Goal: Information Seeking & Learning: Learn about a topic

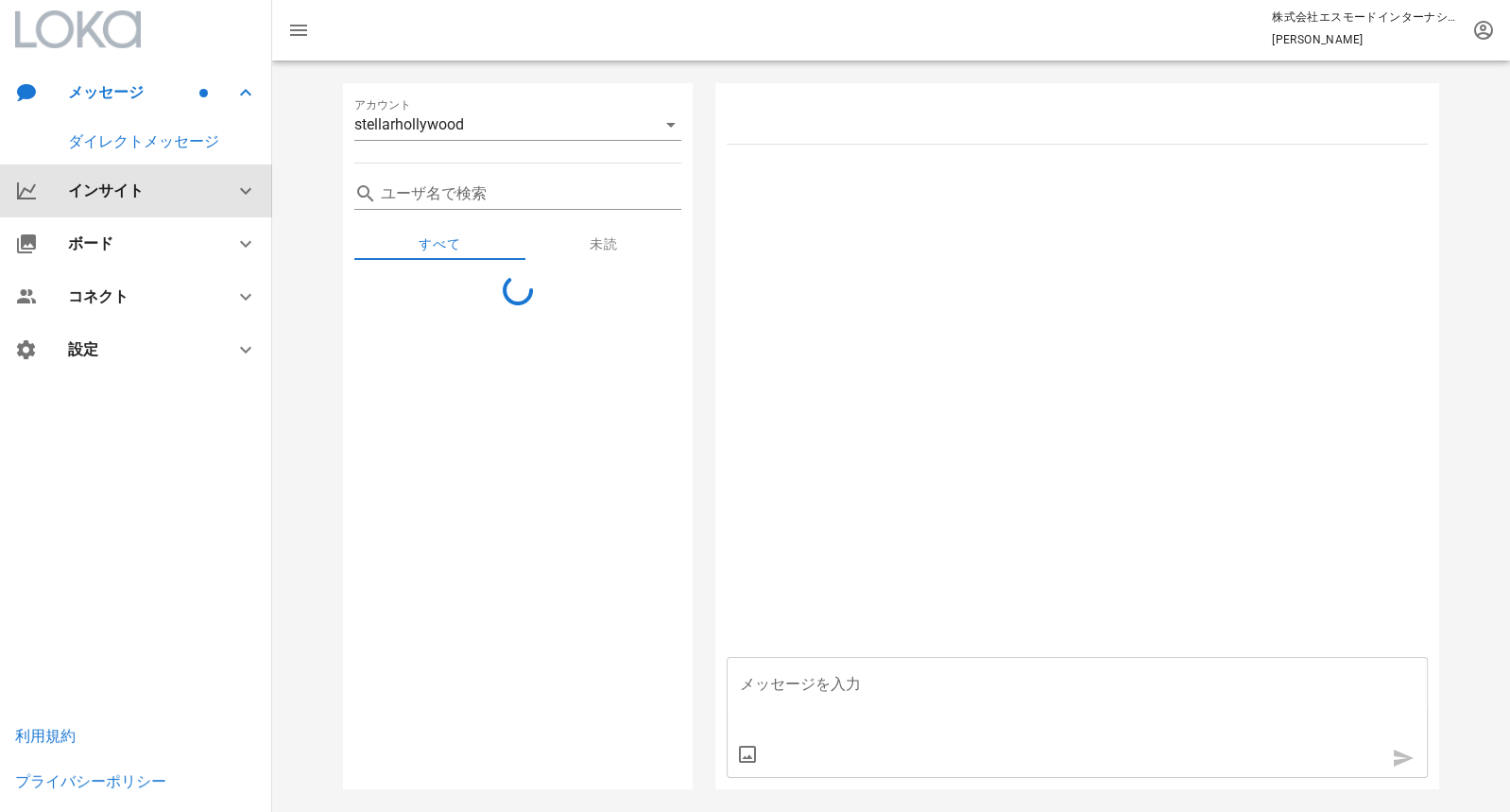
click at [130, 193] on div "インサイト" at bounding box center [140, 190] width 144 height 18
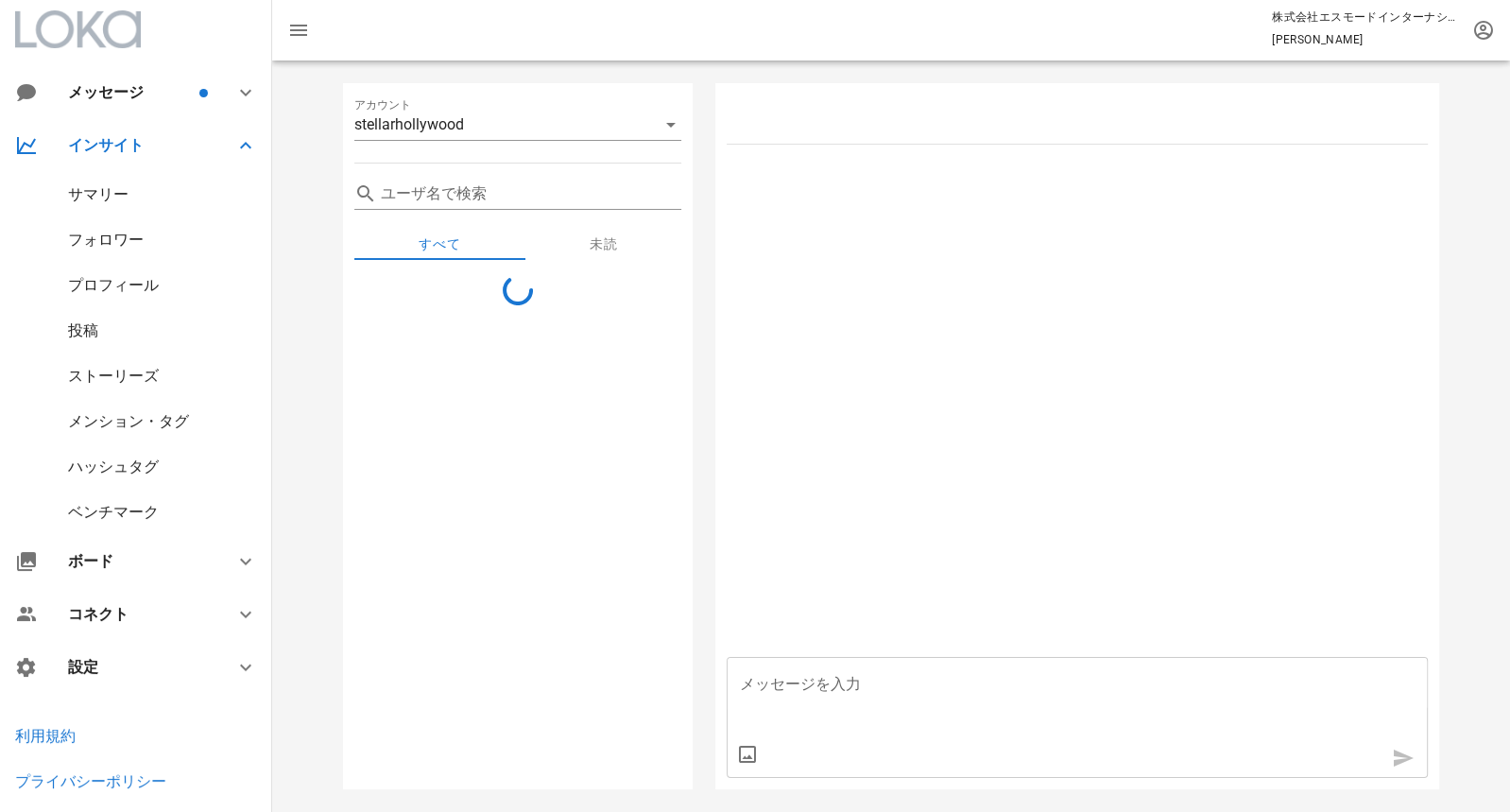
click at [94, 203] on div "サマリー" at bounding box center [98, 194] width 60 height 18
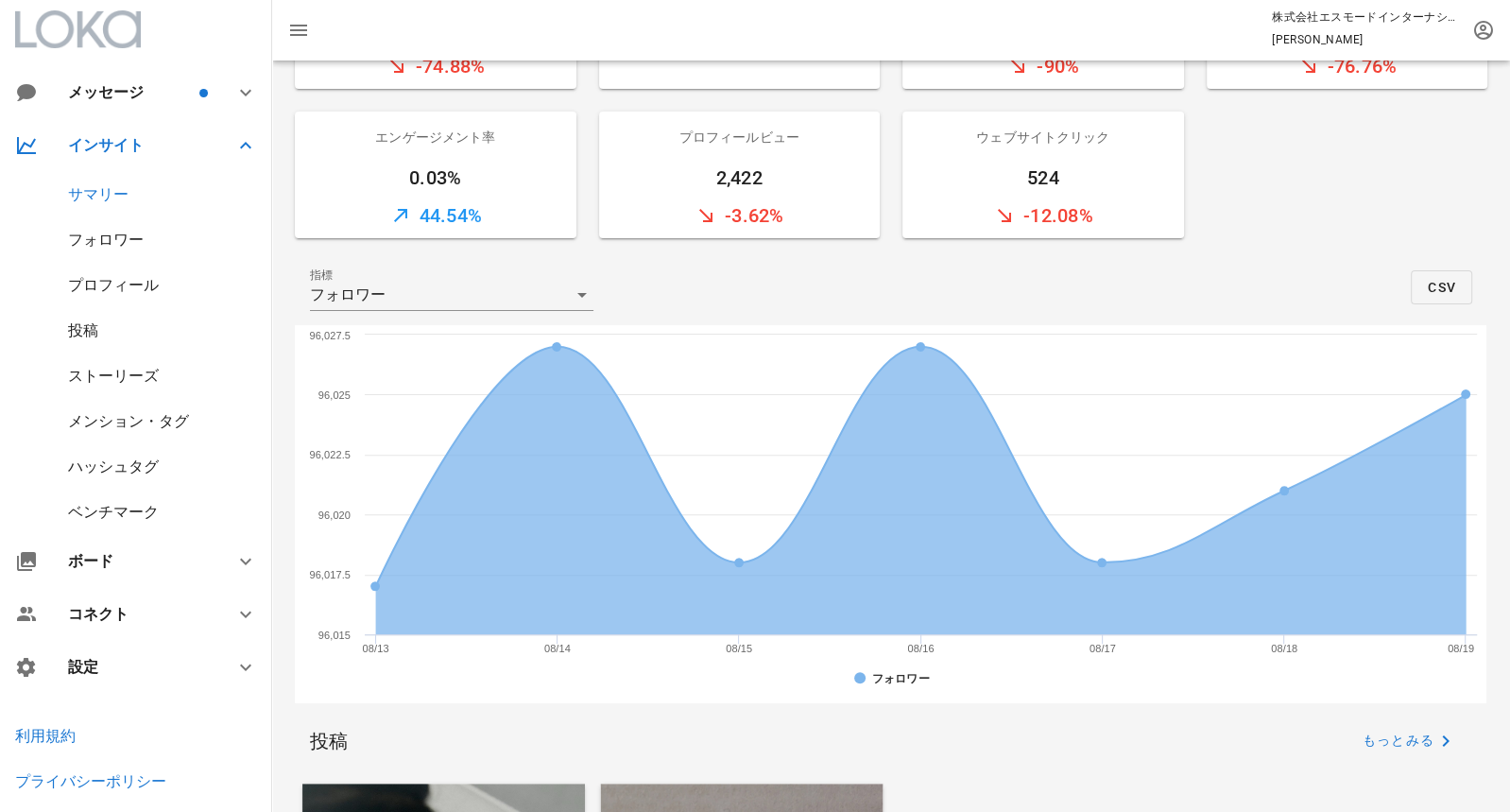
scroll to position [419, 0]
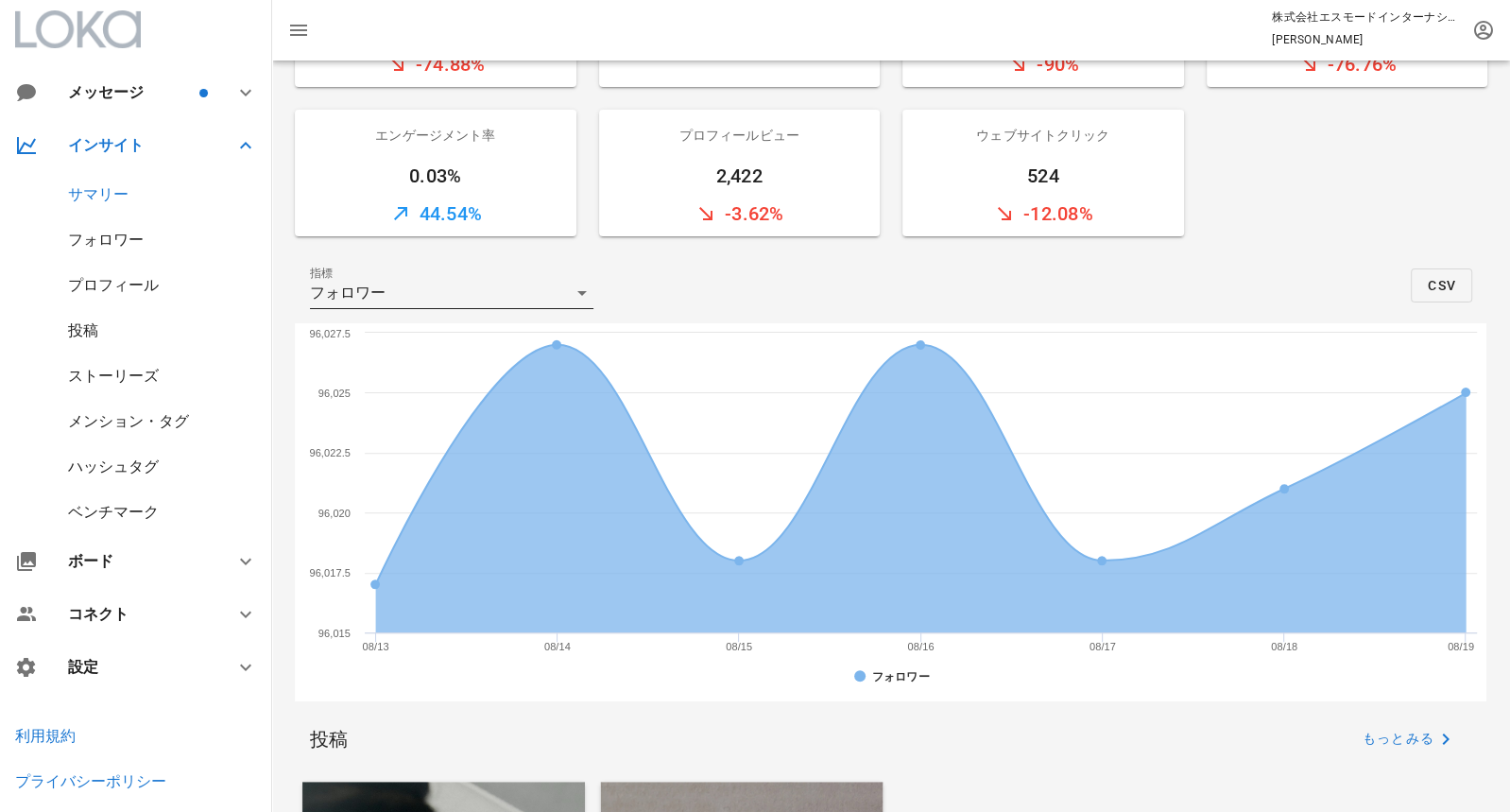
click at [579, 291] on icon at bounding box center [583, 293] width 23 height 23
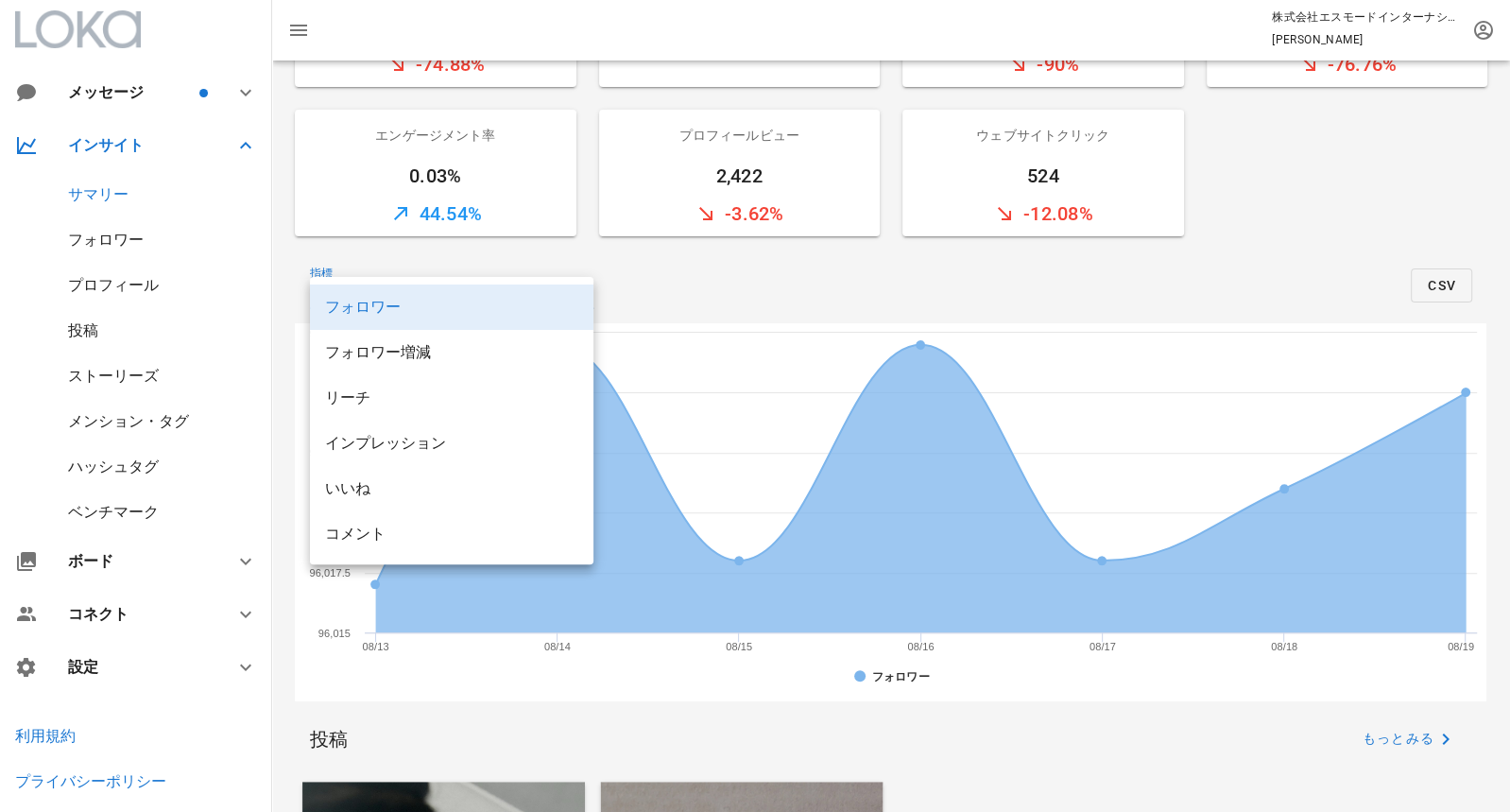
click at [573, 258] on div "指標 フォロワー CSV" at bounding box center [891, 285] width 1193 height 76
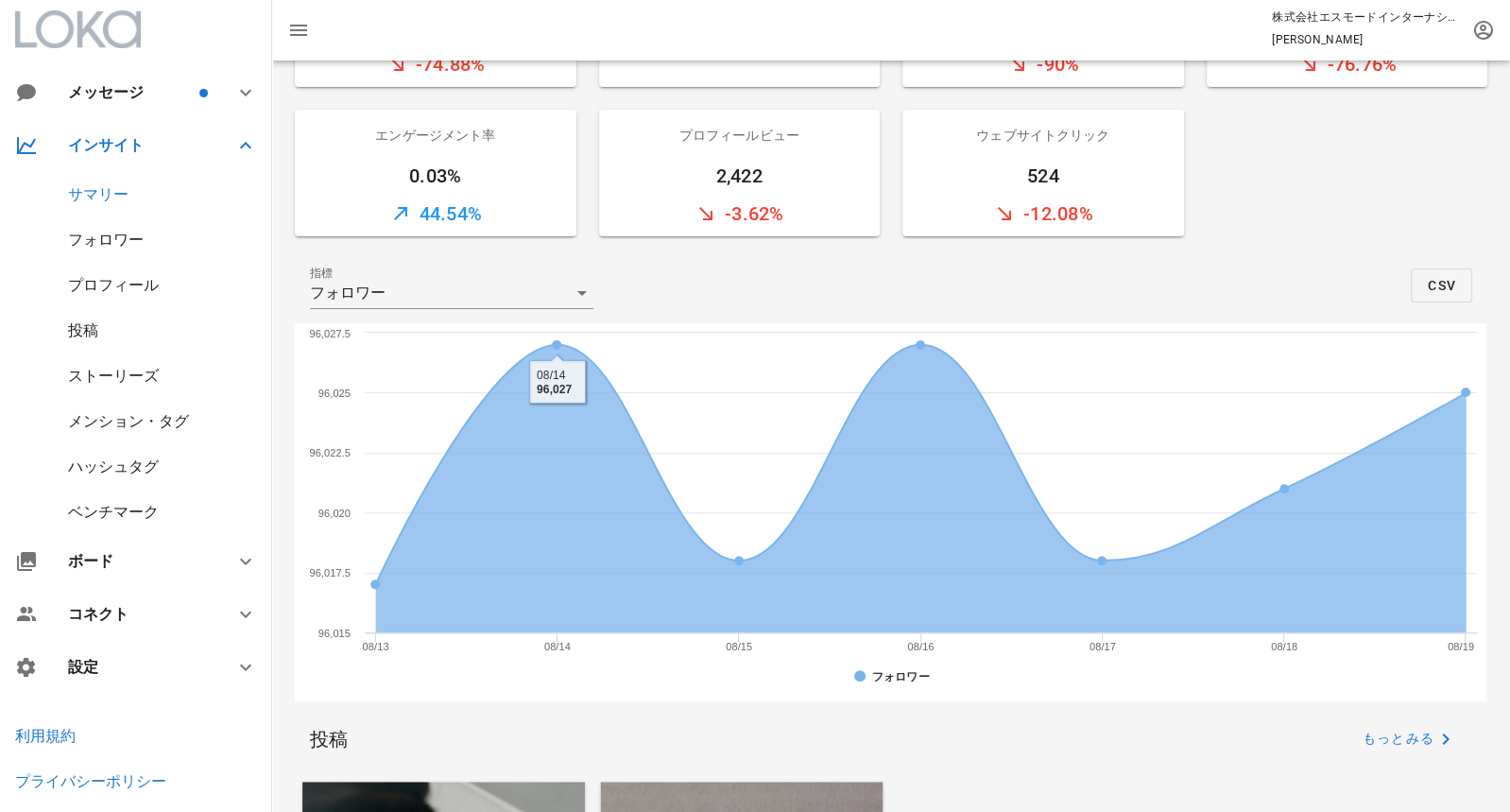
scroll to position [0, 0]
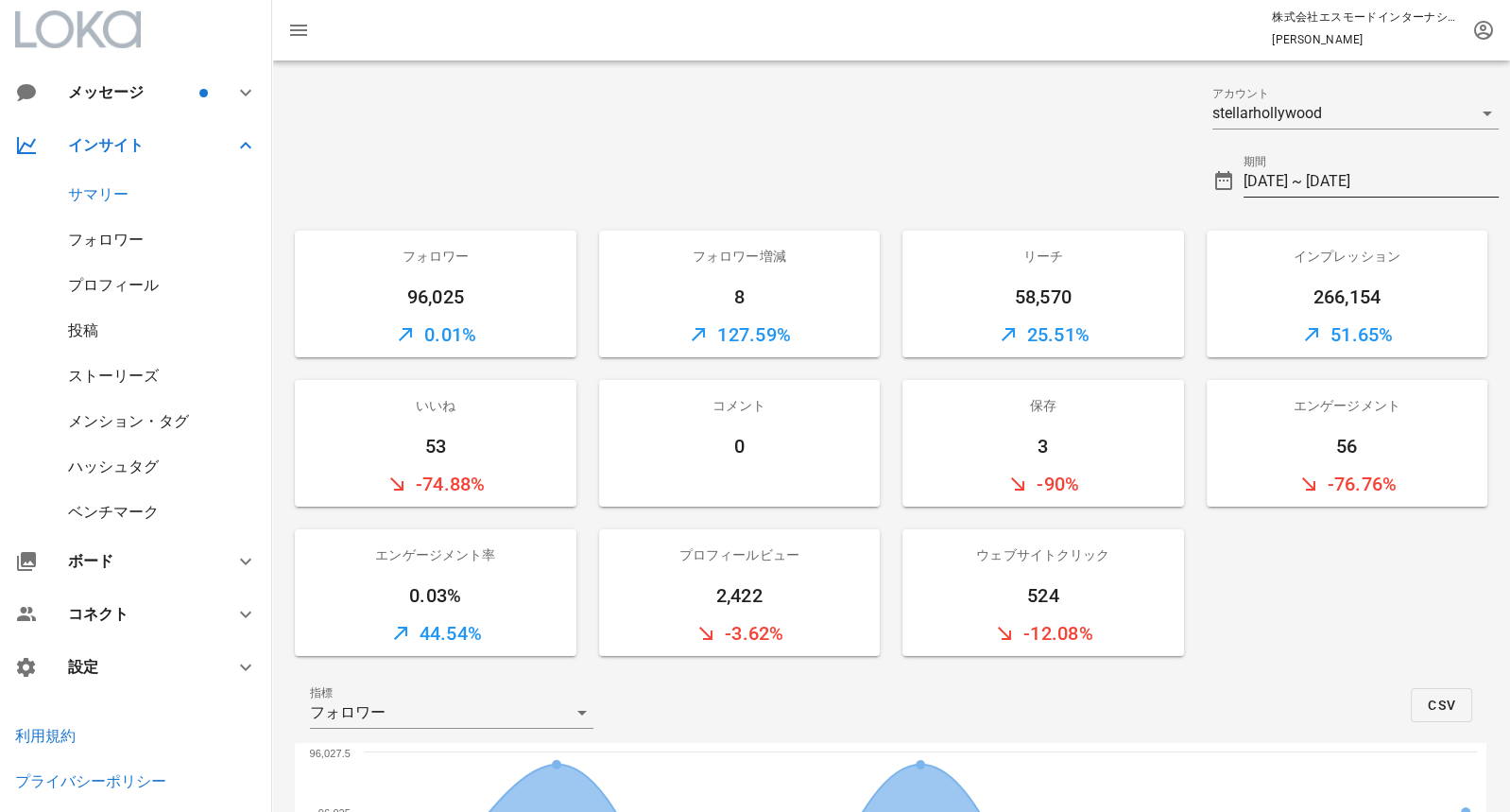
click at [1300, 180] on input "[DATE] ~ [DATE]" at bounding box center [1372, 181] width 256 height 31
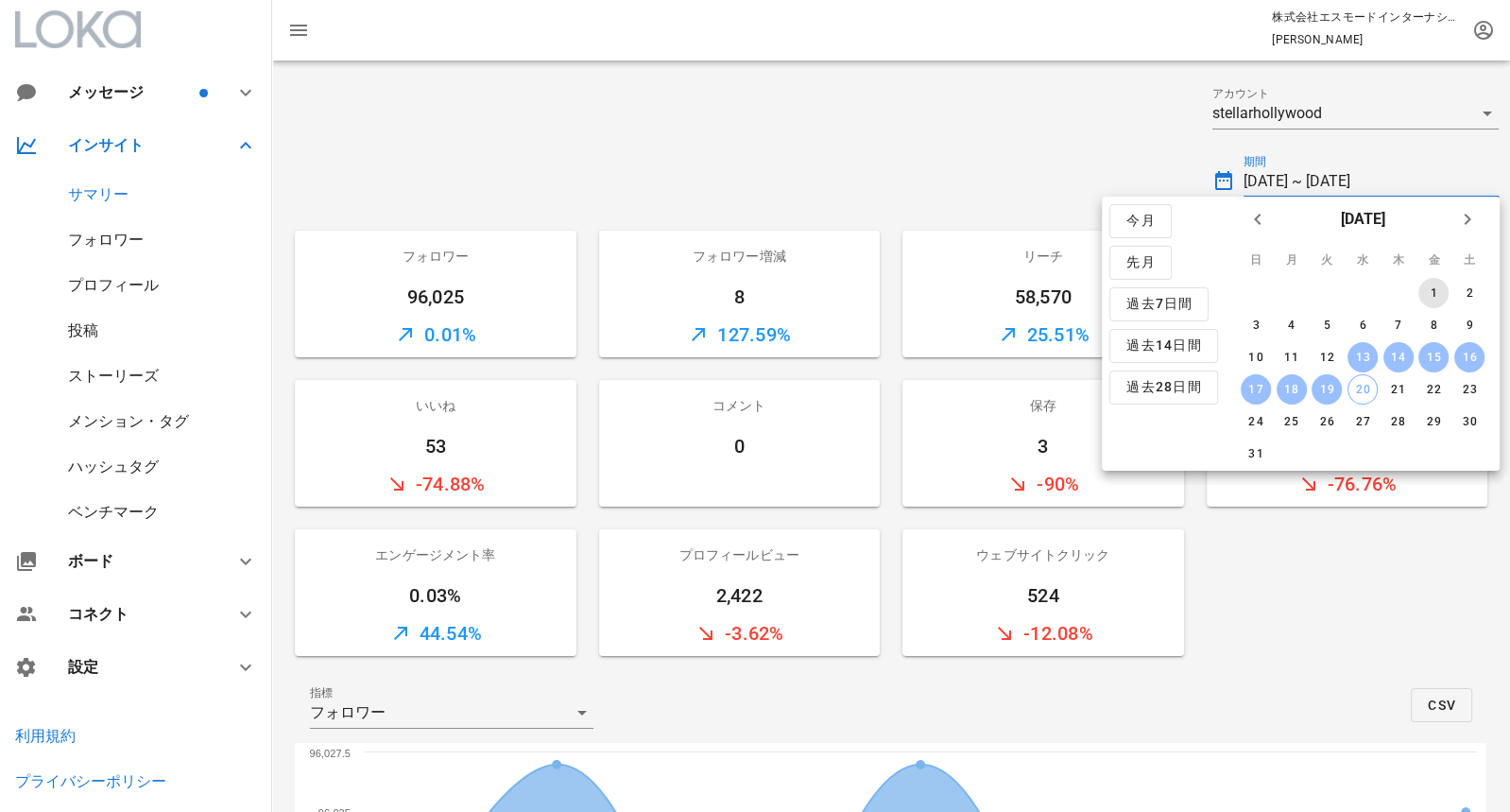
click at [1437, 287] on div "1" at bounding box center [1434, 293] width 31 height 13
click at [1371, 388] on div "20" at bounding box center [1363, 390] width 29 height 13
type input "2025-08-01 ~ 2025-08-20"
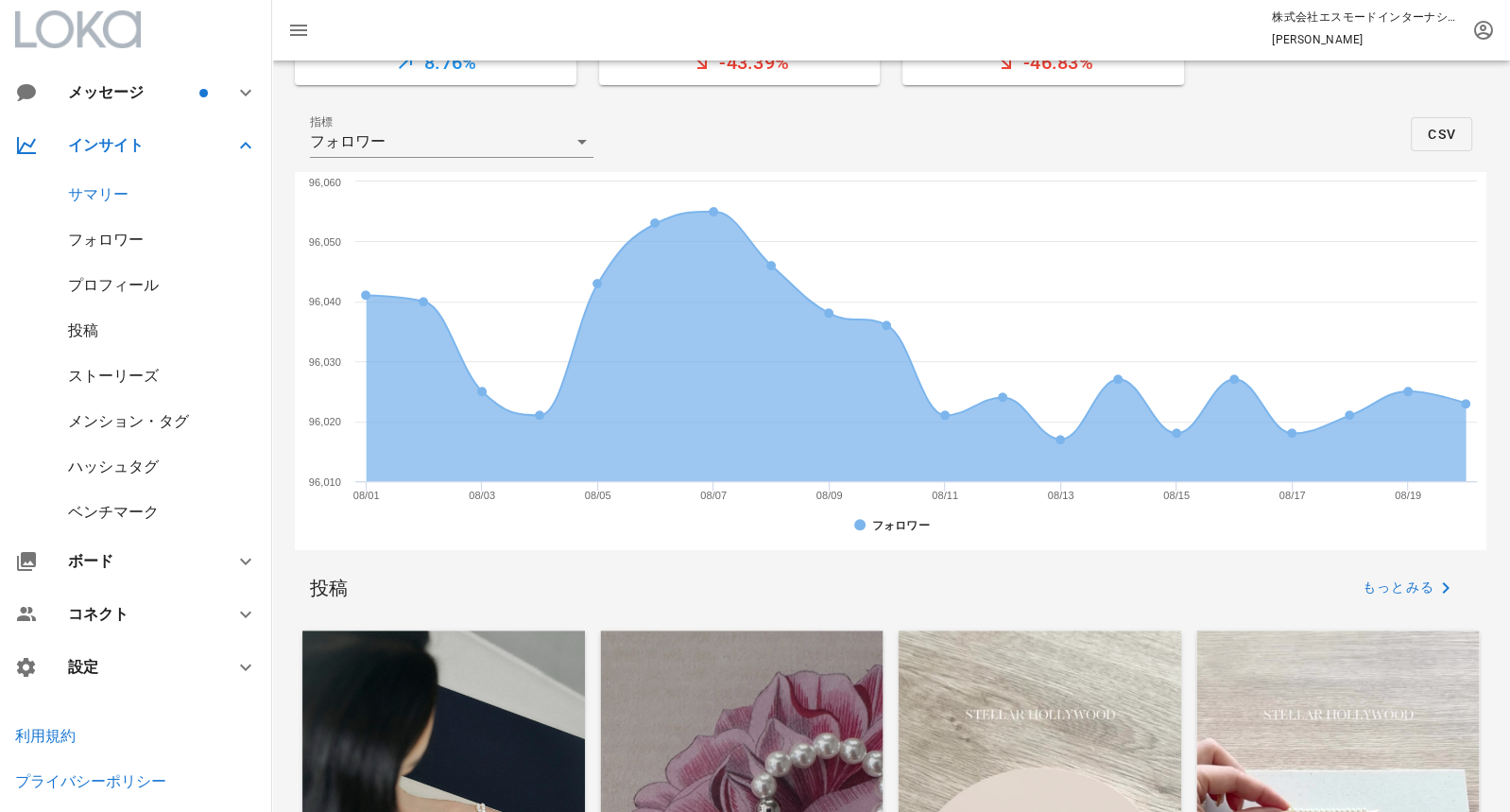
scroll to position [423, 0]
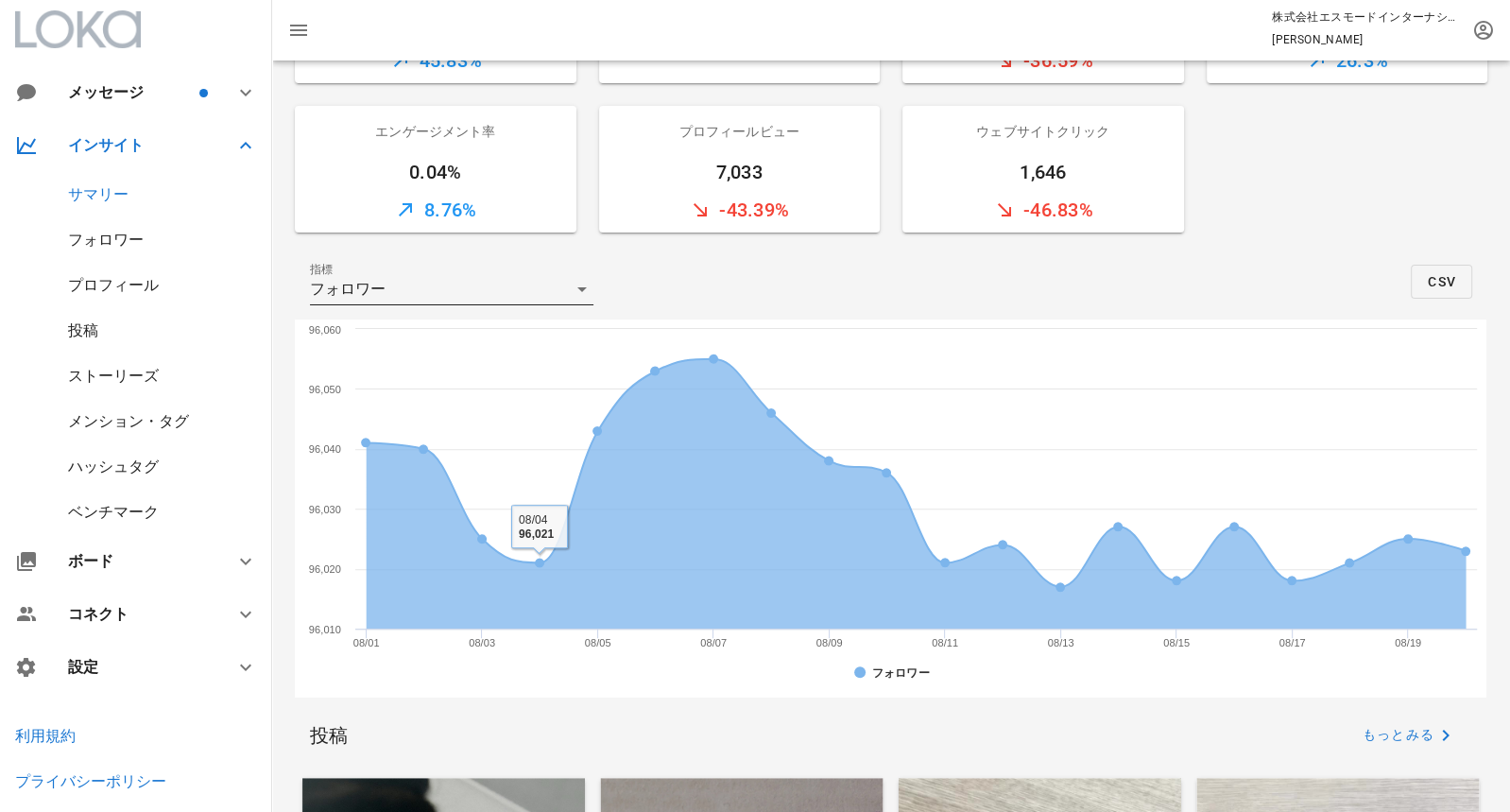
click at [478, 296] on div "フォロワー" at bounding box center [439, 290] width 257 height 31
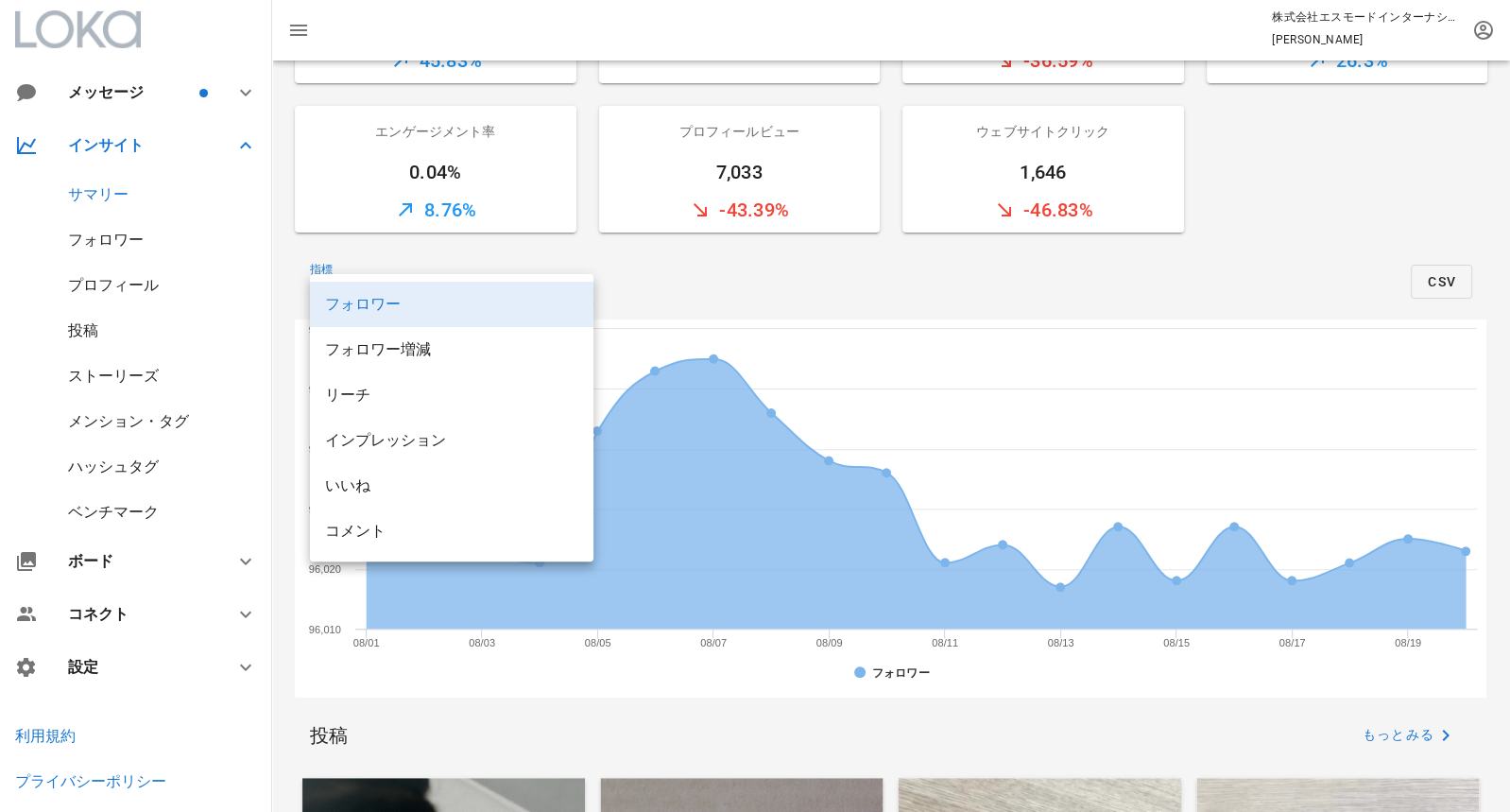
click at [700, 288] on div "指標 フォロワー CSV" at bounding box center [891, 281] width 1193 height 76
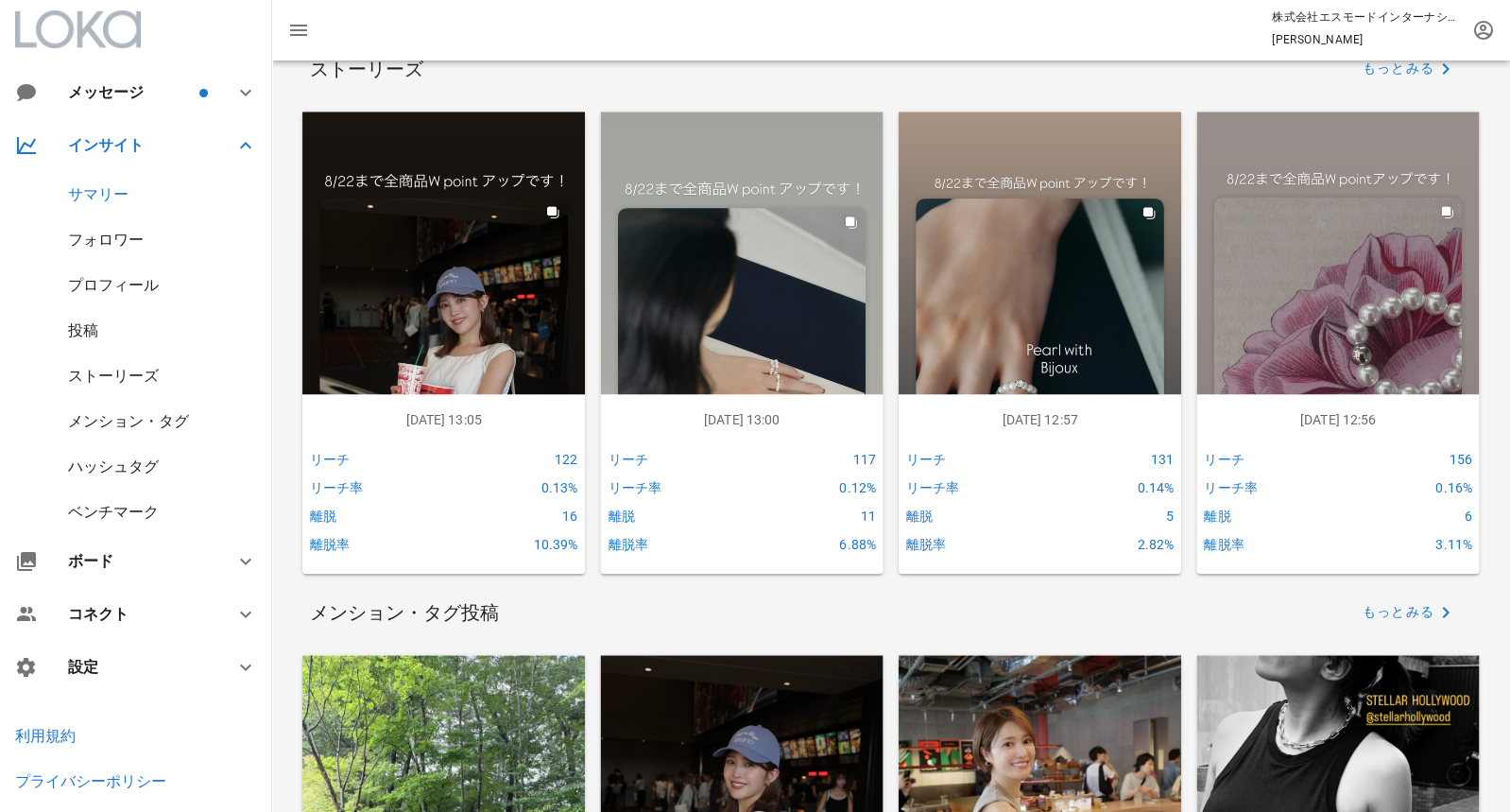
scroll to position [1613, 0]
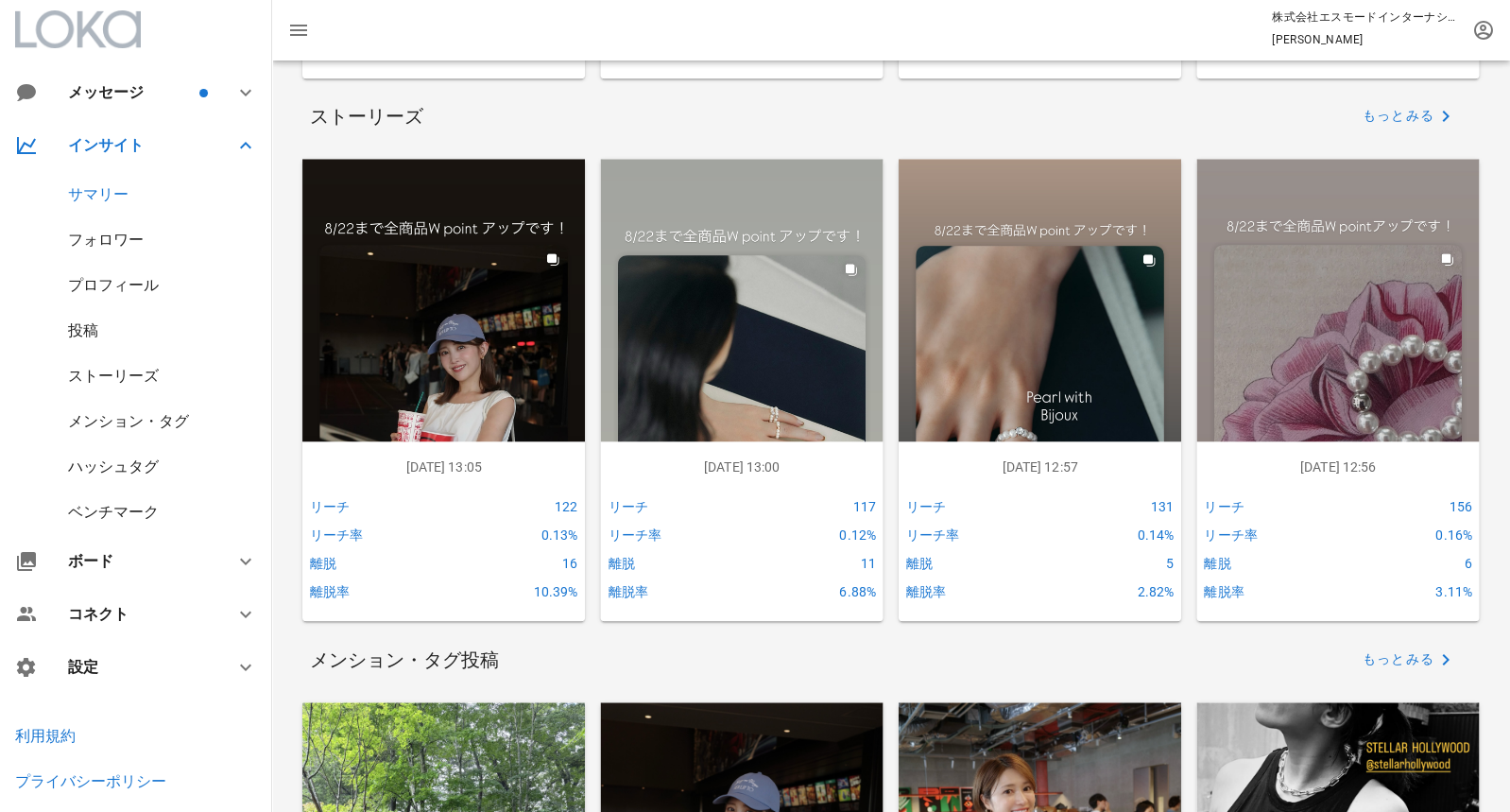
click at [521, 358] on img at bounding box center [443, 410] width 282 height 503
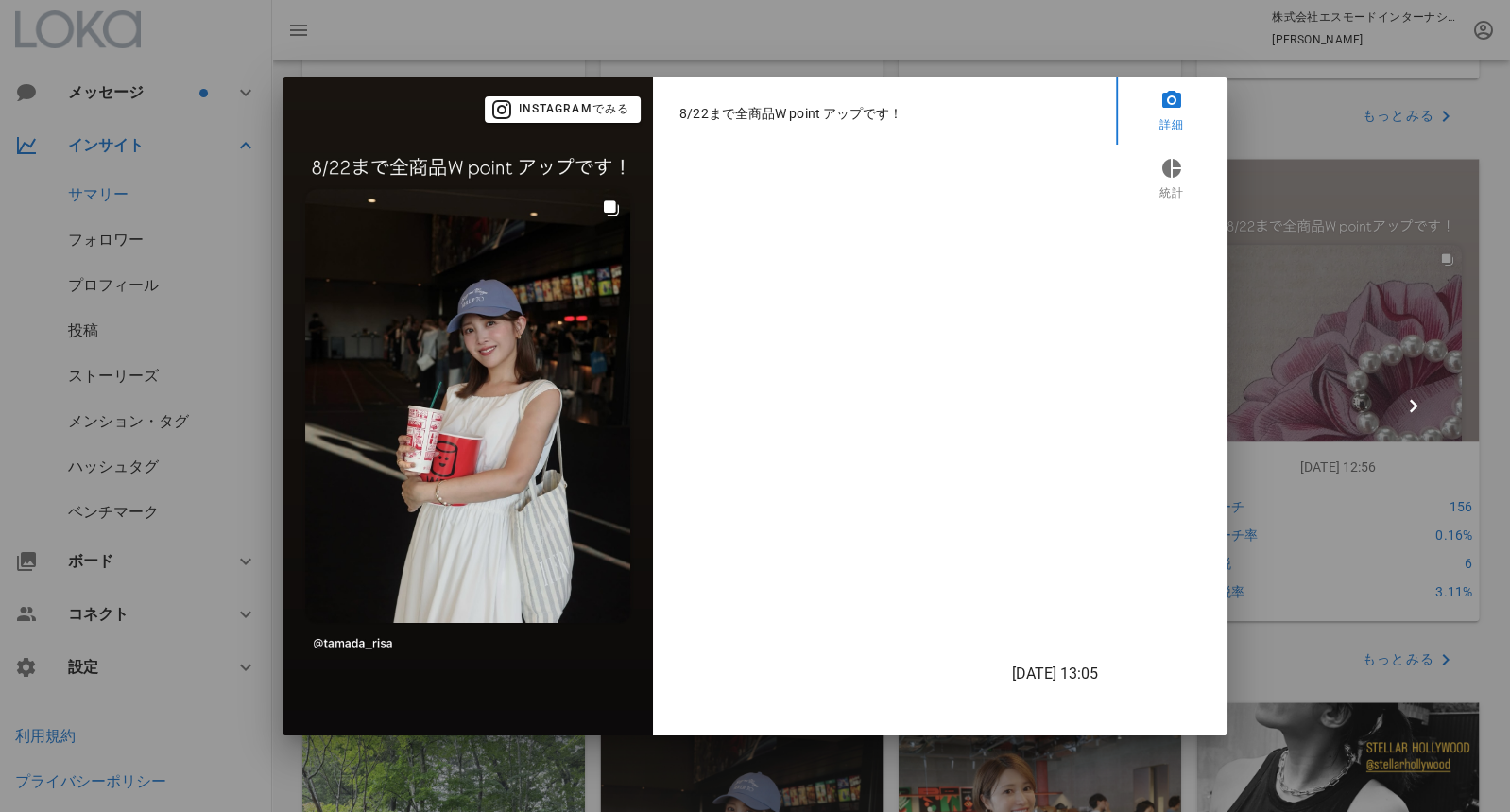
click at [607, 220] on img at bounding box center [467, 406] width 371 height 658
click at [614, 208] on img at bounding box center [467, 406] width 371 height 658
click at [1347, 136] on div at bounding box center [755, 406] width 1510 height 812
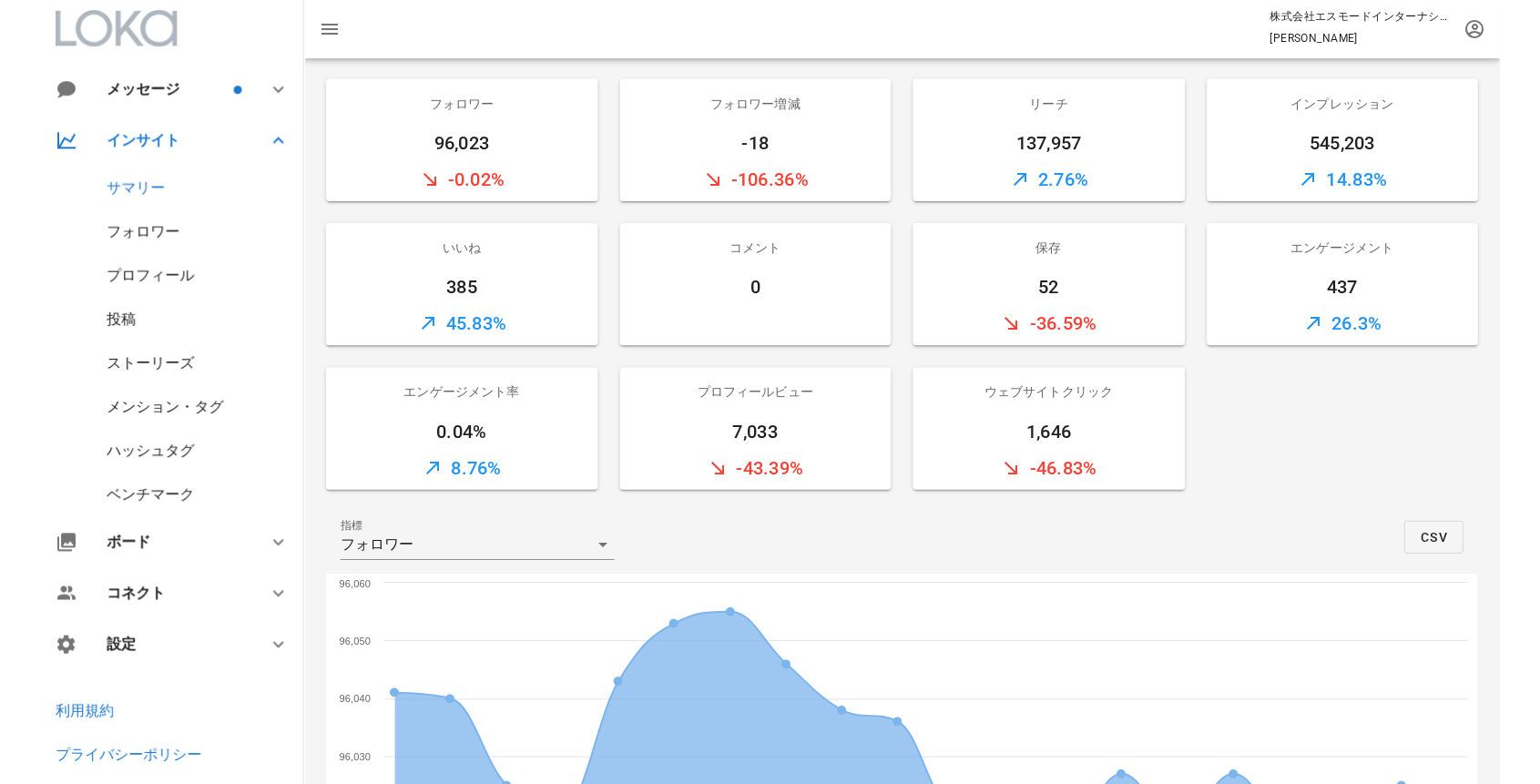
scroll to position [0, 0]
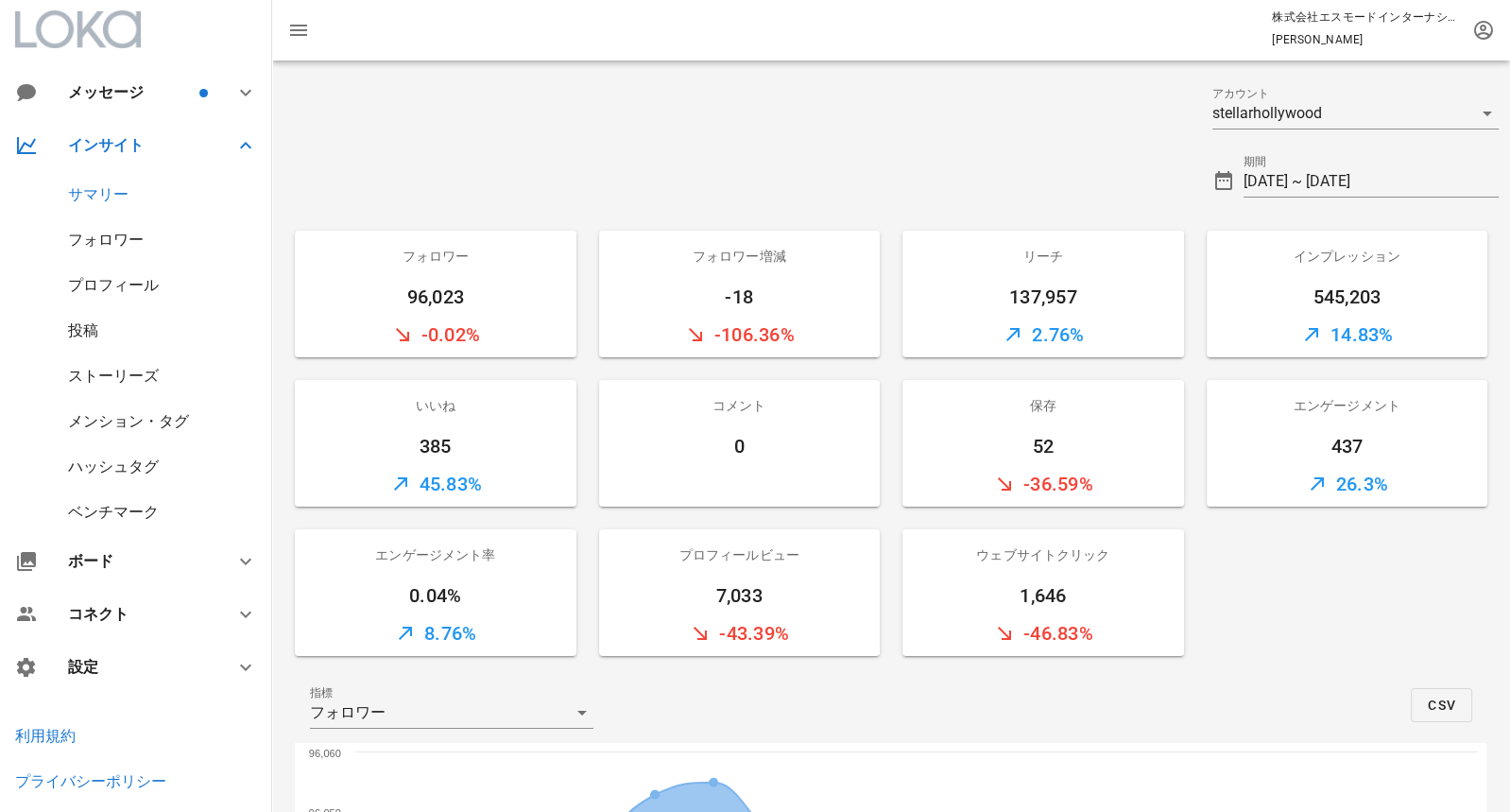
click at [764, 558] on div "プロフィールビュー" at bounding box center [739, 554] width 281 height 51
click at [723, 642] on div "-43.39%" at bounding box center [739, 633] width 281 height 45
click at [129, 282] on div "プロフィール" at bounding box center [113, 285] width 91 height 18
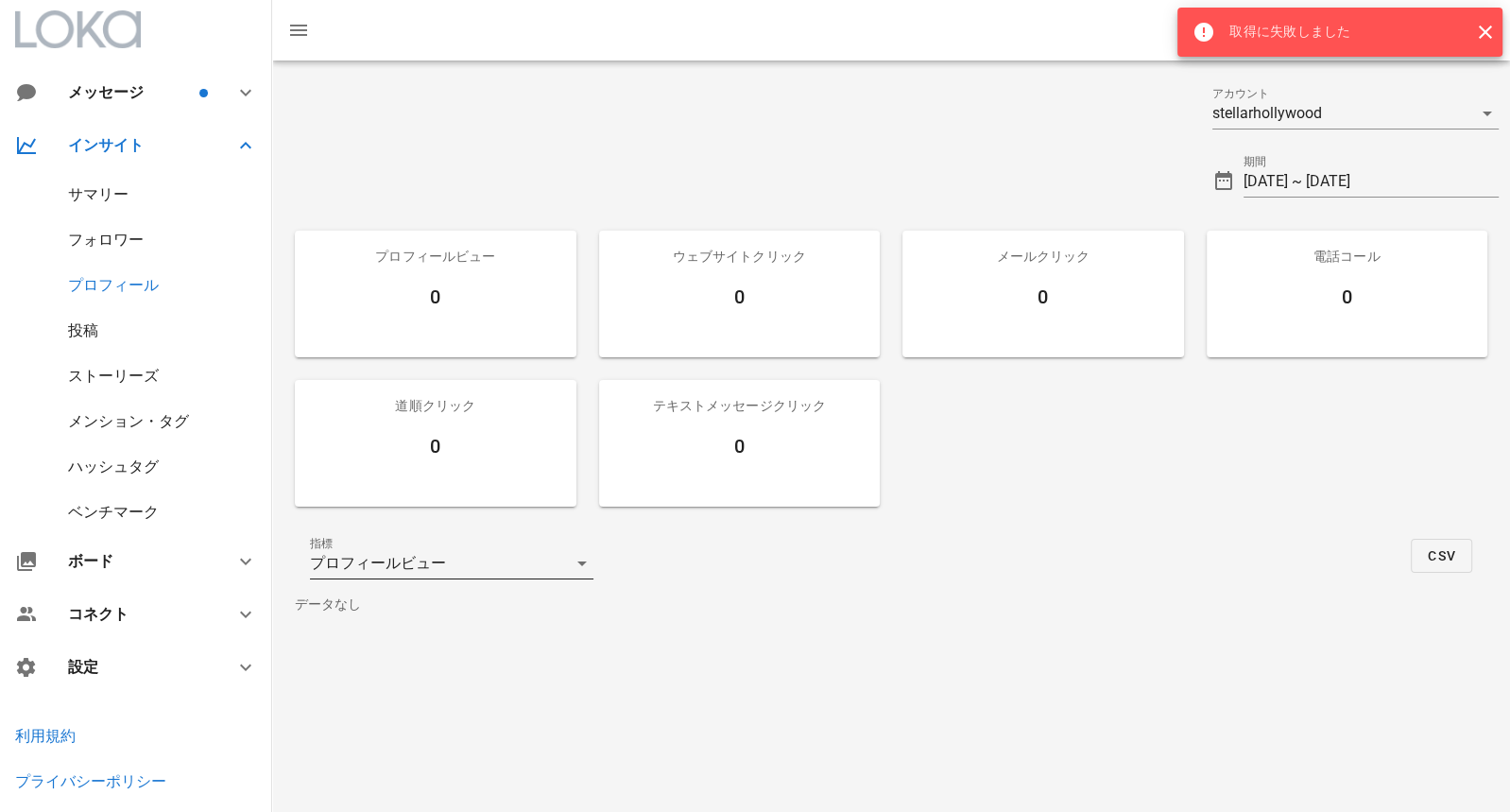
click at [536, 565] on div "プロフィールビュー" at bounding box center [439, 563] width 257 height 31
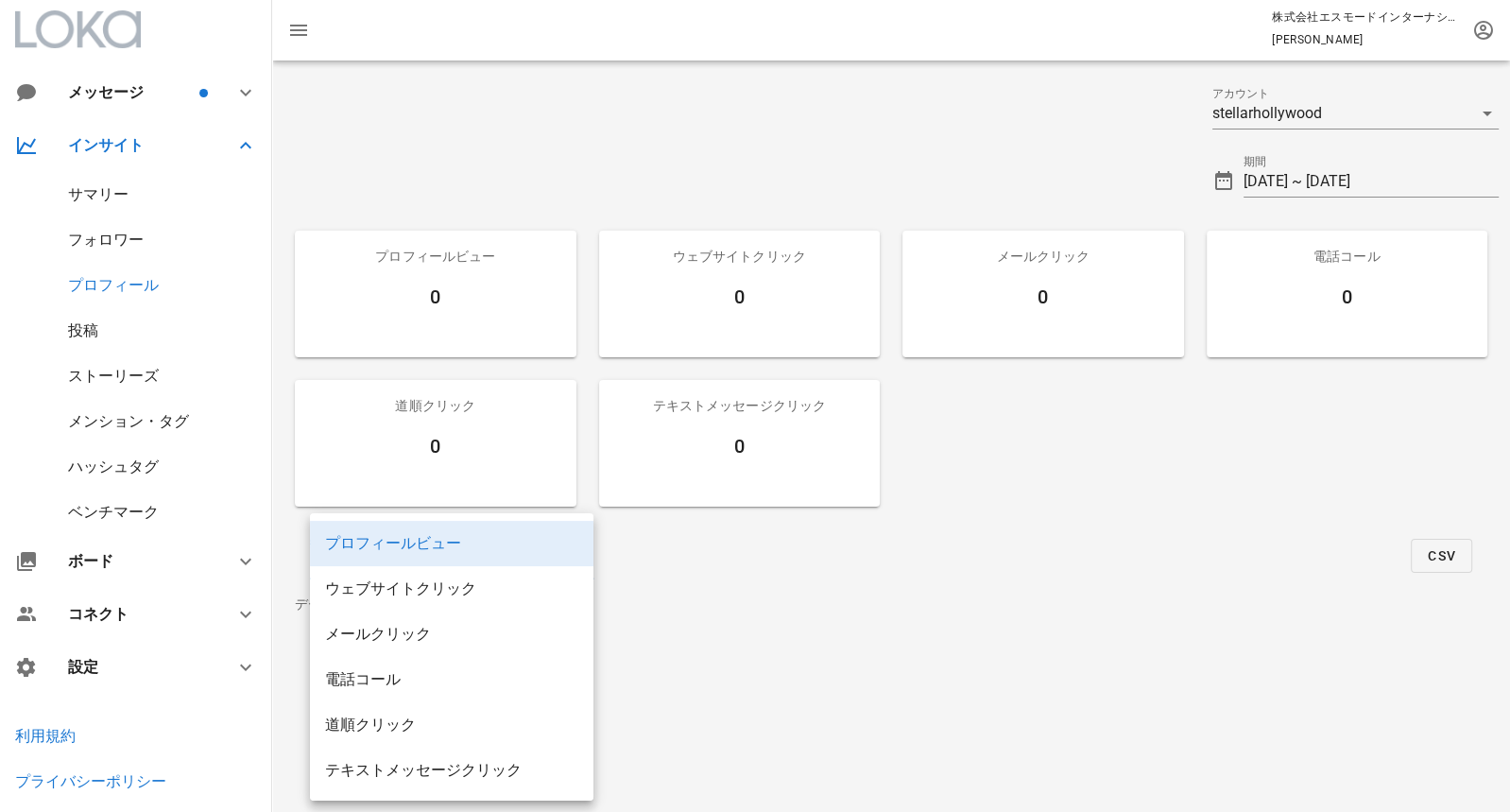
click at [517, 540] on div "プロフィールビュー" at bounding box center [452, 542] width 253 height 18
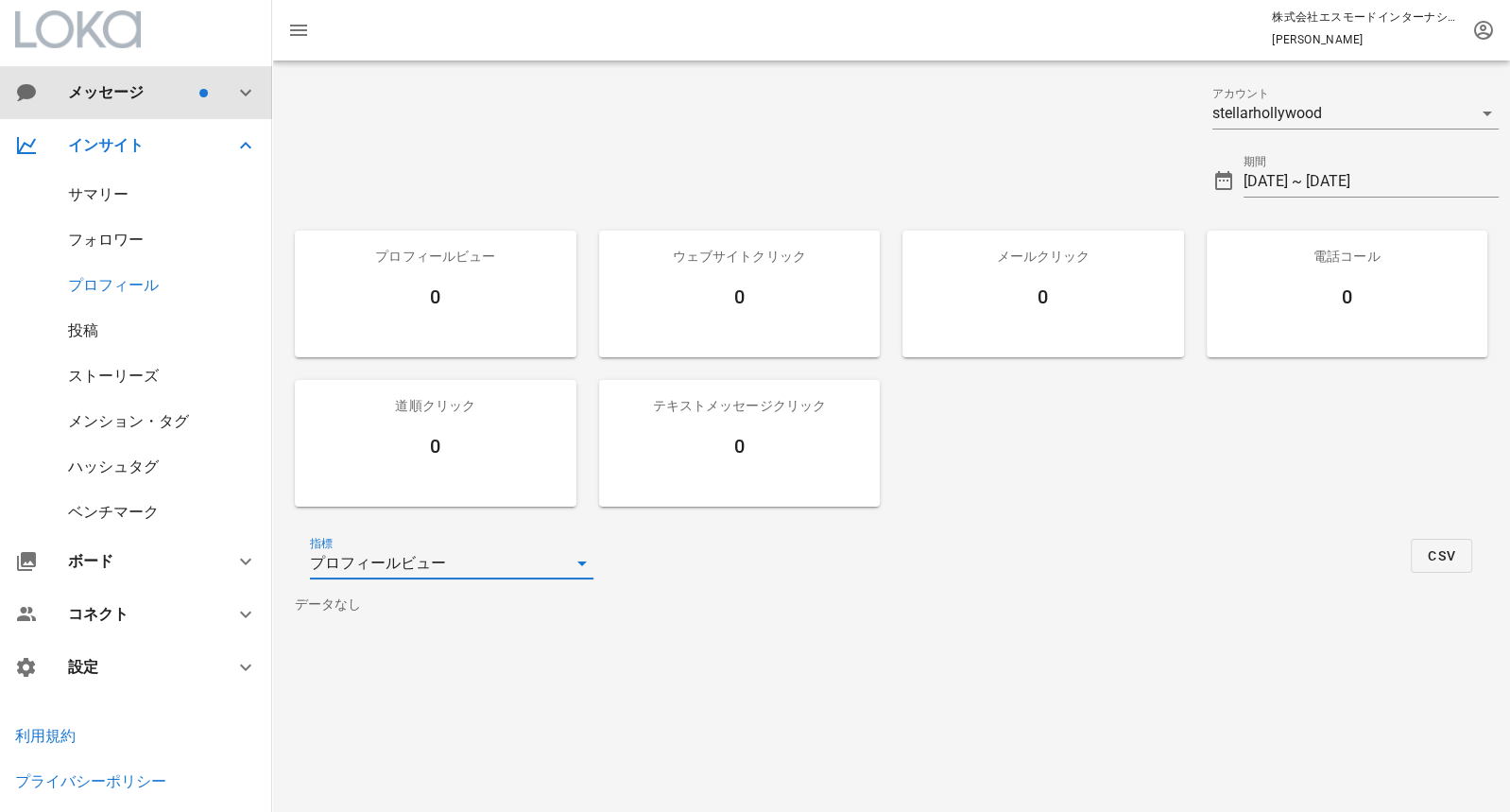
click at [168, 98] on div "メッセージ" at bounding box center [132, 92] width 128 height 18
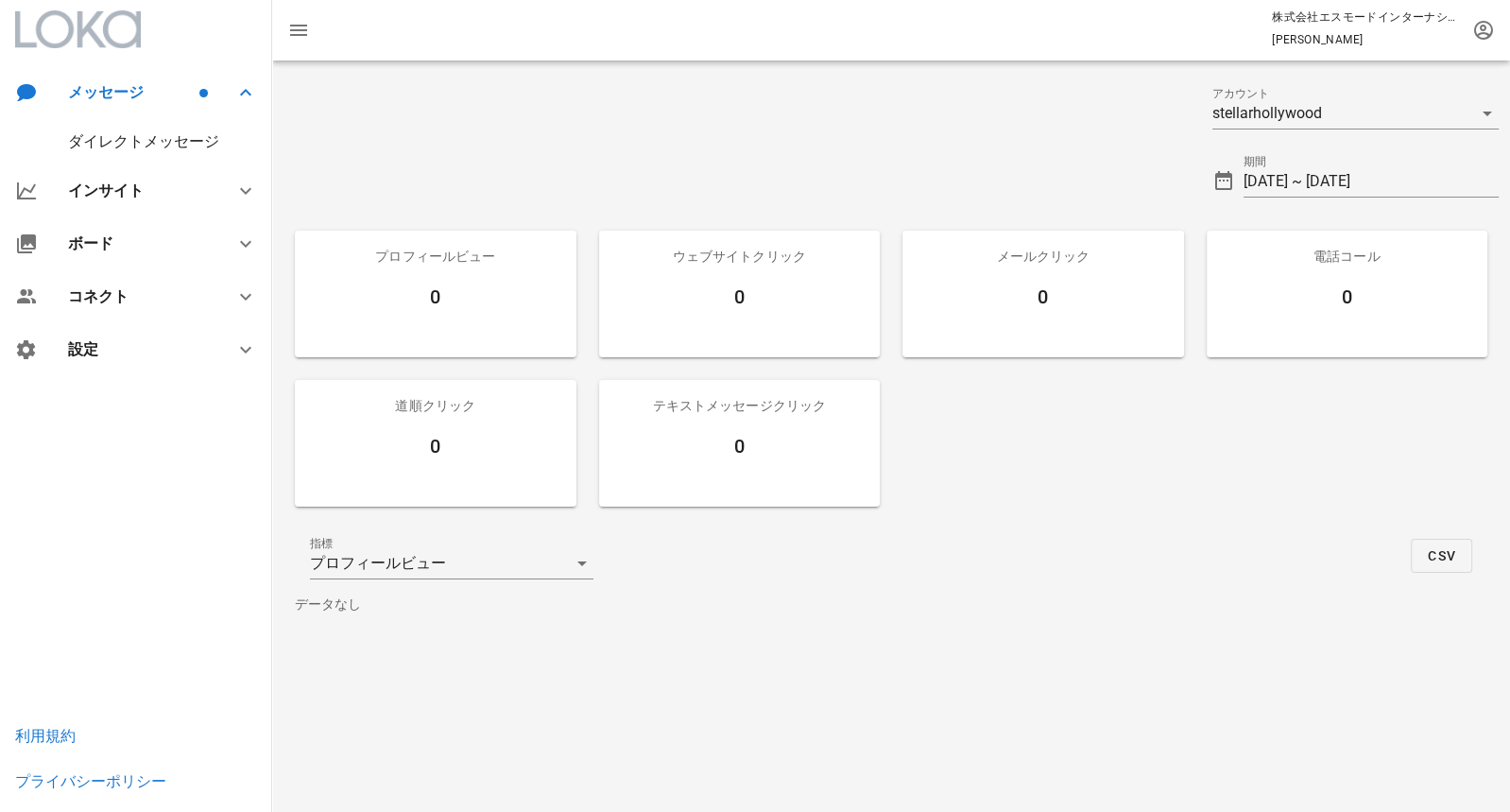
click at [175, 129] on div "ダイレクトメッセージ" at bounding box center [136, 141] width 273 height 45
click at [176, 142] on div "ダイレクトメッセージ" at bounding box center [144, 141] width 152 height 18
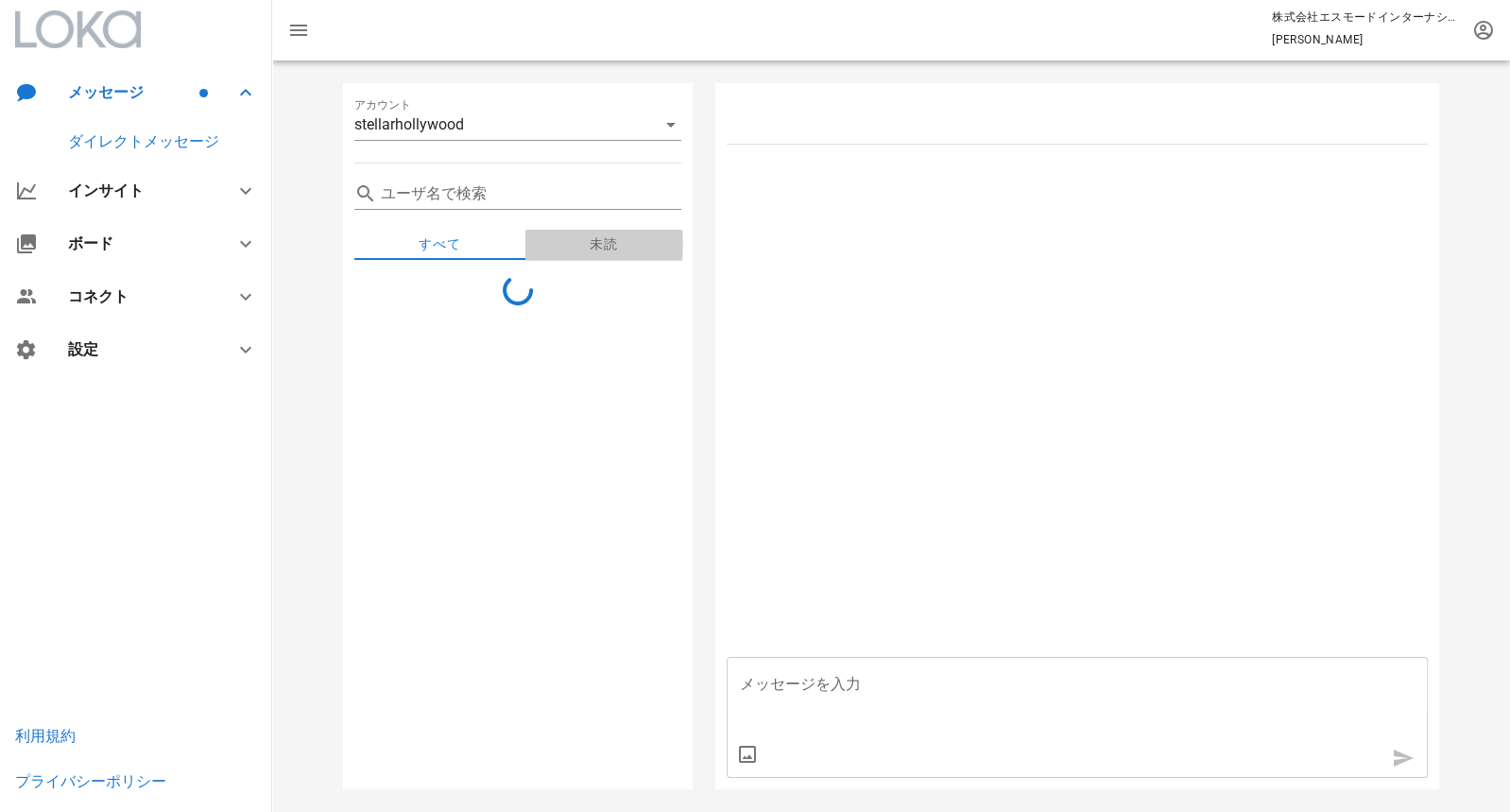
click at [619, 242] on div "未読" at bounding box center [603, 245] width 156 height 31
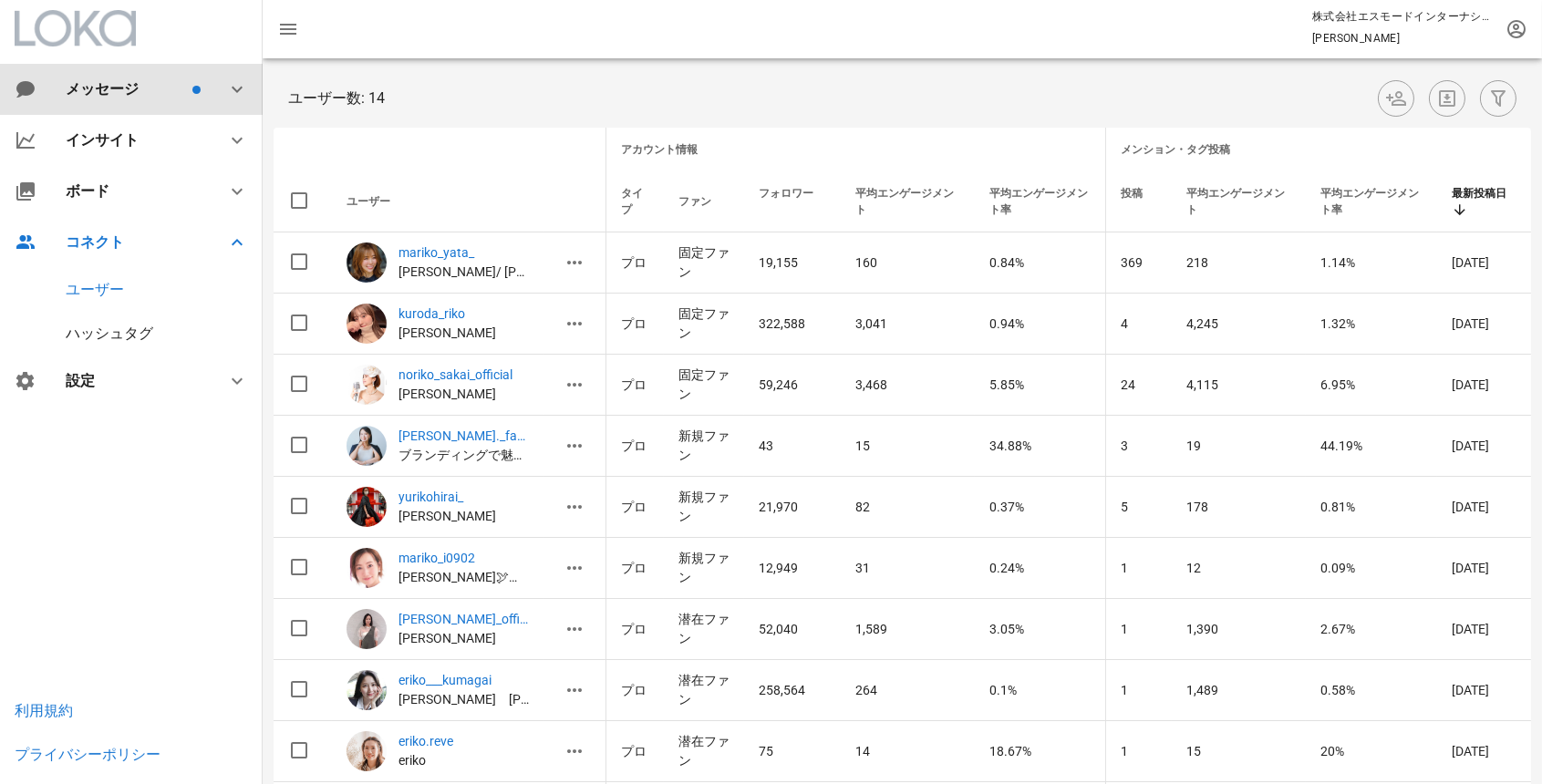
click at [123, 91] on div "メッセージ" at bounding box center [127, 89] width 123 height 18
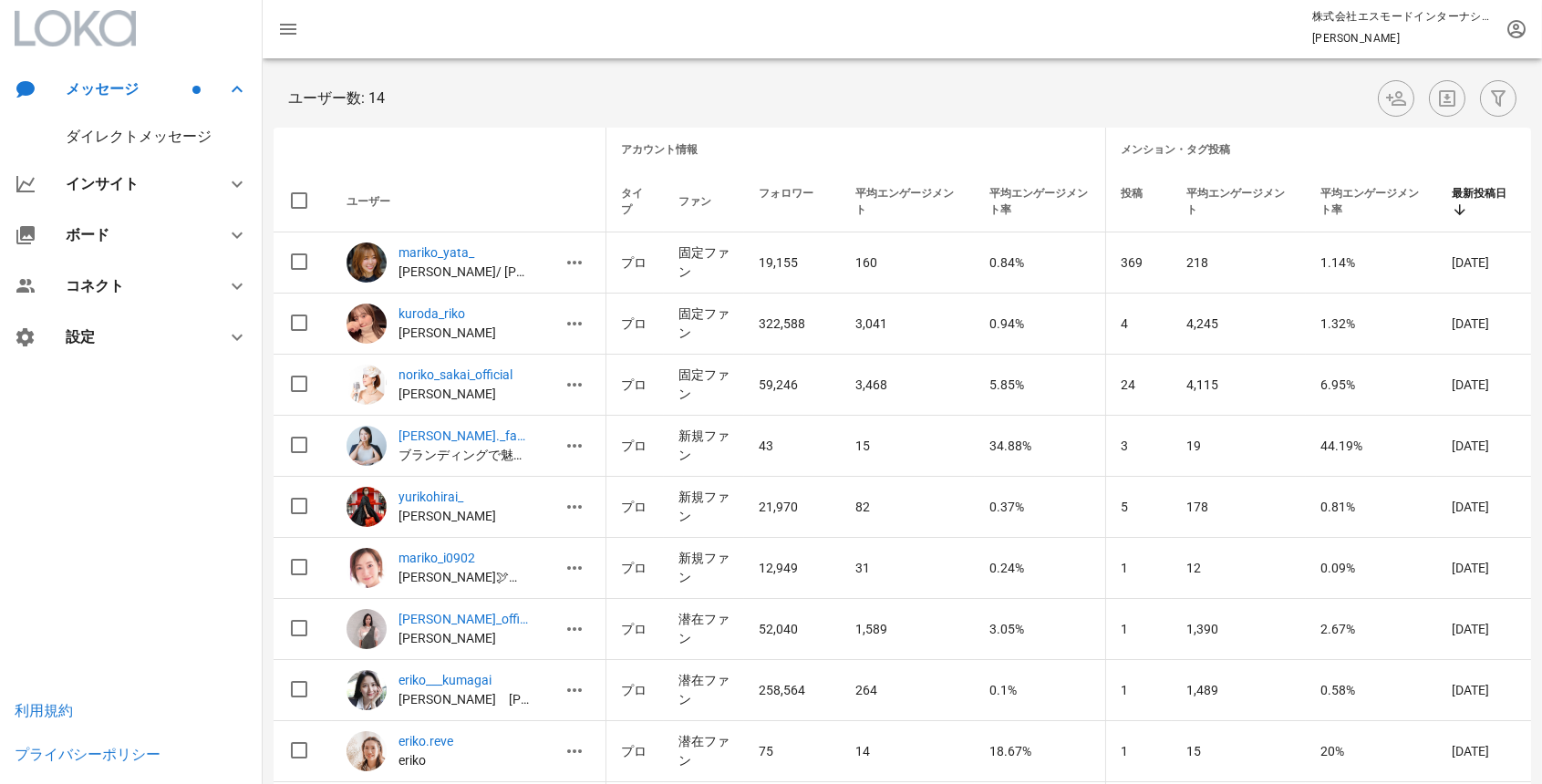
click at [157, 134] on div "ダイレクトメッセージ" at bounding box center [139, 136] width 146 height 18
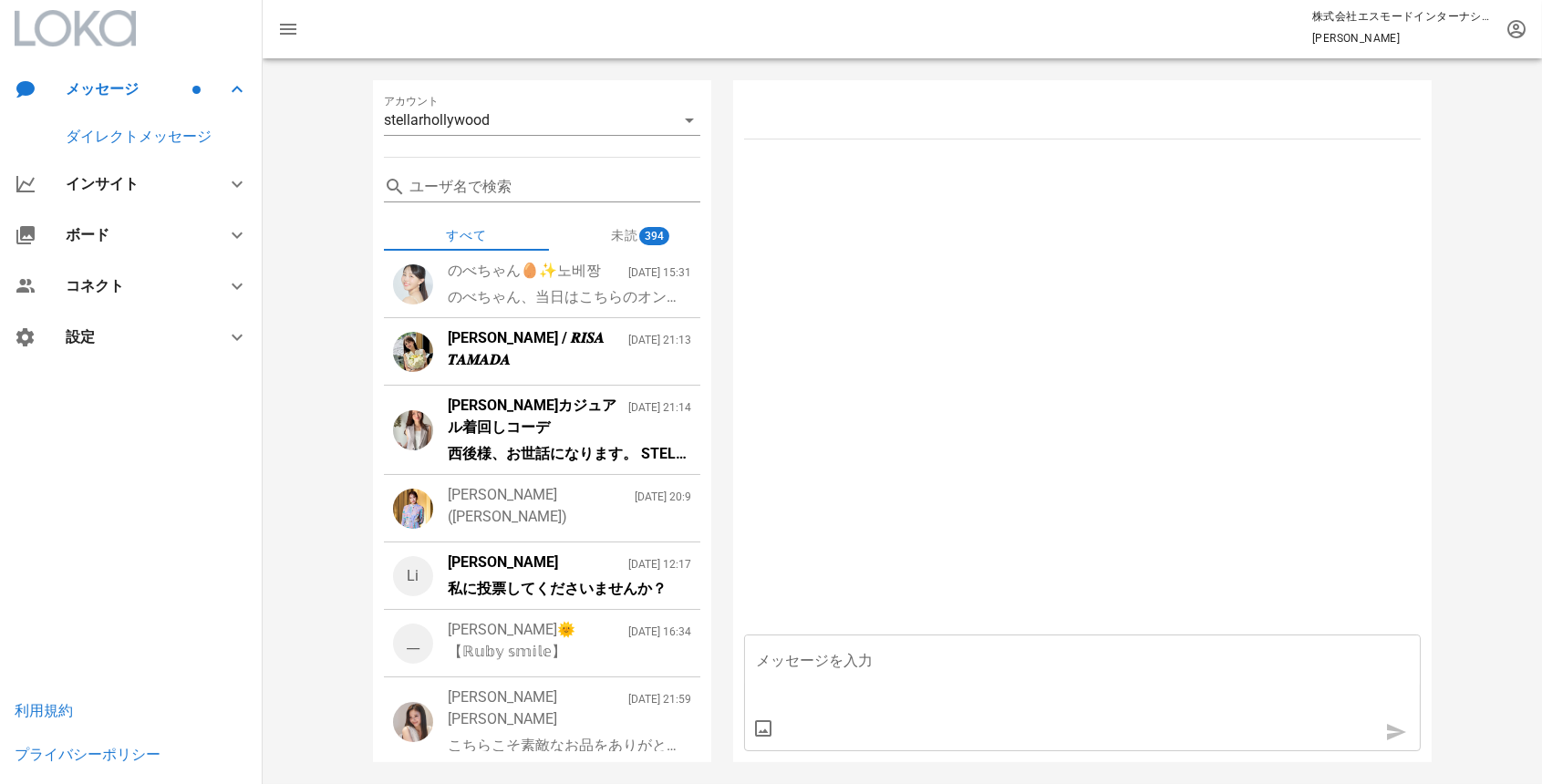
click at [584, 293] on div "のべちゃん、当日はこちらのオンラインURLにアクセスをお願いいたします＾＾ 日時：[DATE] · 午後3:00～4:00 打合せURL：[URL][DOMA…" at bounding box center [569, 297] width 244 height 22
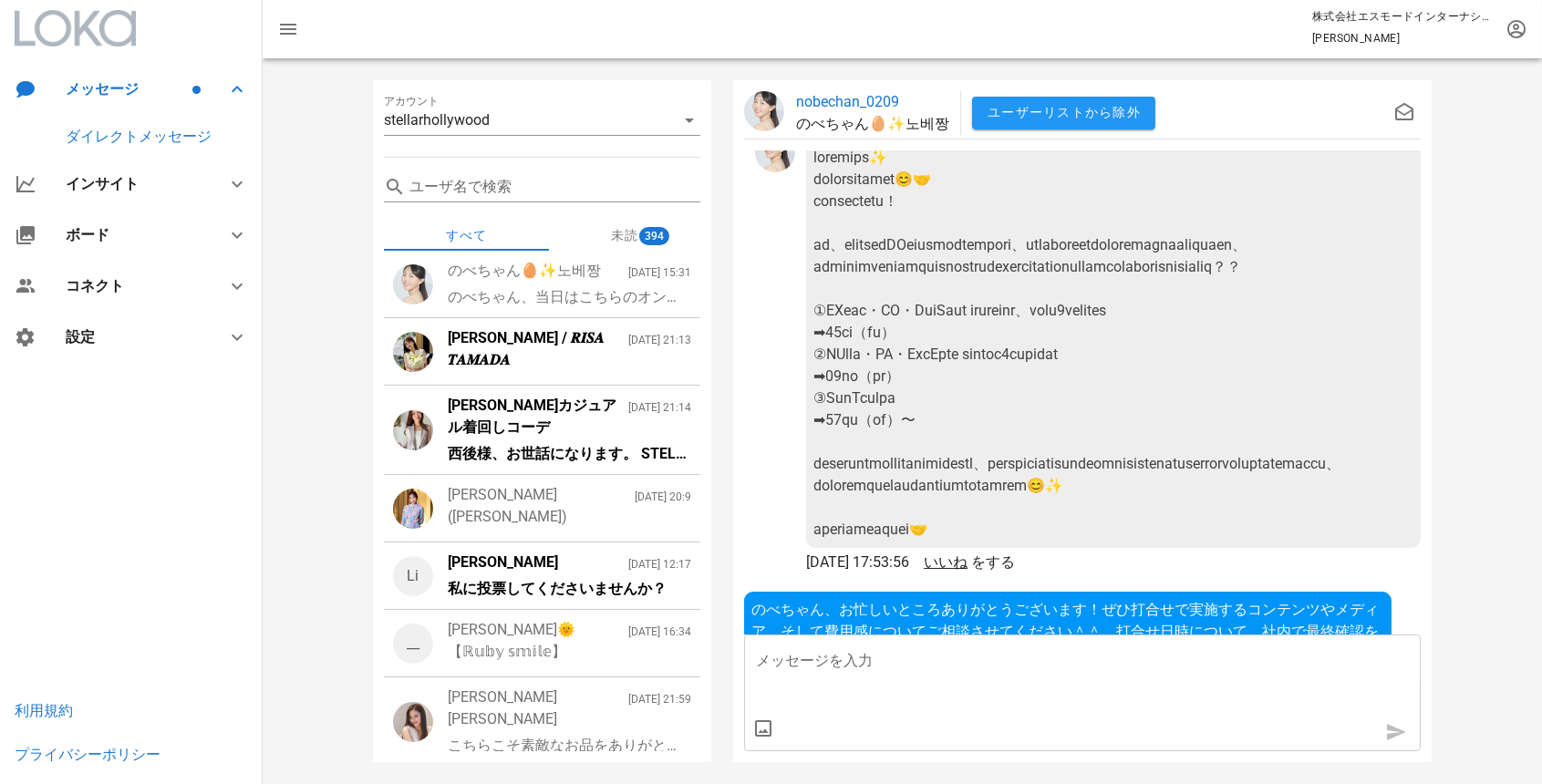
scroll to position [-695, 0]
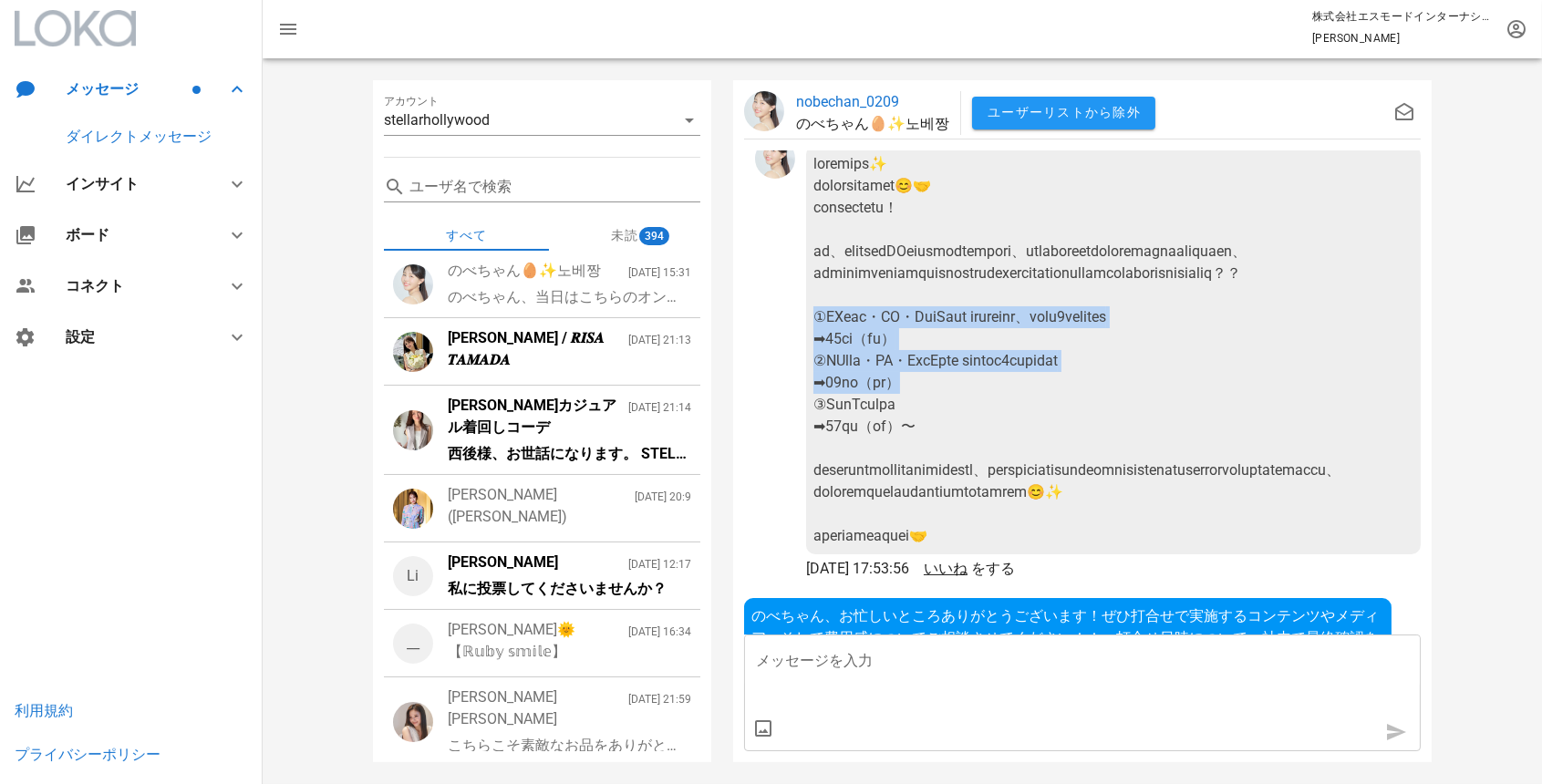
drag, startPoint x: 936, startPoint y: 362, endPoint x: 809, endPoint y: 300, distance: 141.3
click at [809, 301] on div at bounding box center [1113, 350] width 615 height 408
copy div "Gリール・TT・YouTube shortsから、いずれか２媒体投稿セット ➡︎20万円（税別） ②IGリール・TT・YouTube shorts３媒体投稿セ…"
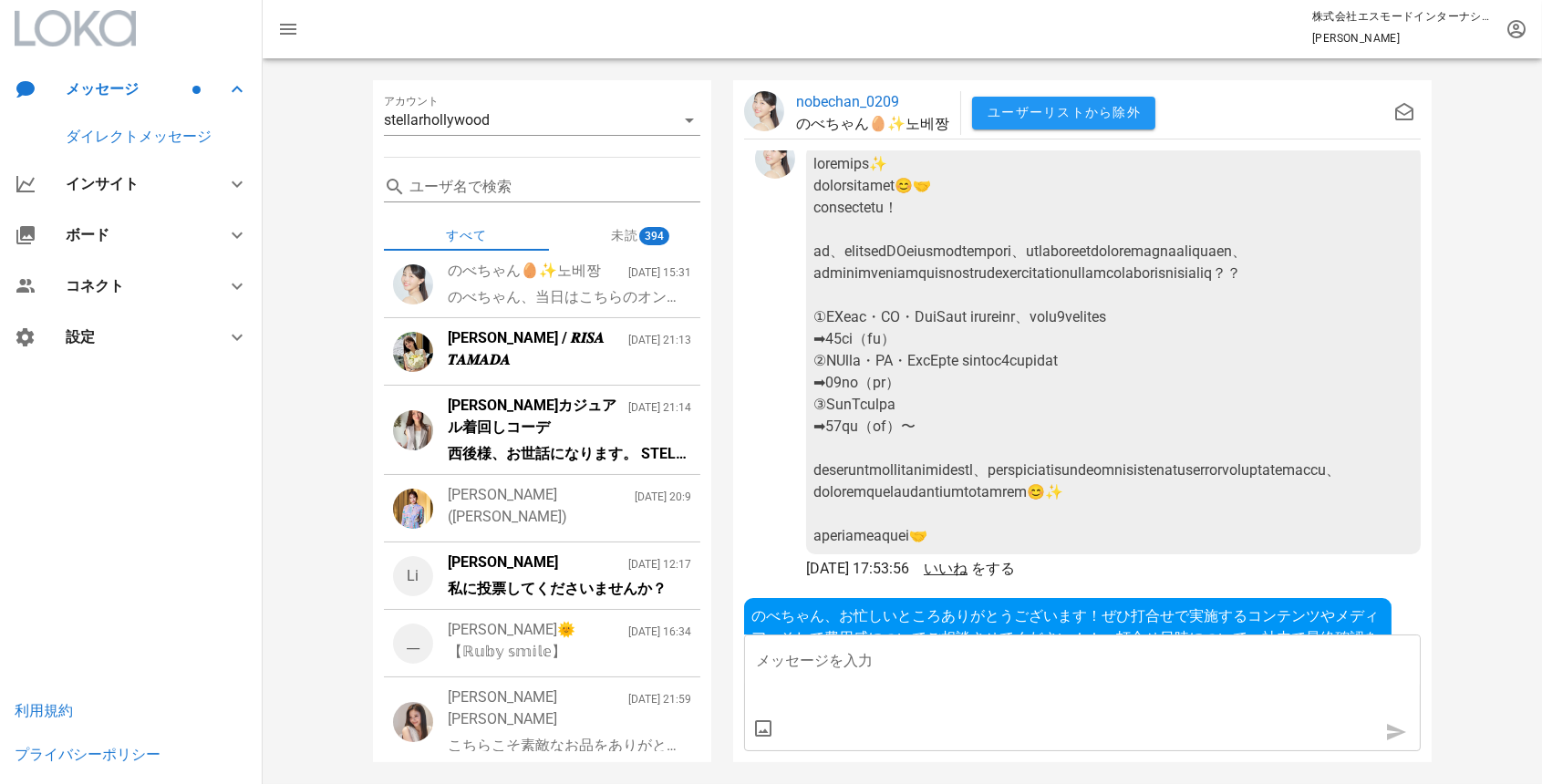
click at [552, 449] on div "西後様、お世話になります。 STELLAR [PERSON_NAME]の[PERSON_NAME]と申します。 改めて、西後様にPRをご協力いただき、反響をい…" at bounding box center [569, 454] width 244 height 22
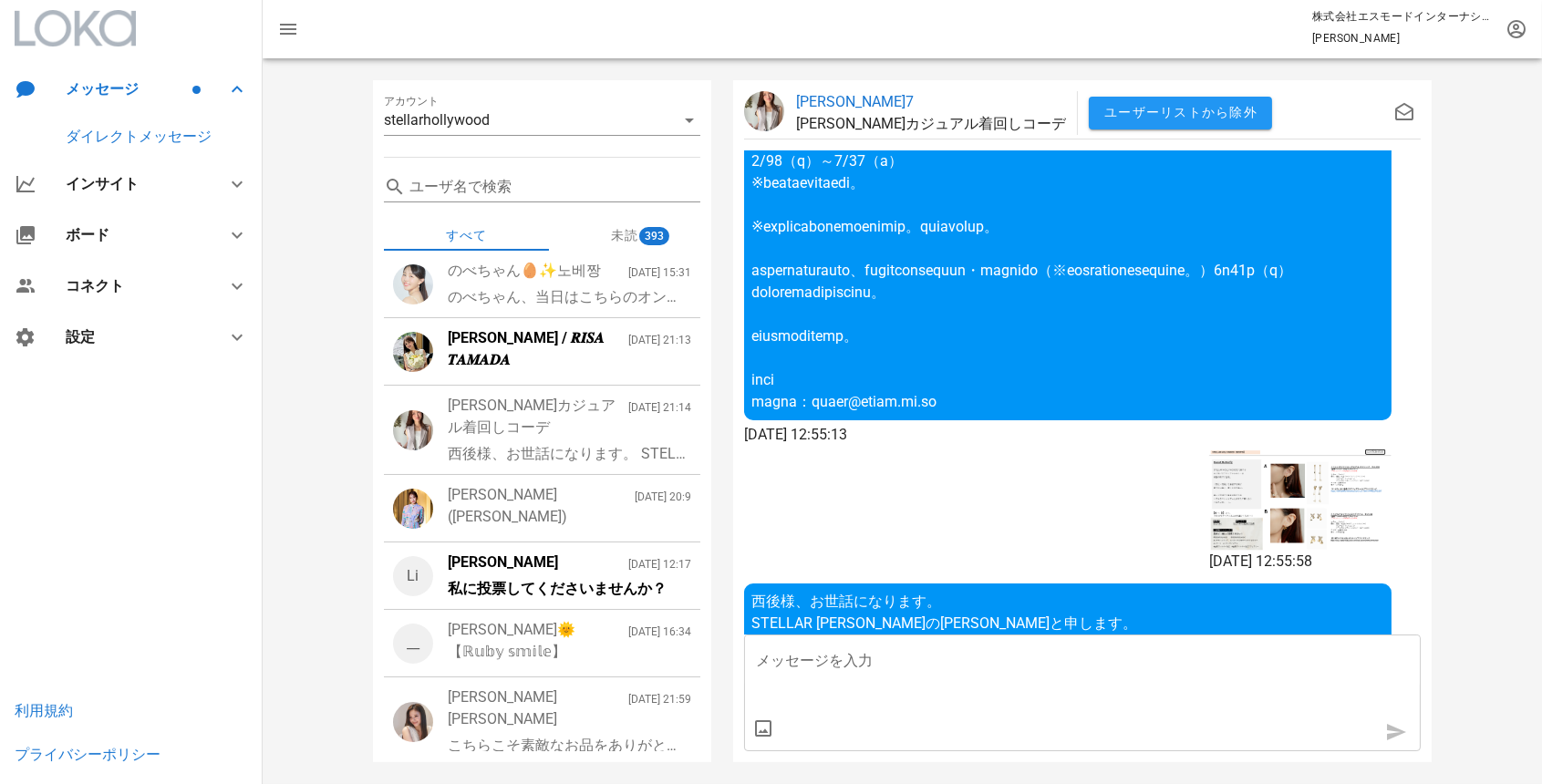
scroll to position [-366, 0]
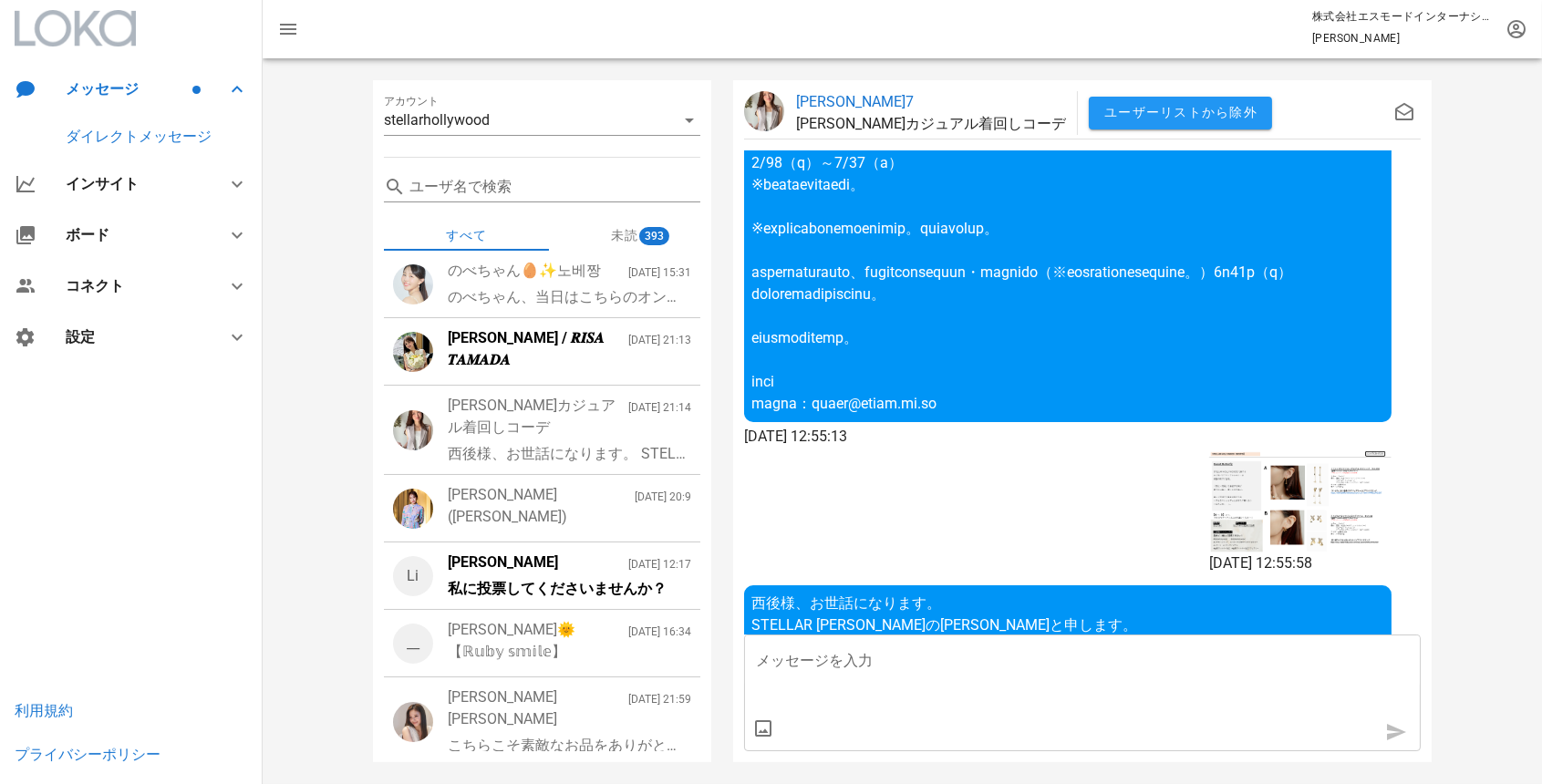
click at [834, 106] on p "[PERSON_NAME]7" at bounding box center [931, 102] width 270 height 22
click at [111, 295] on div "コネクト" at bounding box center [132, 286] width 263 height 51
click at [111, 286] on div "ユーザー" at bounding box center [94, 289] width 58 height 18
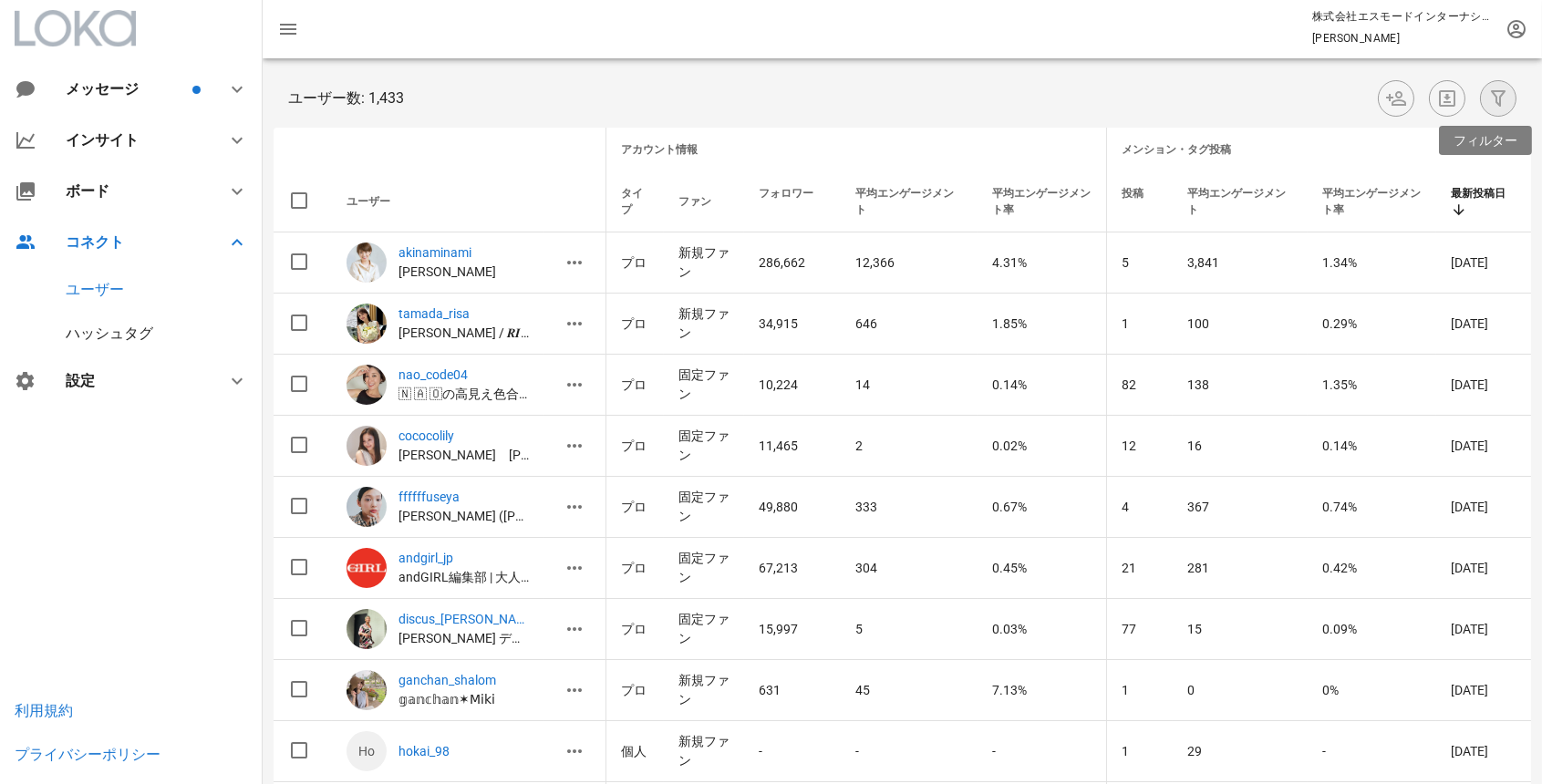
click at [1505, 101] on icon "button" at bounding box center [1498, 99] width 22 height 22
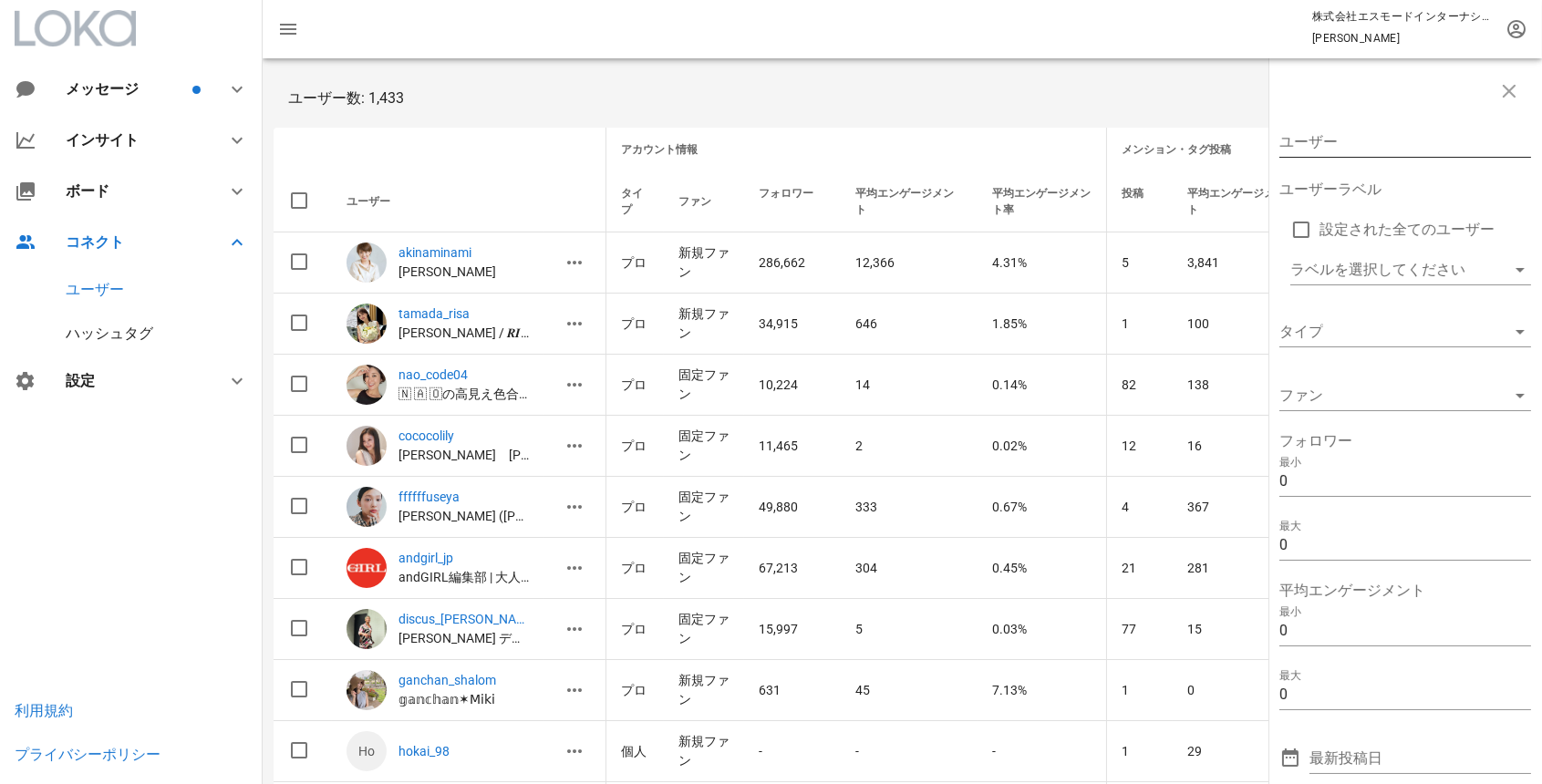
click at [1344, 148] on input "ユーザー" at bounding box center [1392, 143] width 226 height 30
paste input "/mica[PERSON_NAME]"
drag, startPoint x: 1286, startPoint y: 143, endPoint x: 1223, endPoint y: 143, distance: 63.0
click at [1223, 143] on div "/mica_taniguchi ユーザーラベル 設定された全てのユーザー ラベルを選択してください タイプ ファン フォロワー 最小 0 最大 0 平均エンゲ…" at bounding box center [902, 761] width 1279 height 1405
click at [1411, 143] on input "[PERSON_NAME]" at bounding box center [1392, 143] width 226 height 30
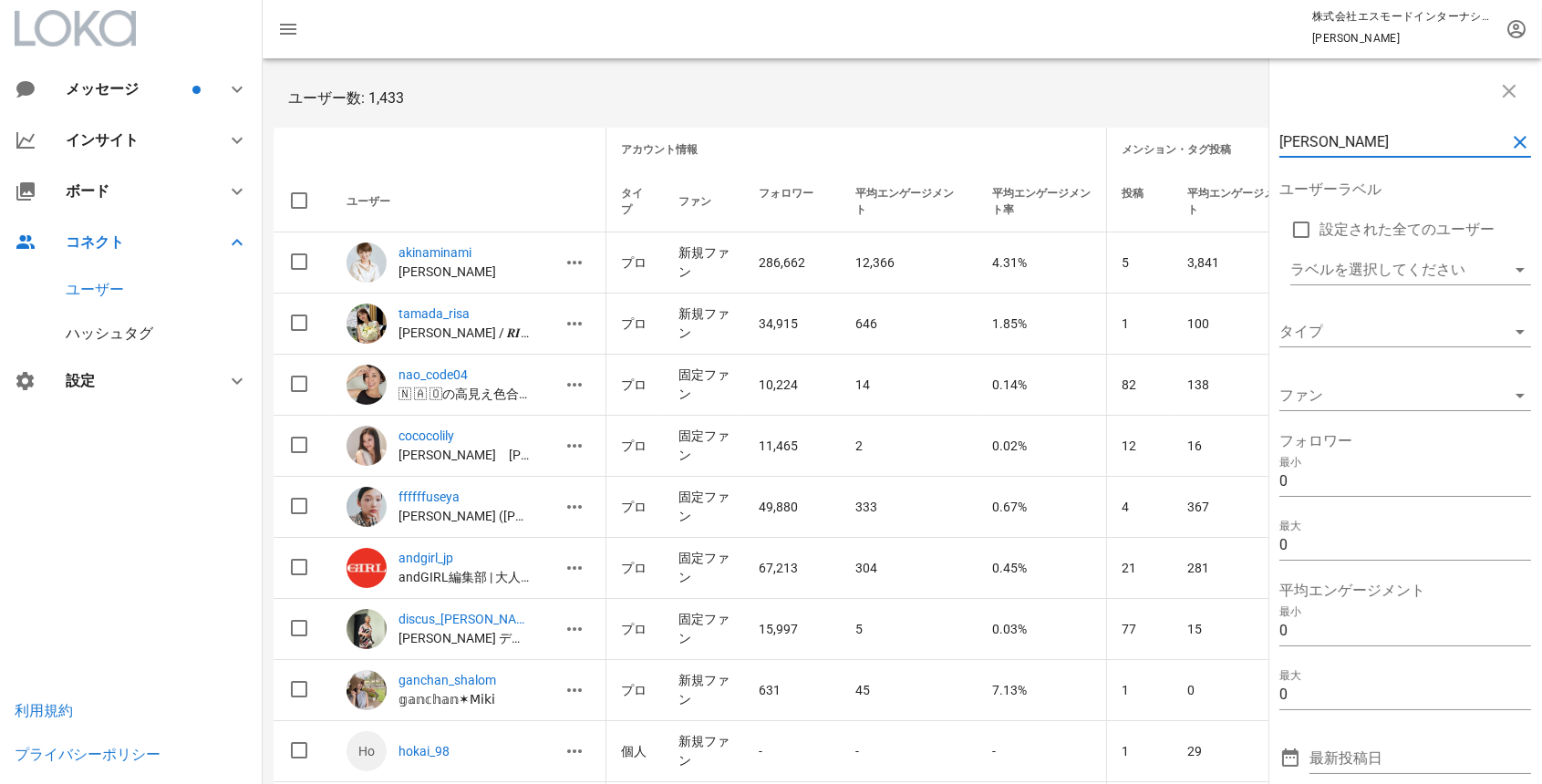
type input "[PERSON_NAME]"
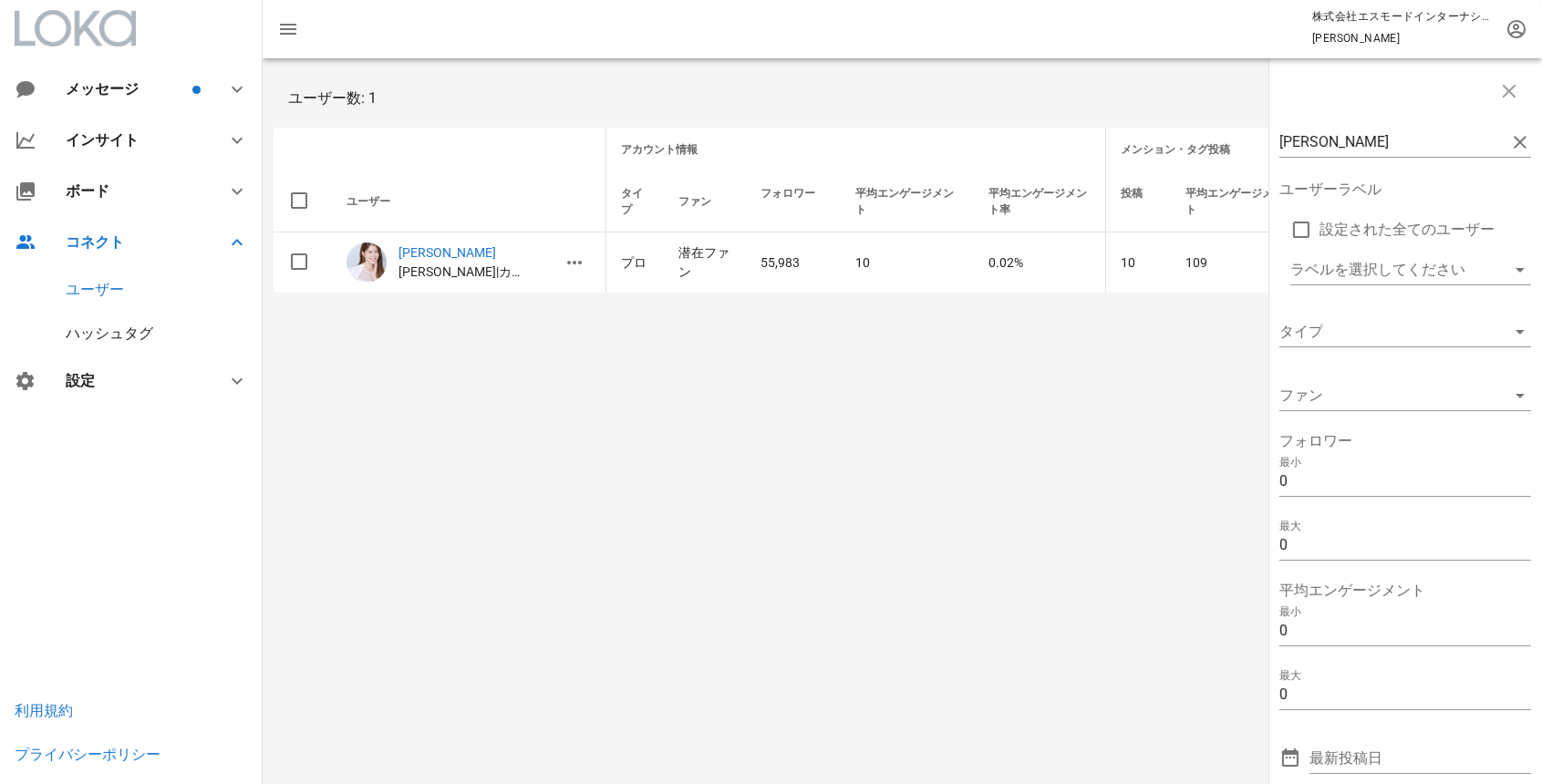
click at [831, 341] on div "mica_taniguchi ユーザーラベル 設定された全てのユーザー ラベルを選択してください タイプ ファン フォロワー 最小 0 最大 0 平均エンゲー…" at bounding box center [902, 421] width 1279 height 726
click at [1510, 93] on icon "button" at bounding box center [1510, 92] width 22 height 22
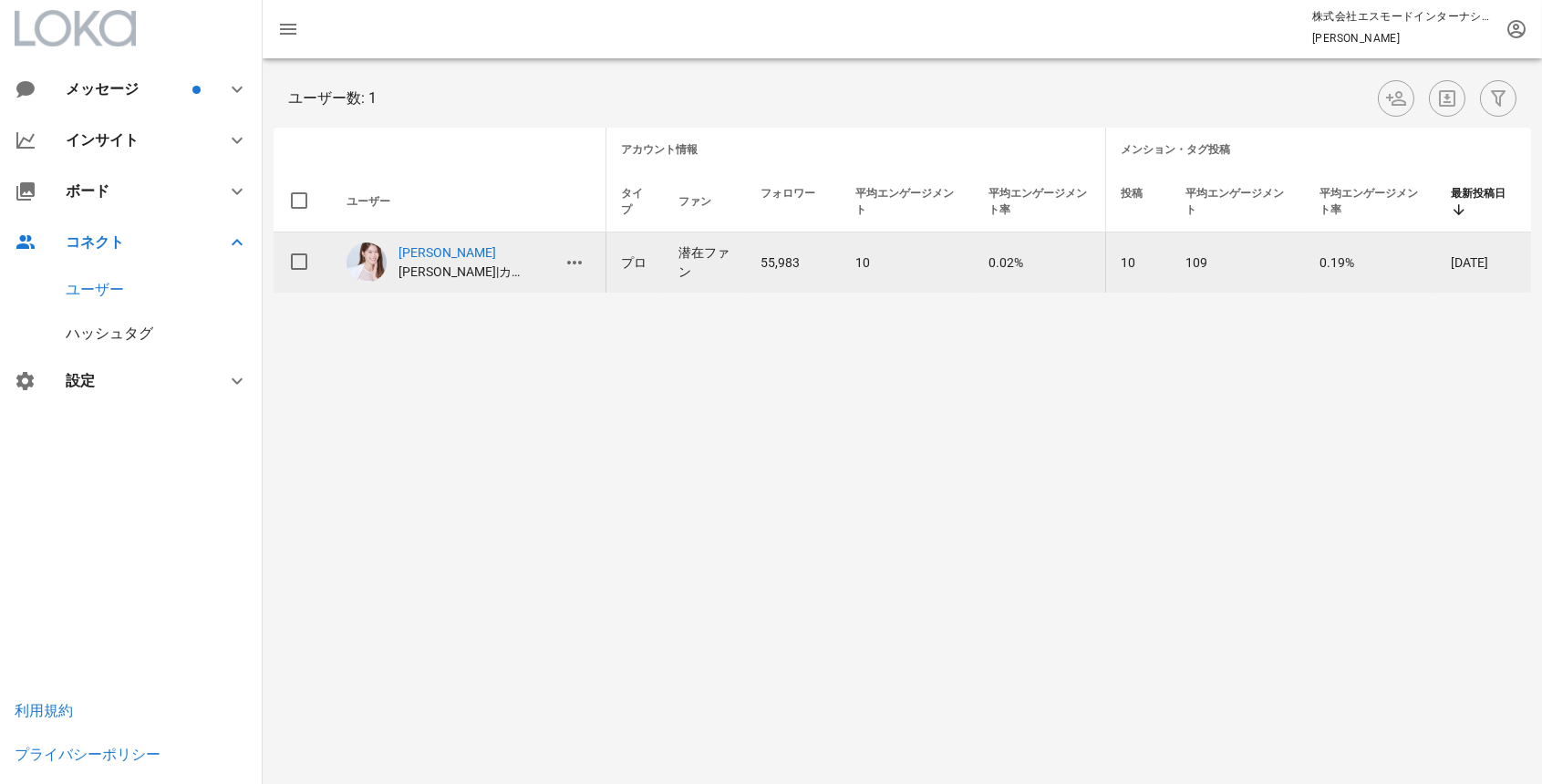
click at [1126, 263] on td "10" at bounding box center [1137, 262] width 66 height 60
click at [1210, 260] on td "109" at bounding box center [1237, 262] width 134 height 60
click at [1477, 261] on td "[DATE]" at bounding box center [1484, 262] width 94 height 60
click at [1185, 250] on td "109" at bounding box center [1237, 262] width 134 height 60
click at [1147, 252] on td "10" at bounding box center [1137, 262] width 66 height 60
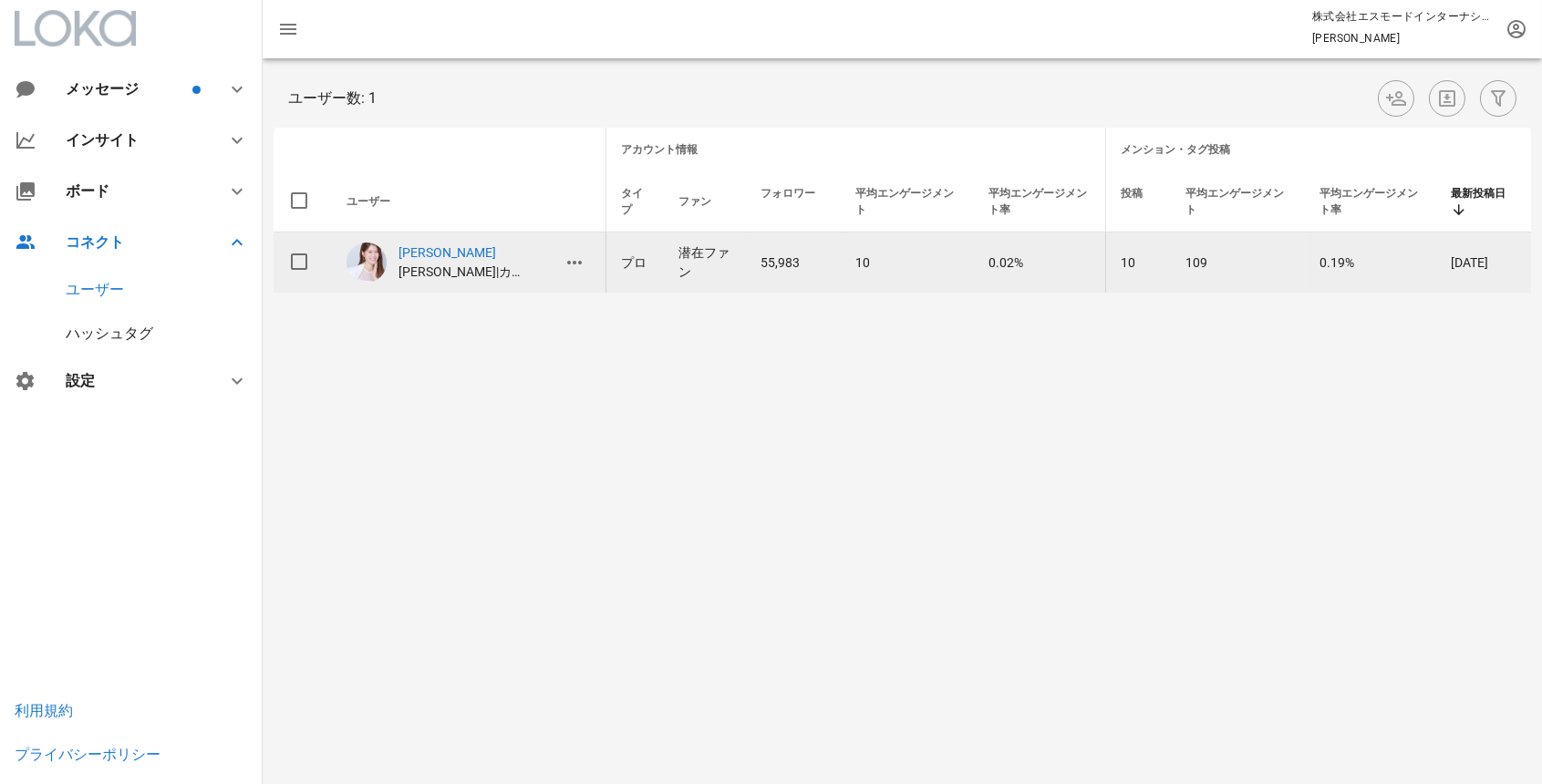
click at [1124, 262] on td "10" at bounding box center [1137, 262] width 66 height 60
click at [577, 265] on icon "button" at bounding box center [574, 263] width 22 height 22
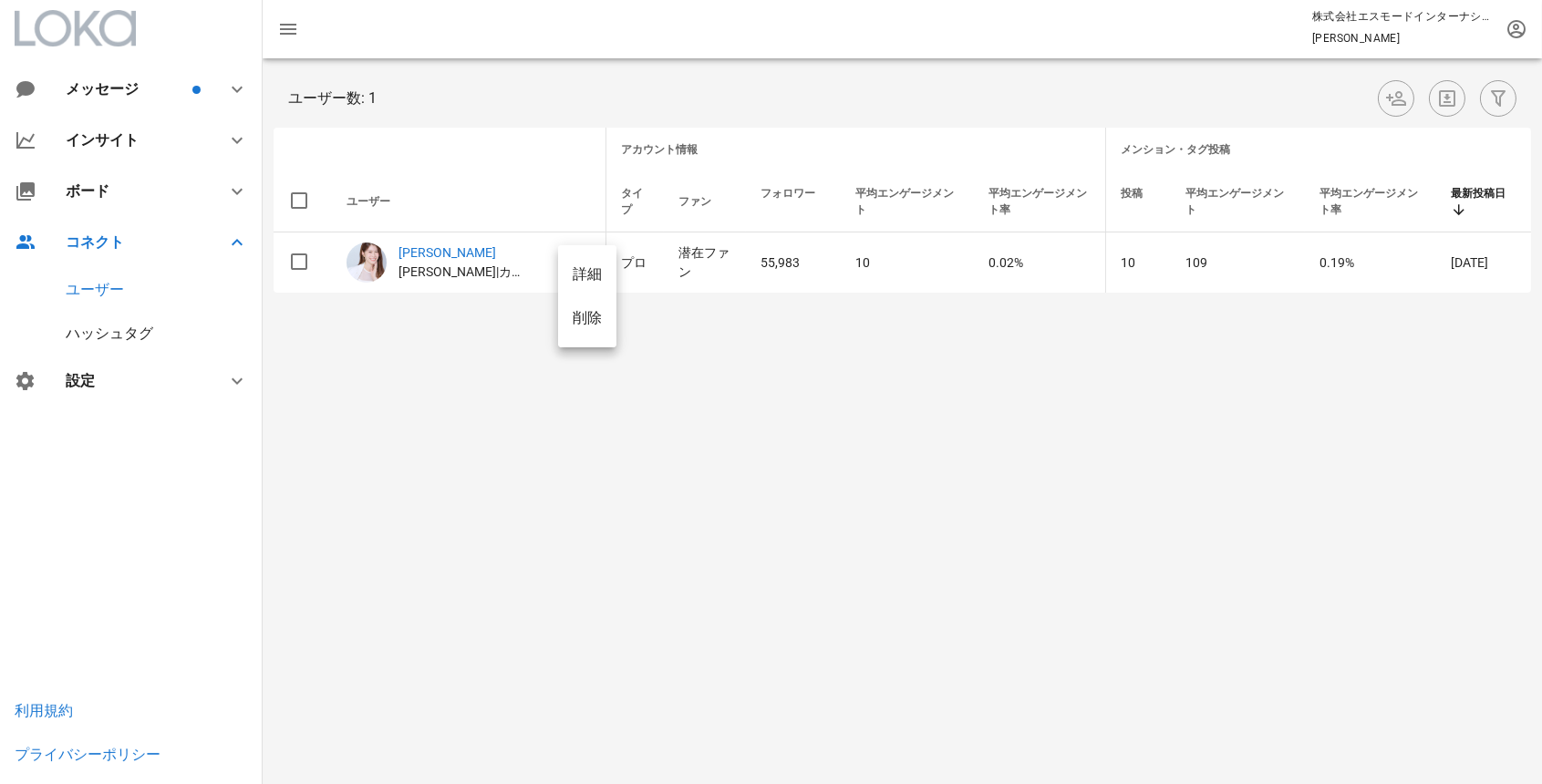
click at [586, 278] on div "詳細" at bounding box center [587, 274] width 30 height 18
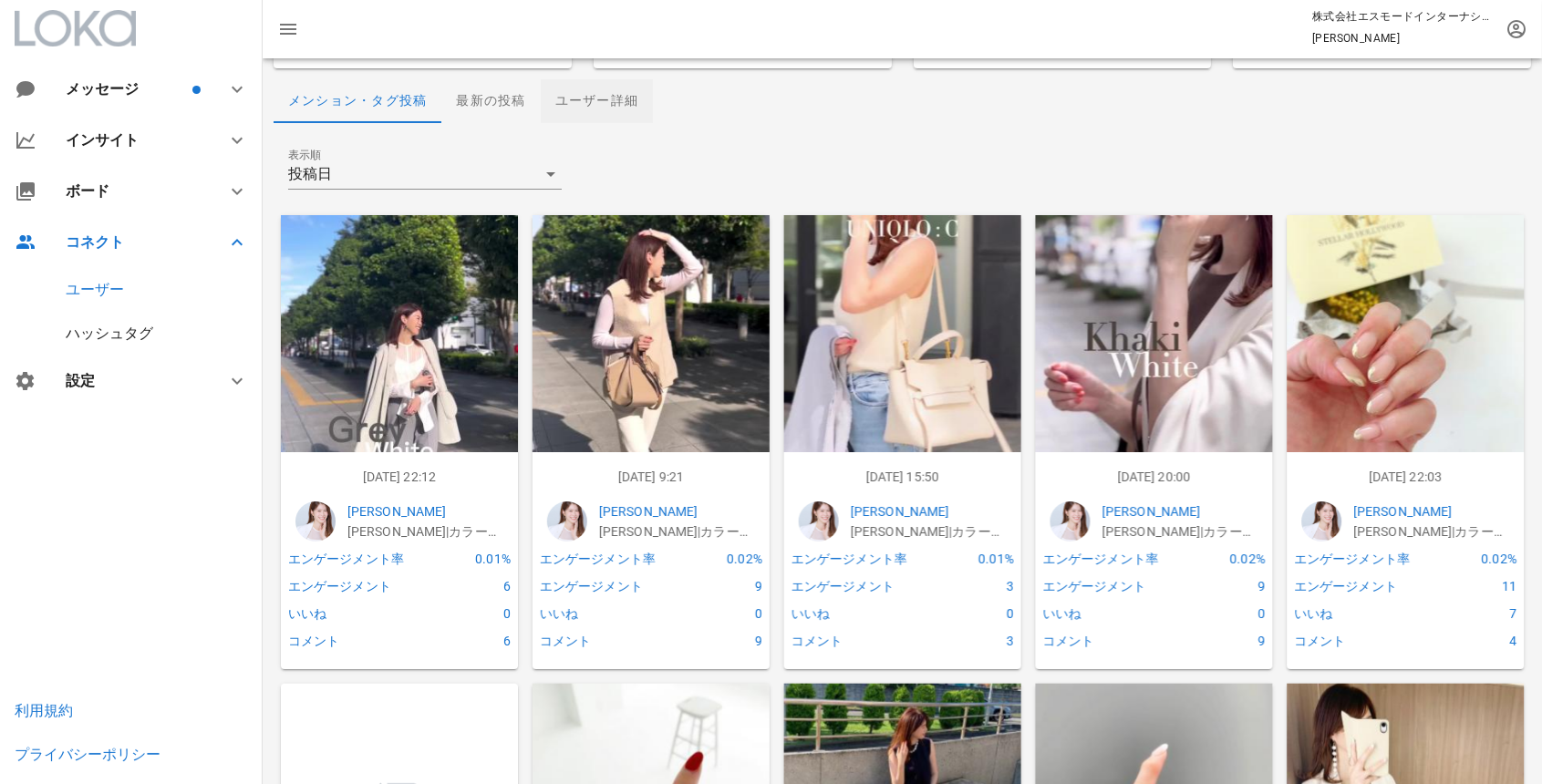
scroll to position [179, 0]
click at [421, 407] on img at bounding box center [399, 332] width 237 height 237
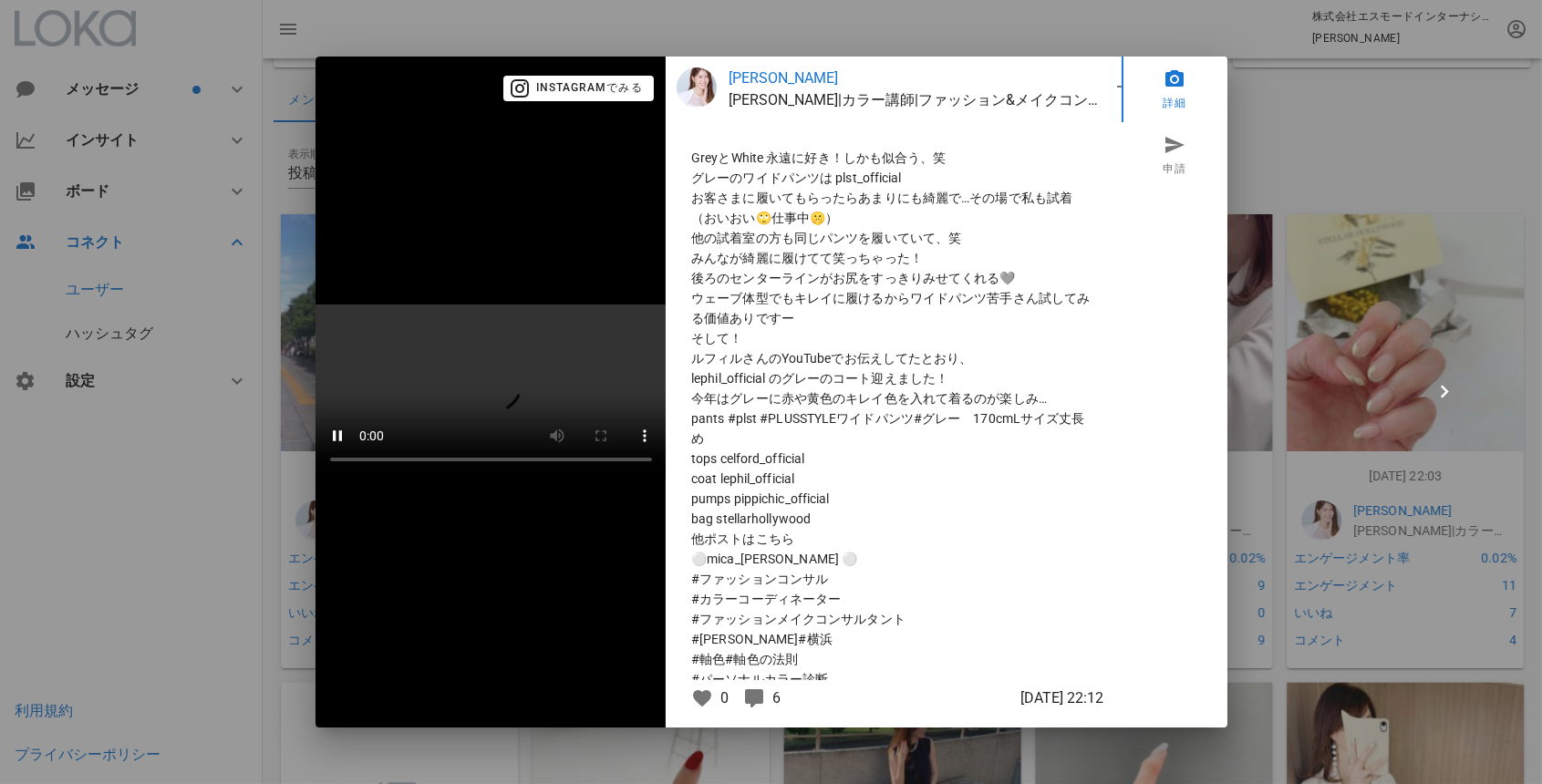
click at [417, 479] on video at bounding box center [491, 392] width 351 height 175
click at [637, 89] on span "Instagramでみる" at bounding box center [579, 89] width 128 height 17
click at [270, 205] on div at bounding box center [771, 392] width 1542 height 784
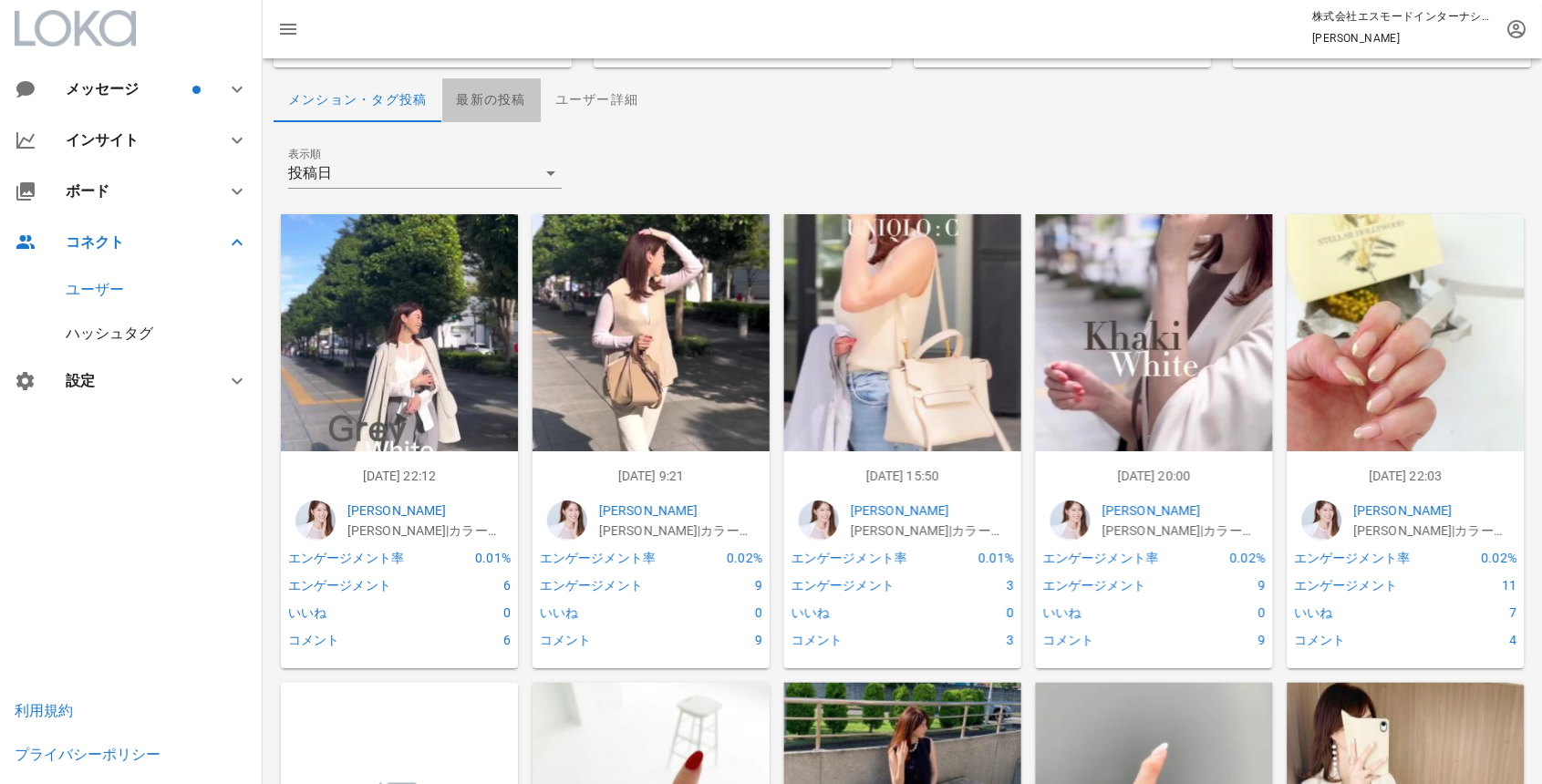
click at [480, 105] on div "最新の投稿" at bounding box center [492, 100] width 98 height 44
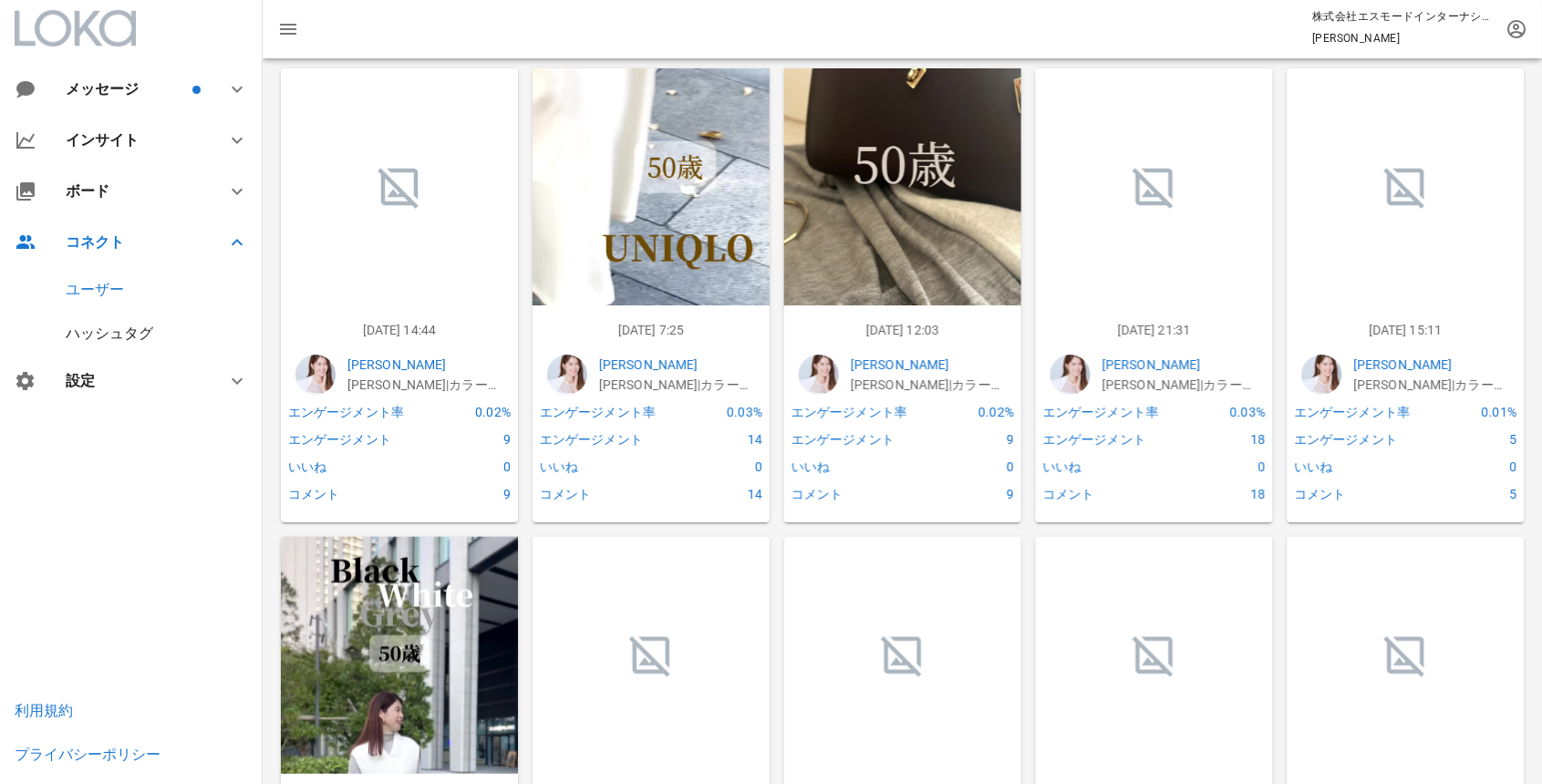
scroll to position [311, 0]
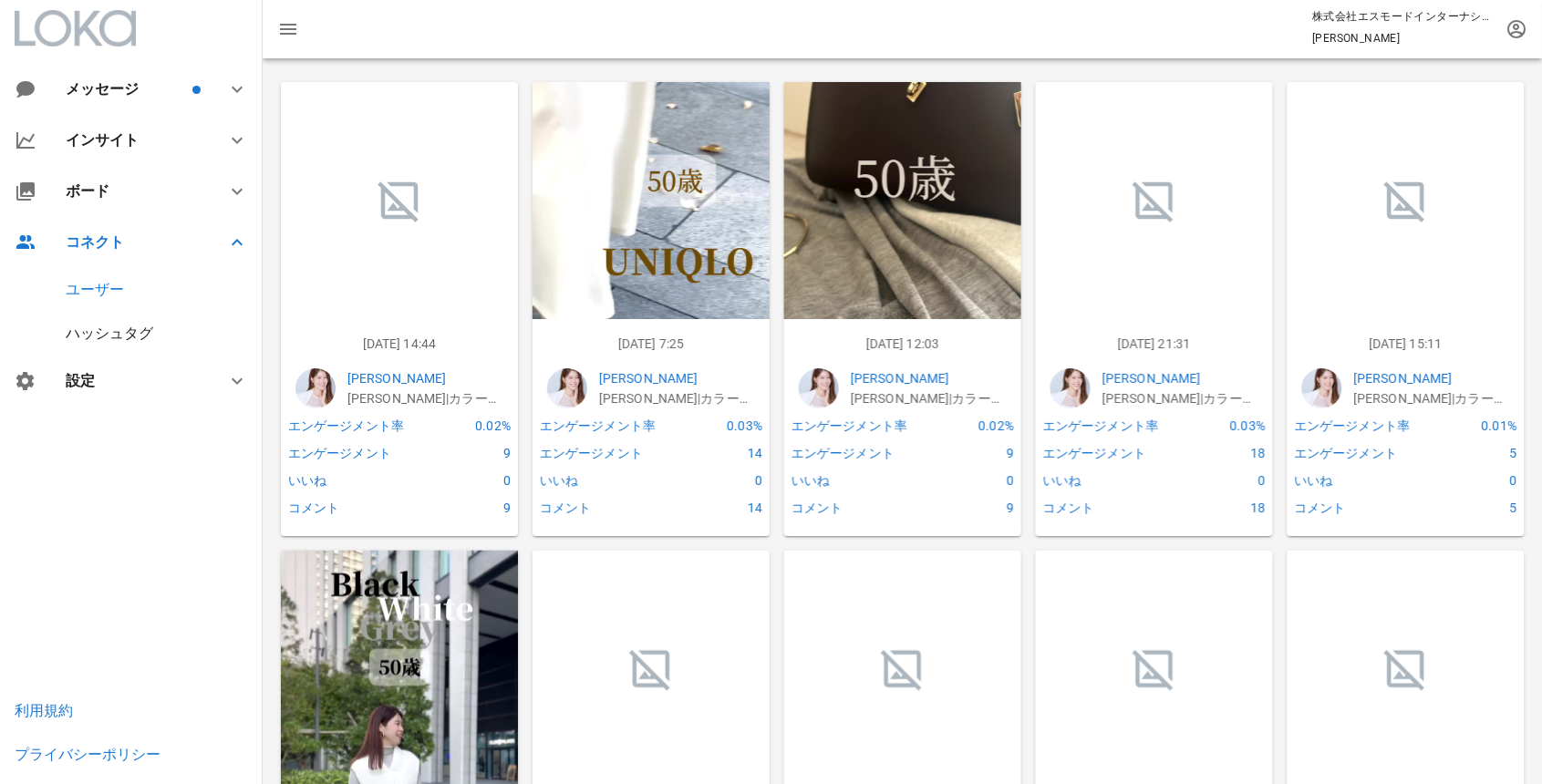
click at [638, 267] on img at bounding box center [651, 292] width 237 height 421
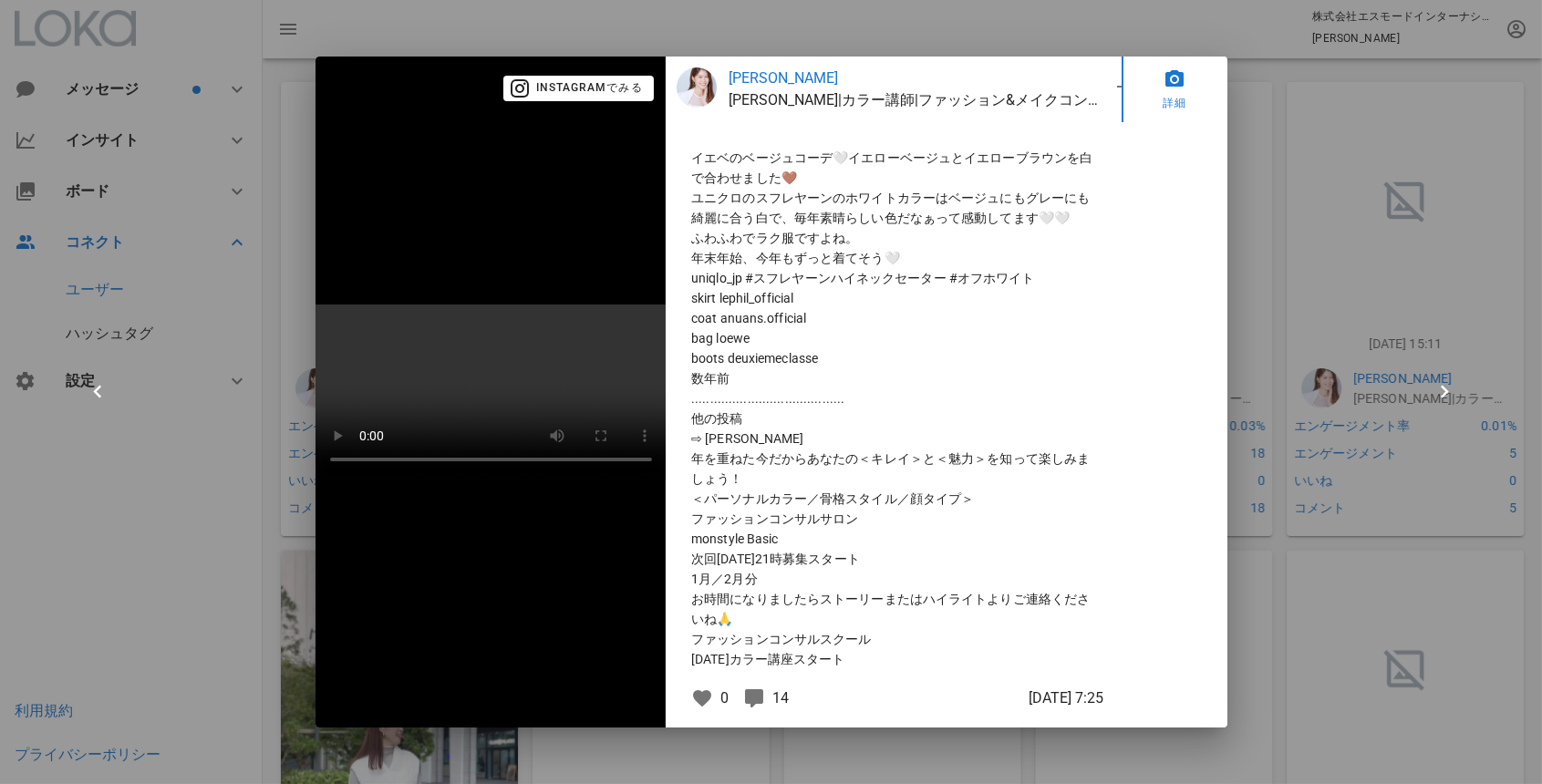
click at [496, 441] on video at bounding box center [491, 392] width 351 height 175
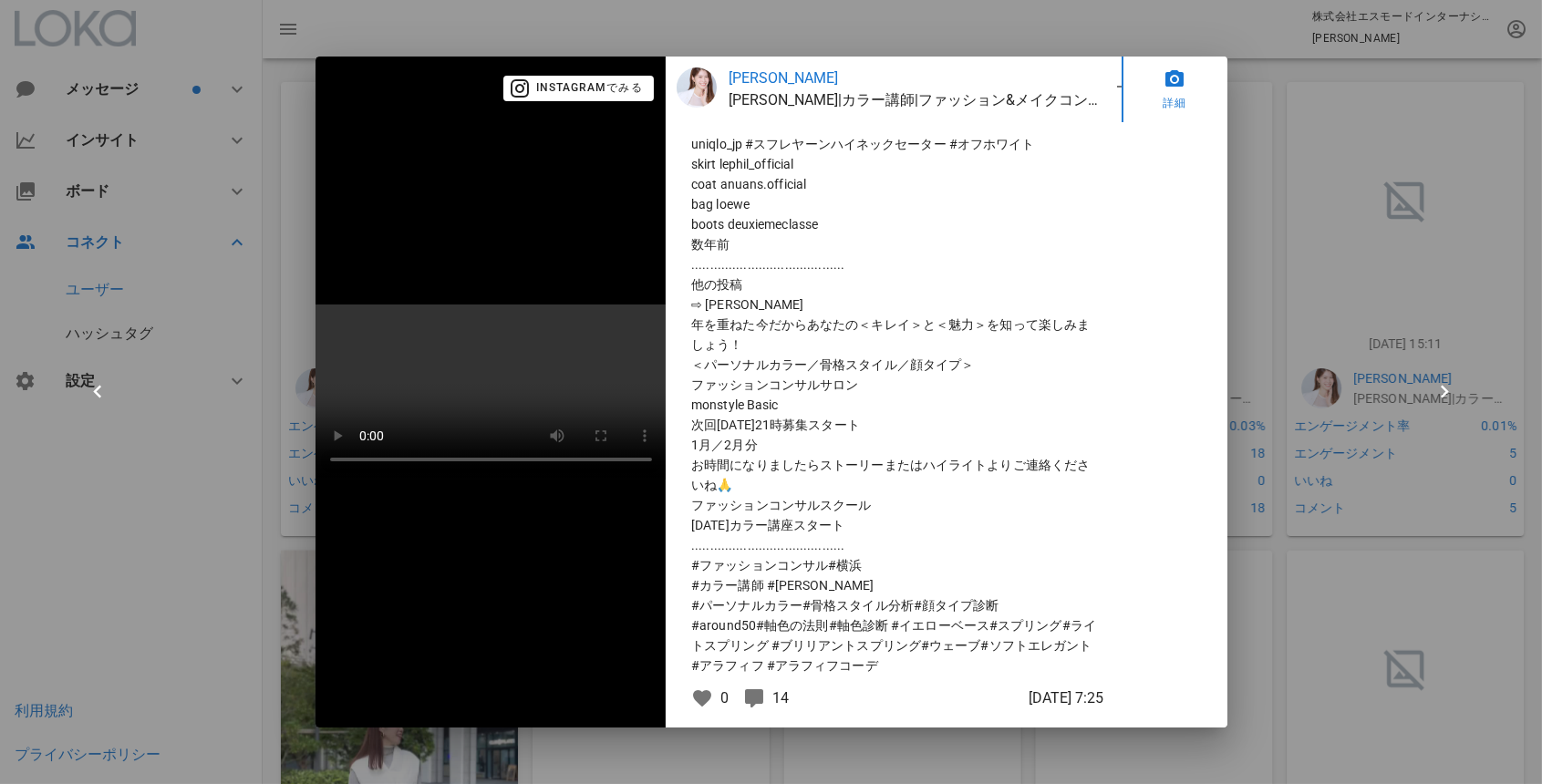
scroll to position [157, 0]
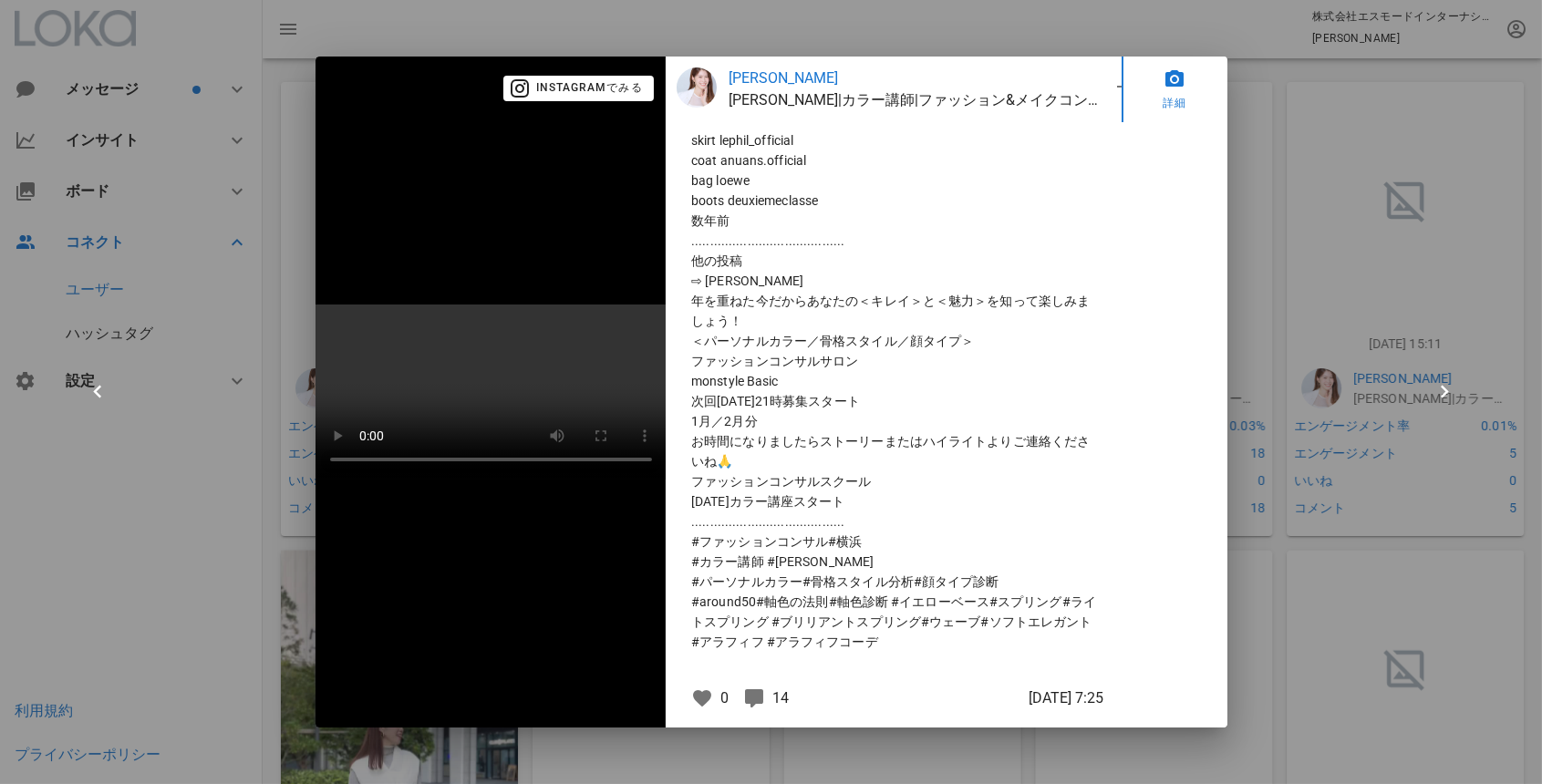
click at [233, 504] on div at bounding box center [771, 392] width 1542 height 784
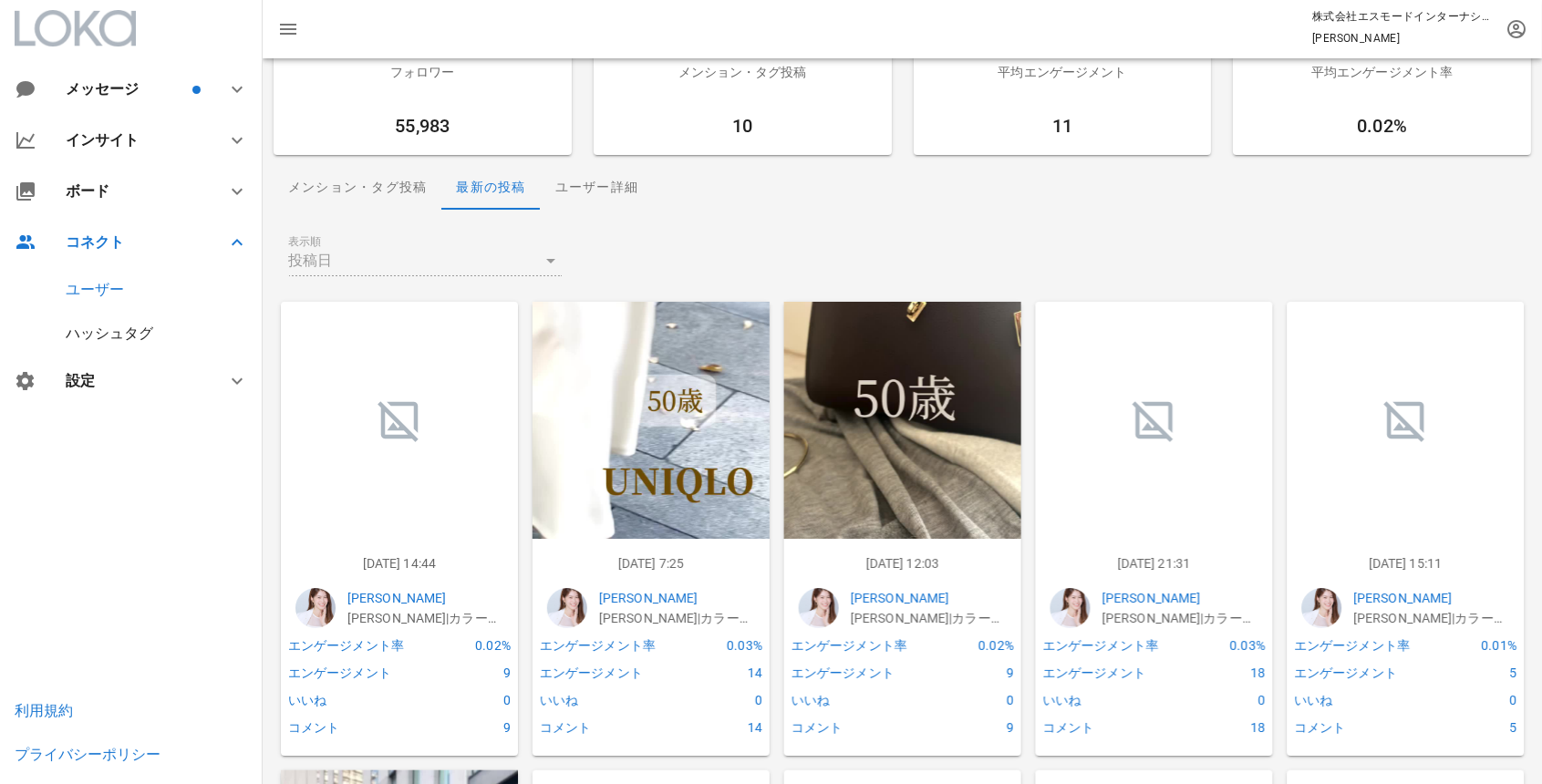
scroll to position [0, 0]
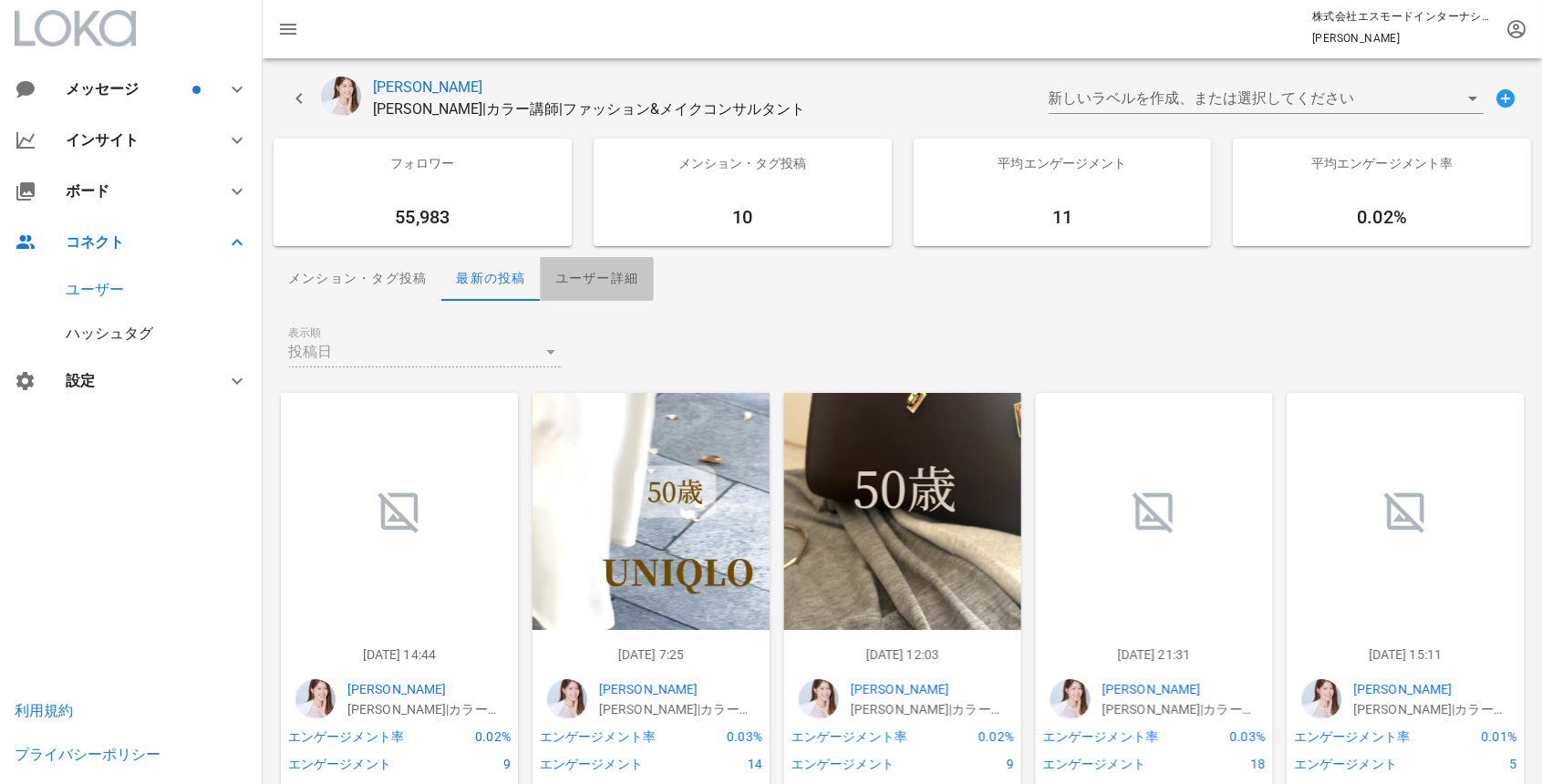
click at [569, 267] on div "ユーザー詳細" at bounding box center [597, 279] width 113 height 44
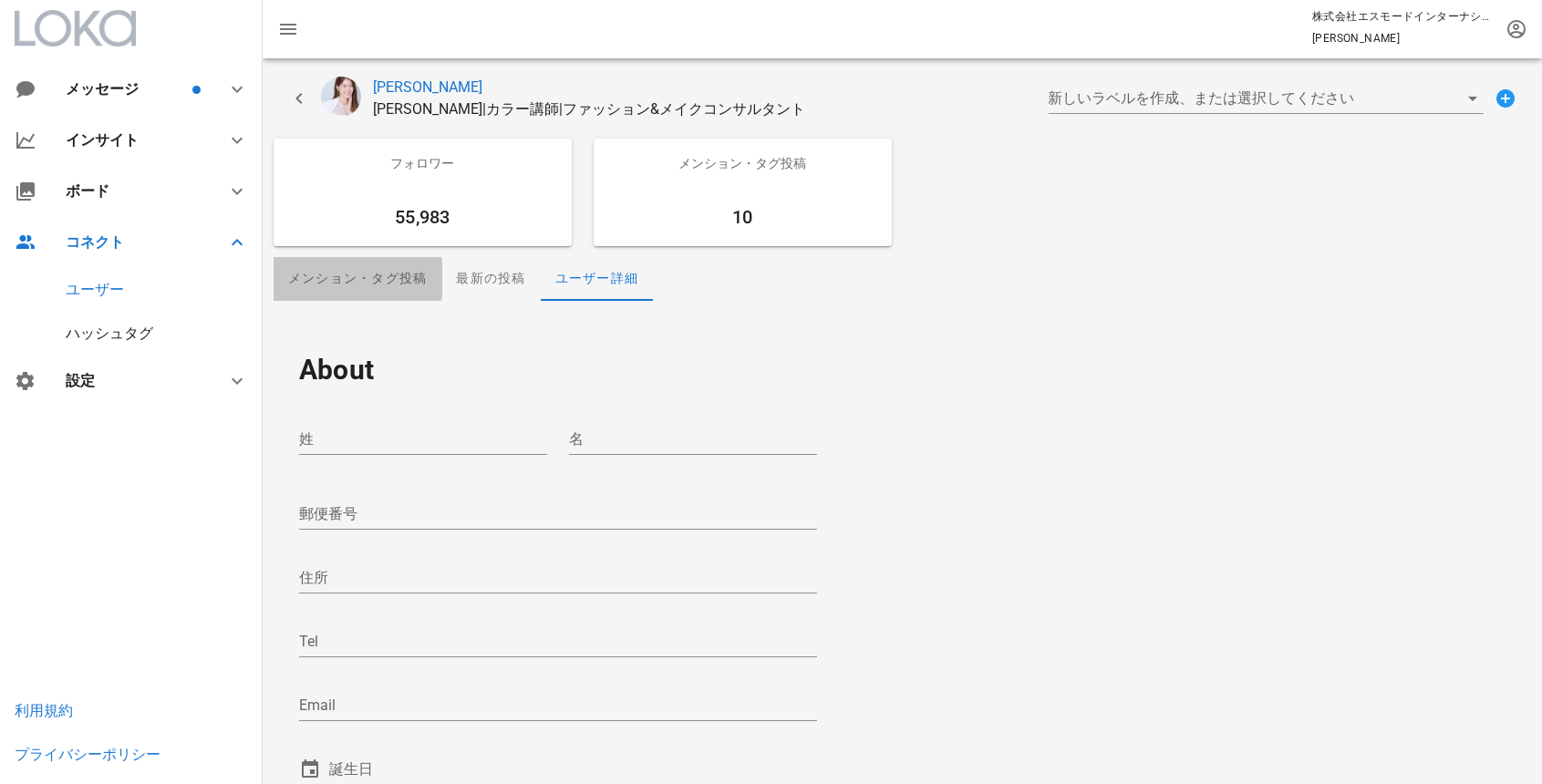
click at [375, 281] on div "メンション・タグ投稿" at bounding box center [357, 279] width 169 height 44
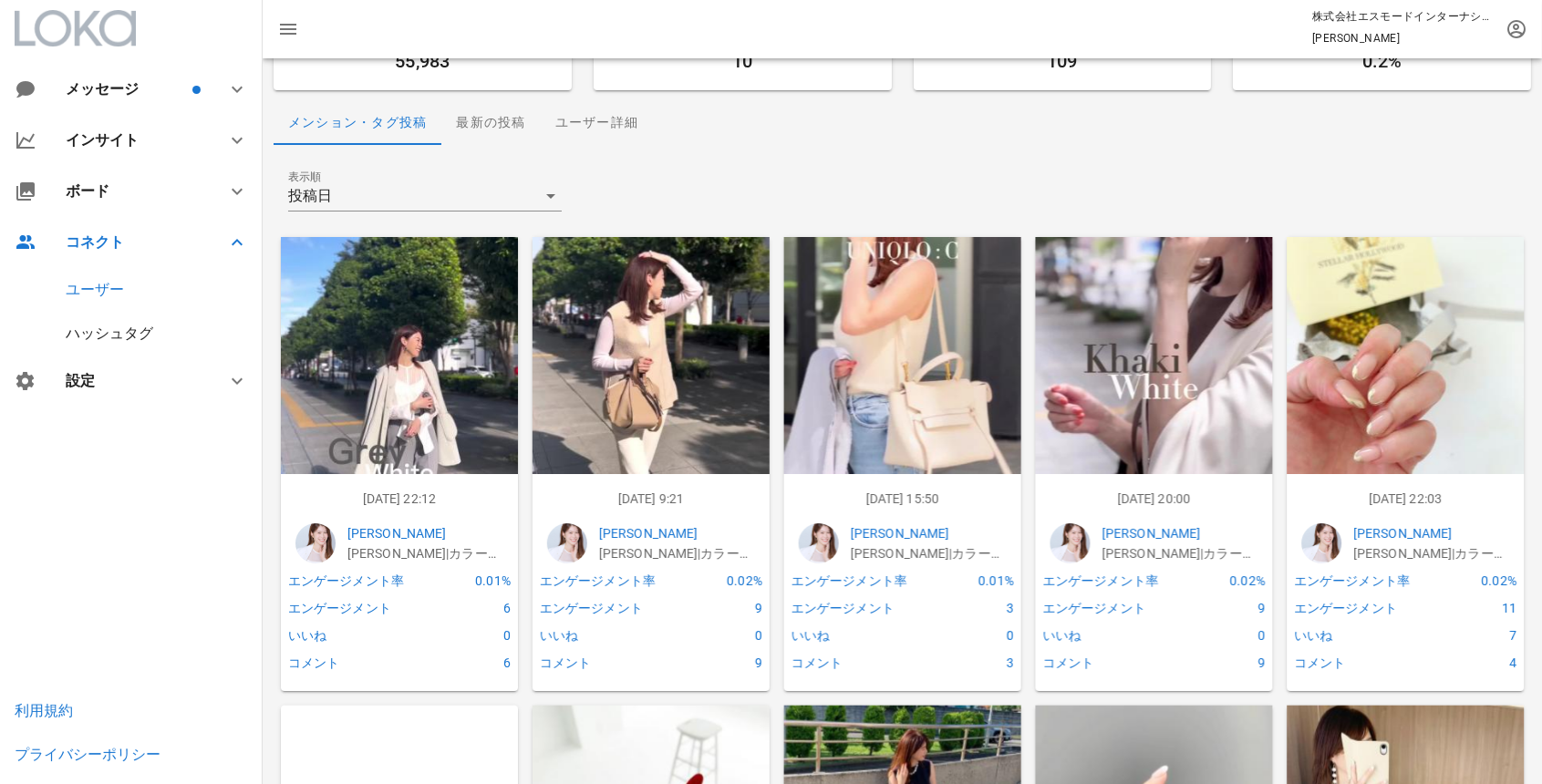
scroll to position [152, 0]
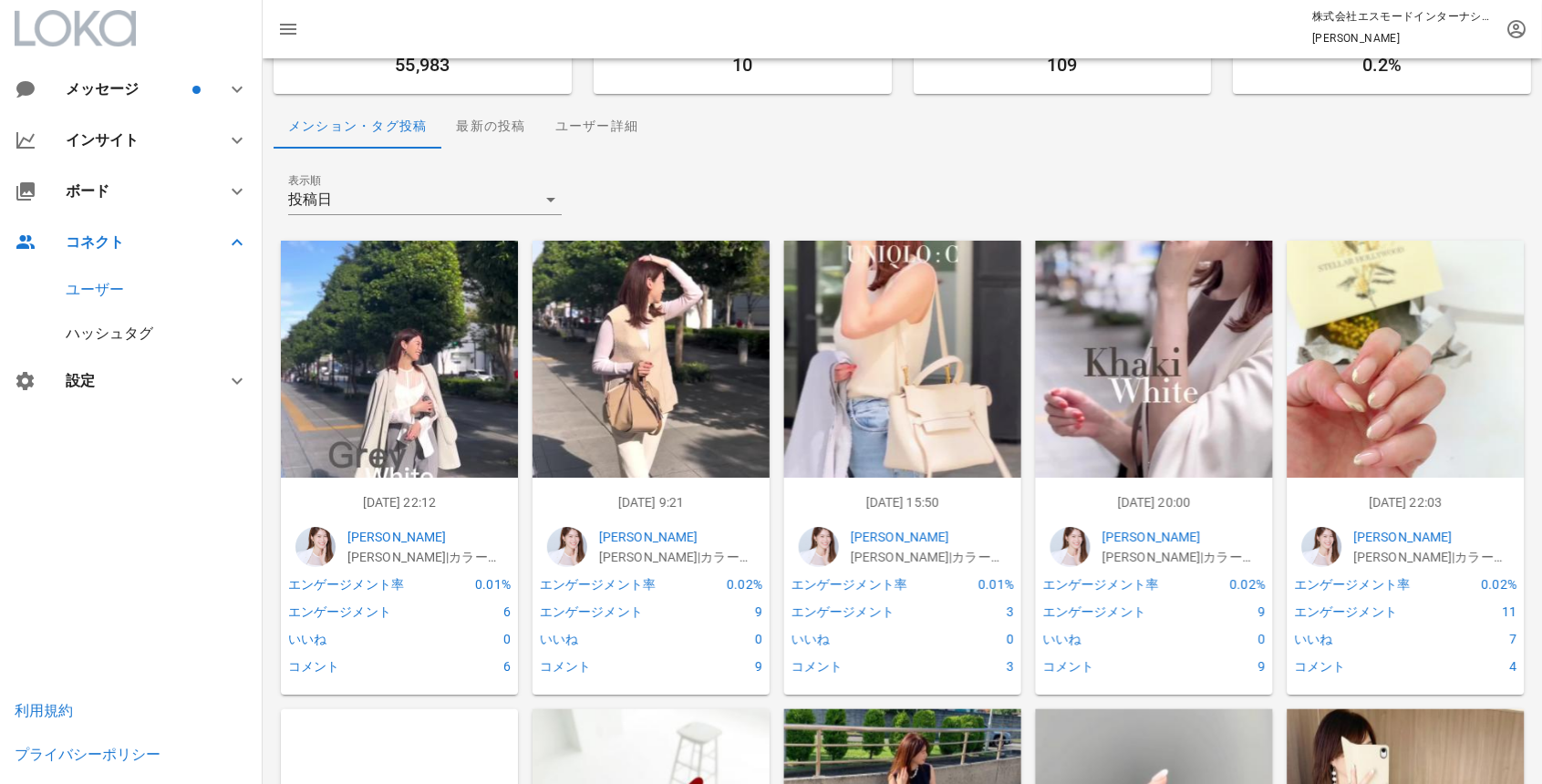
click at [679, 458] on img at bounding box center [651, 359] width 237 height 237
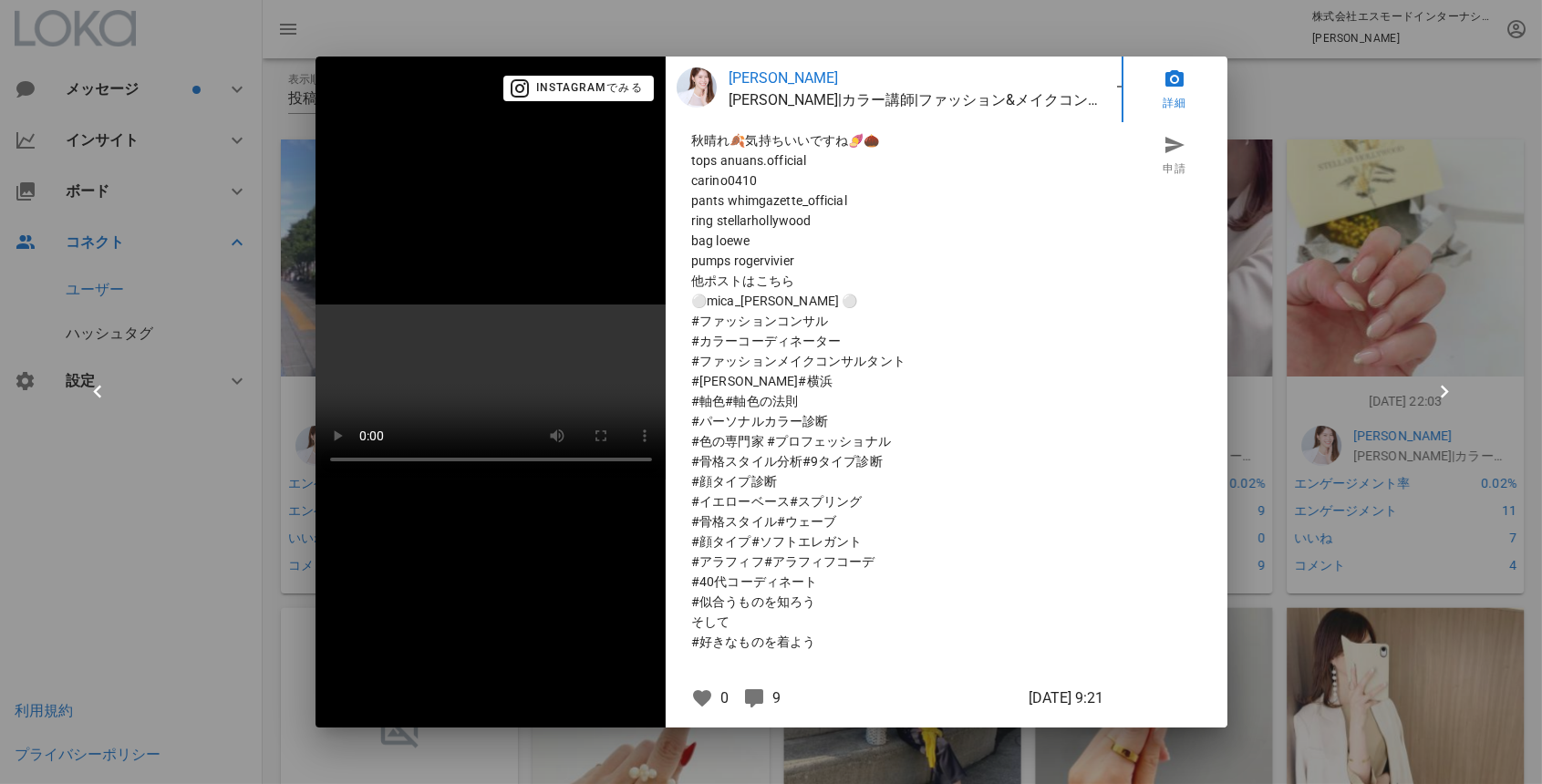
scroll to position [0, 0]
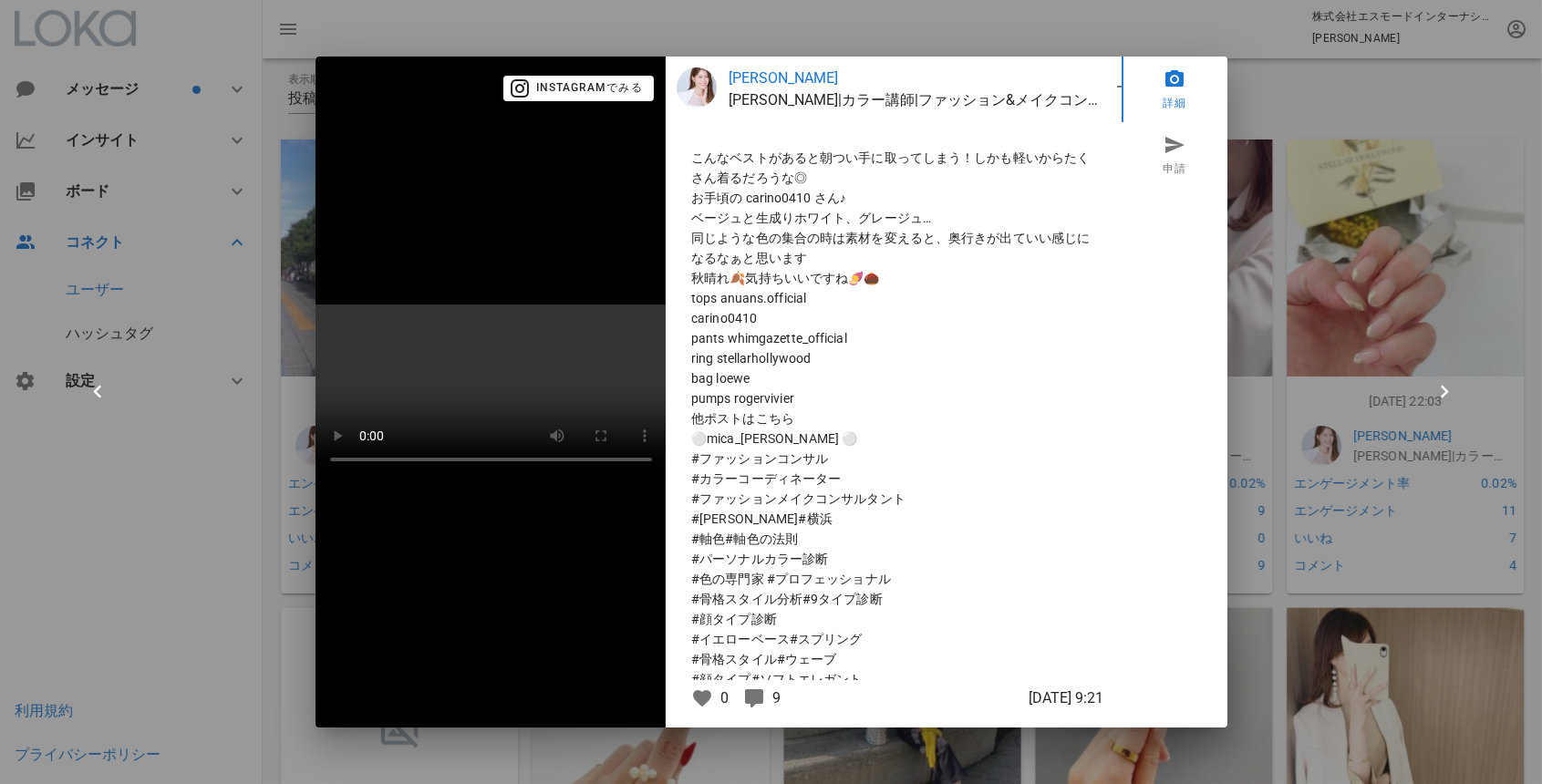
click at [518, 406] on video at bounding box center [491, 392] width 351 height 175
click at [151, 582] on div at bounding box center [771, 392] width 1542 height 784
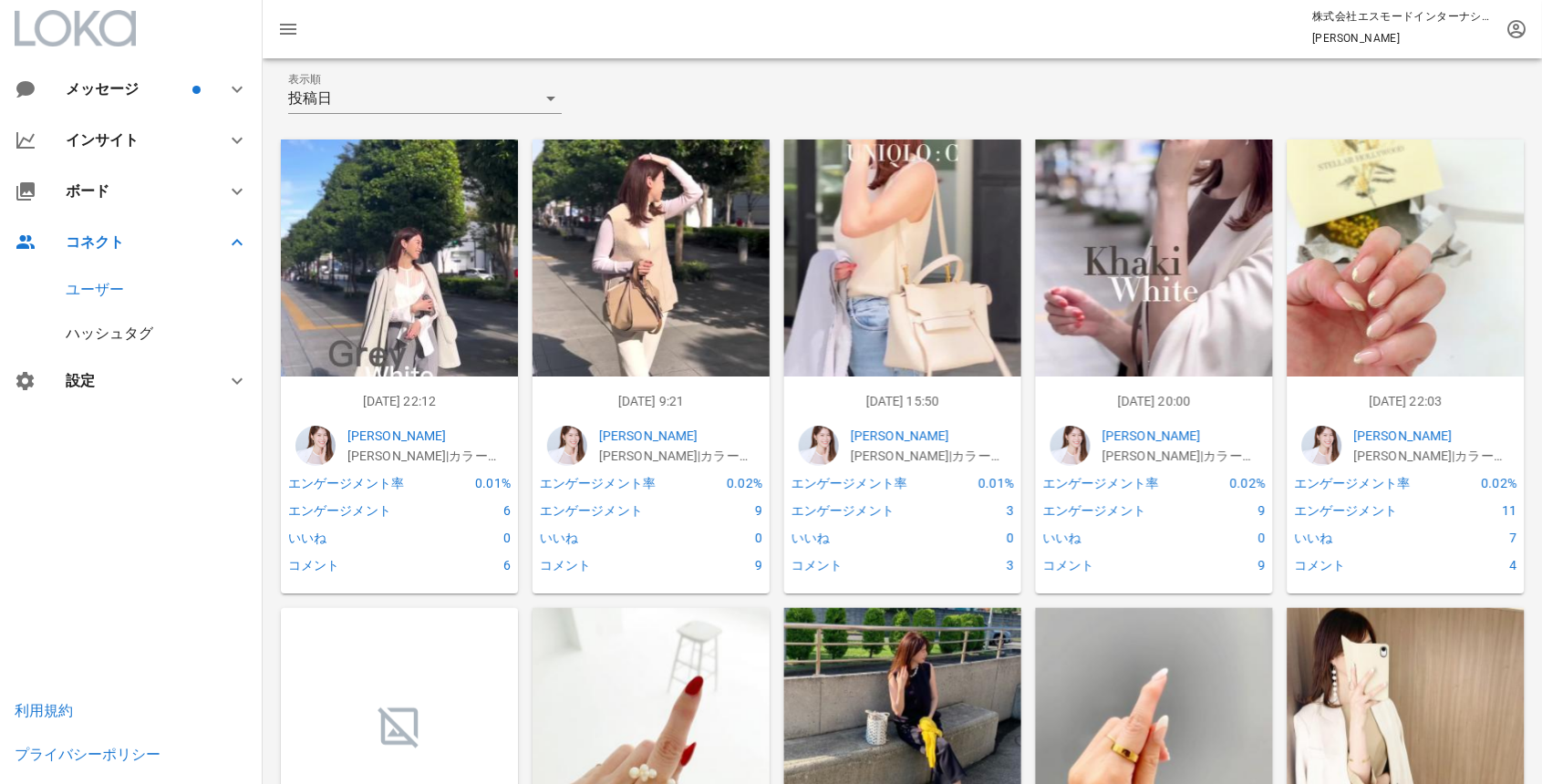
click at [376, 279] on img at bounding box center [399, 258] width 237 height 237
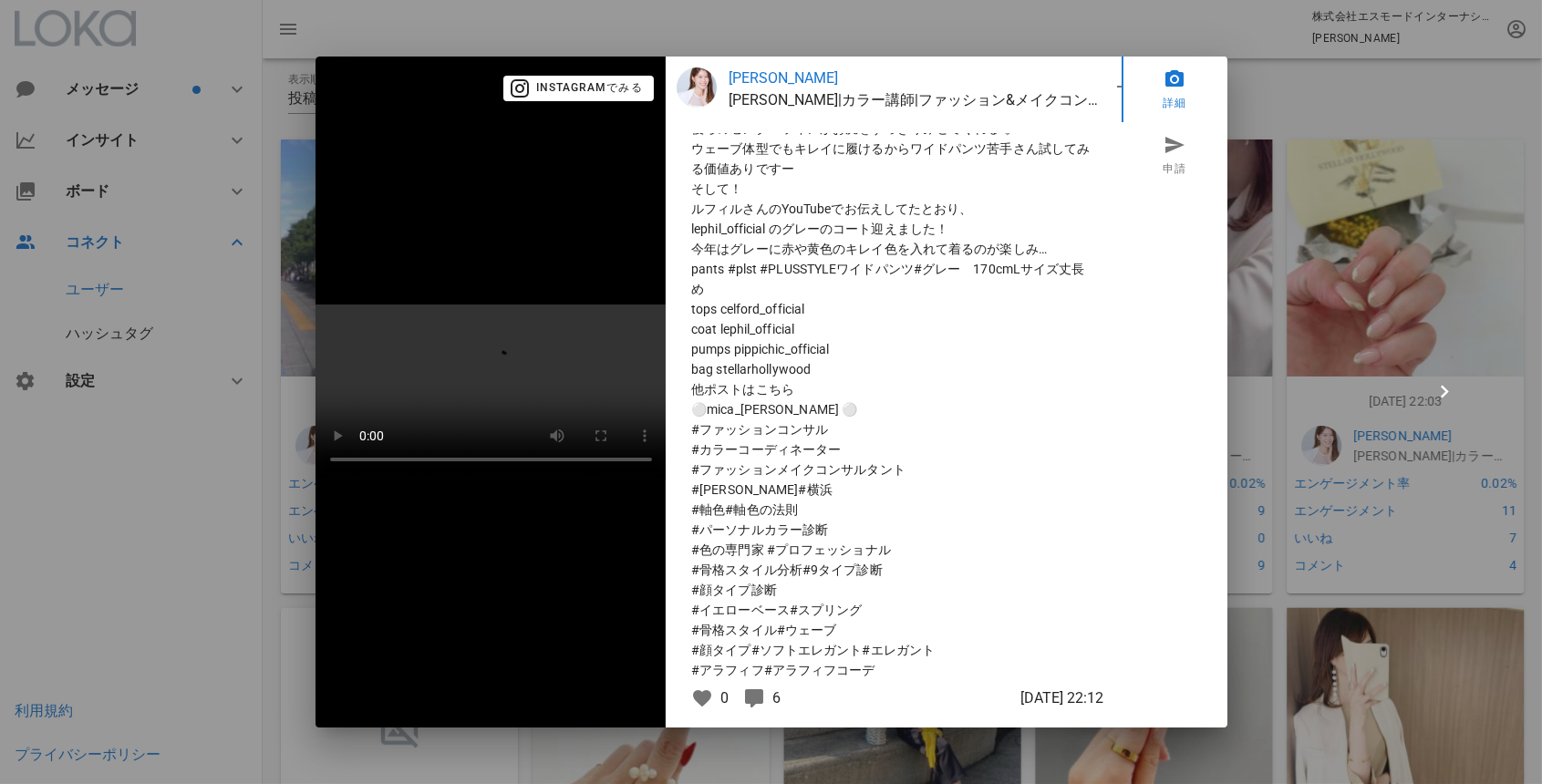
scroll to position [238, 0]
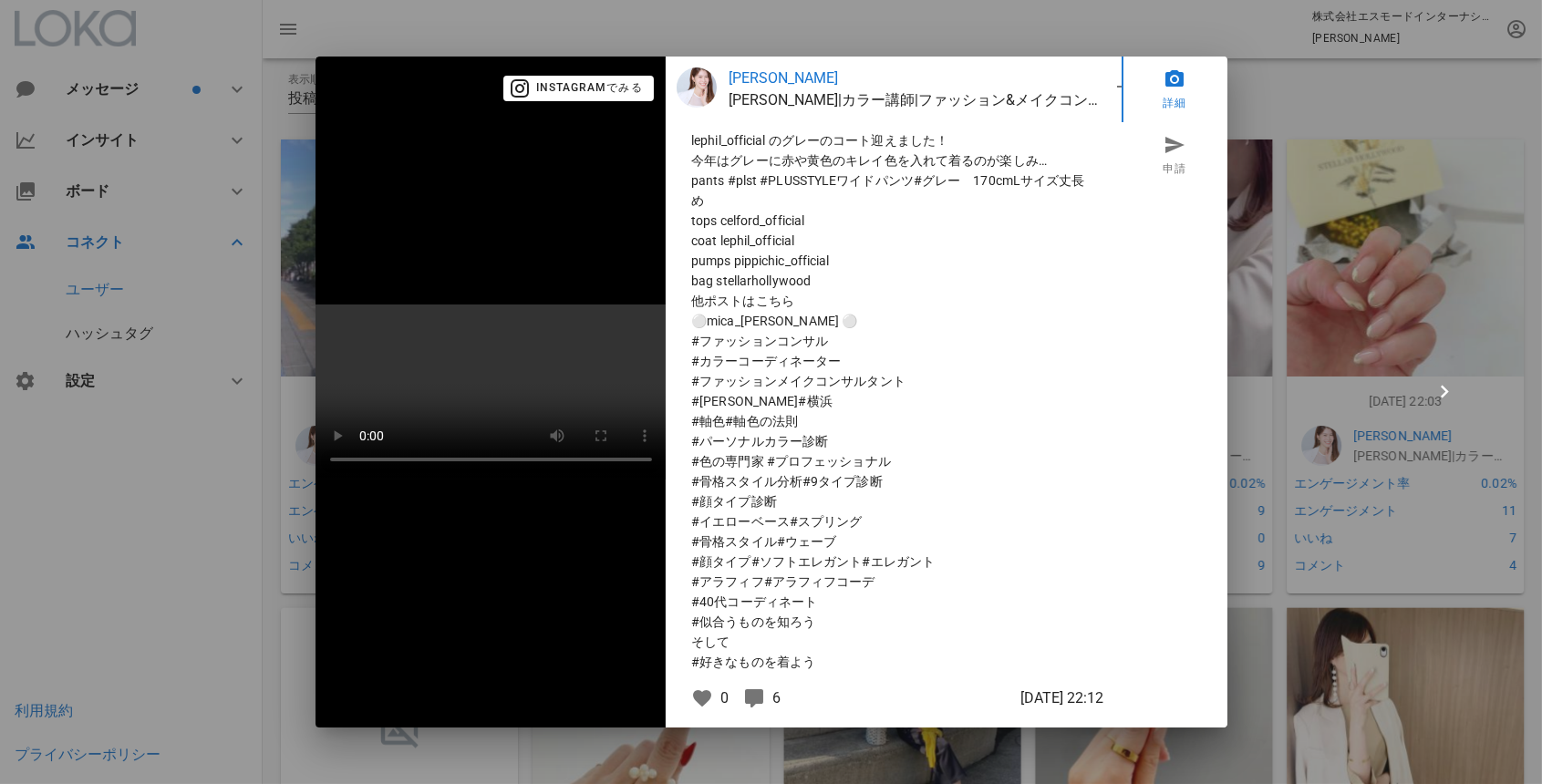
click at [147, 571] on div at bounding box center [771, 392] width 1542 height 784
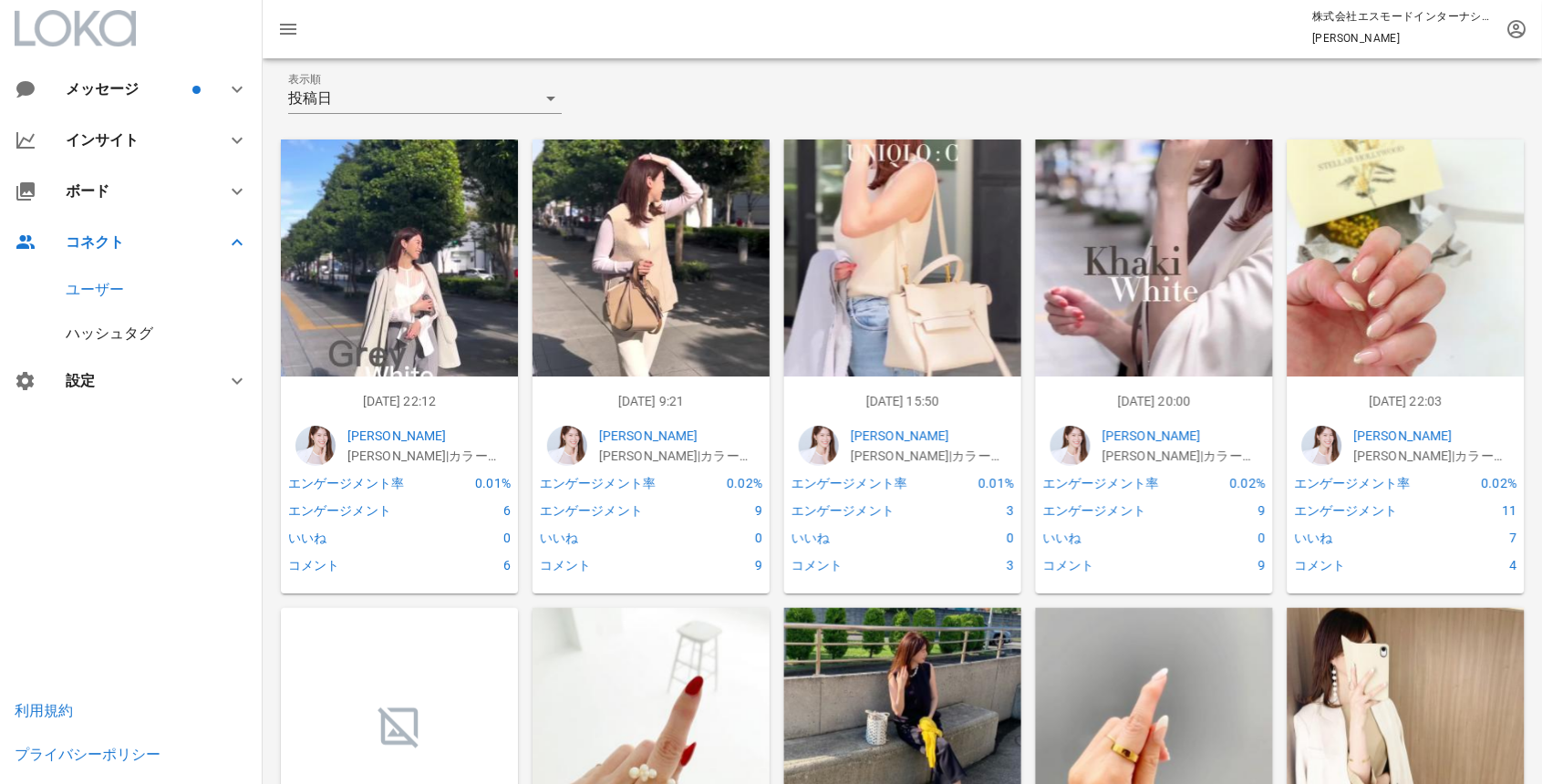
click at [944, 254] on img at bounding box center [903, 258] width 237 height 237
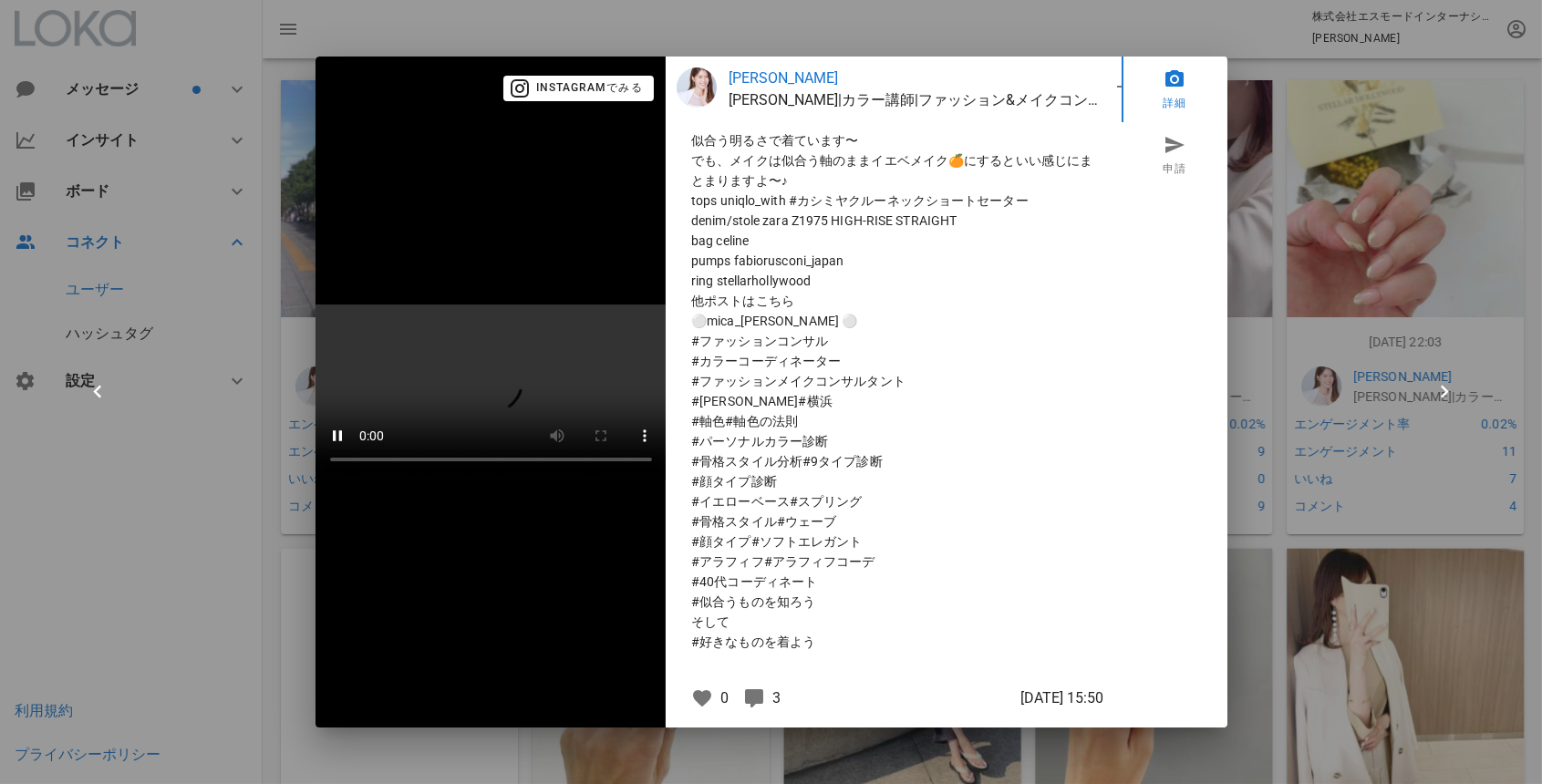
scroll to position [314, 0]
click at [511, 479] on video at bounding box center [491, 392] width 351 height 175
click at [122, 530] on div at bounding box center [771, 392] width 1542 height 784
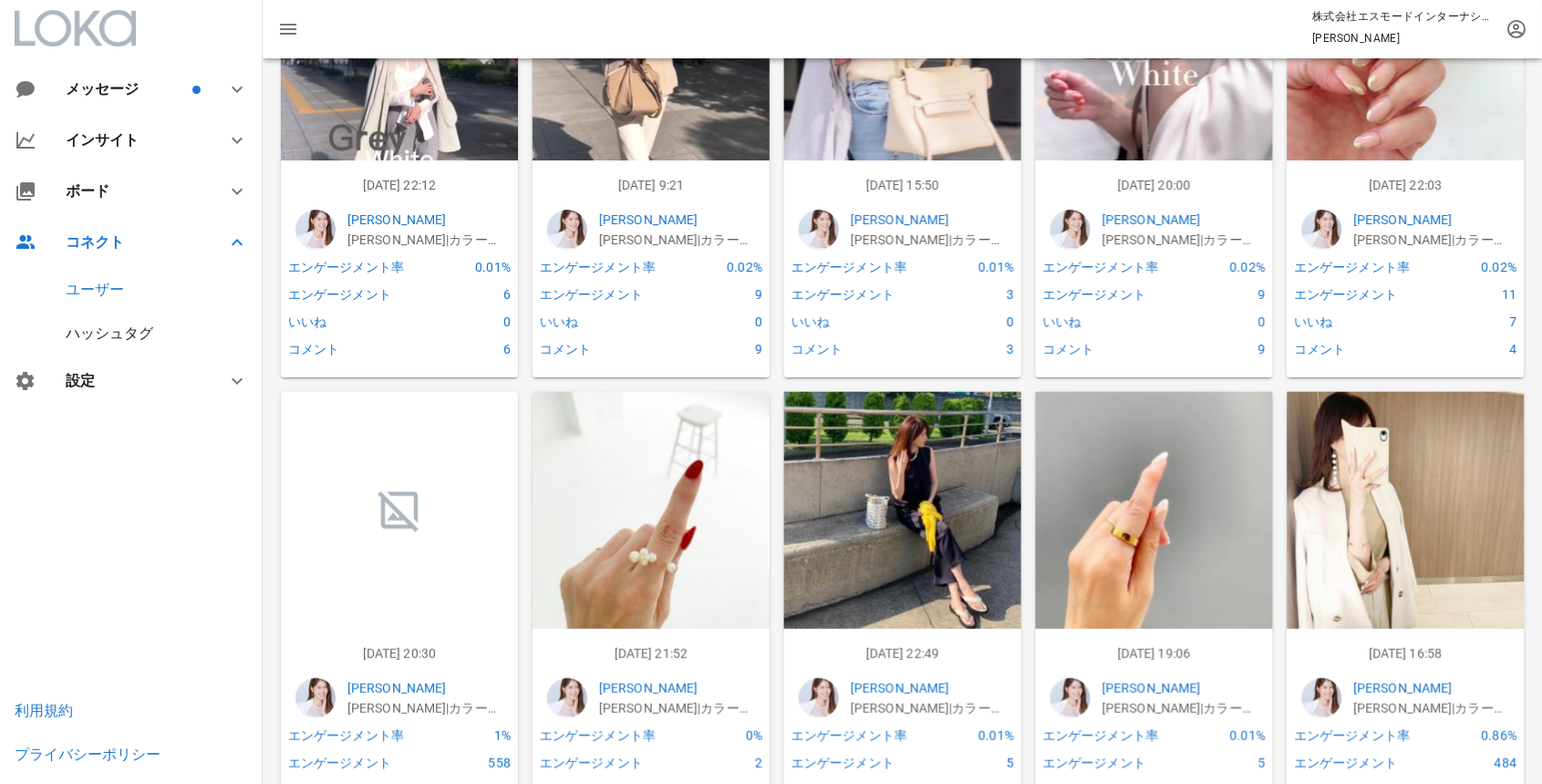
scroll to position [470, 0]
click at [677, 526] on img at bounding box center [651, 509] width 237 height 237
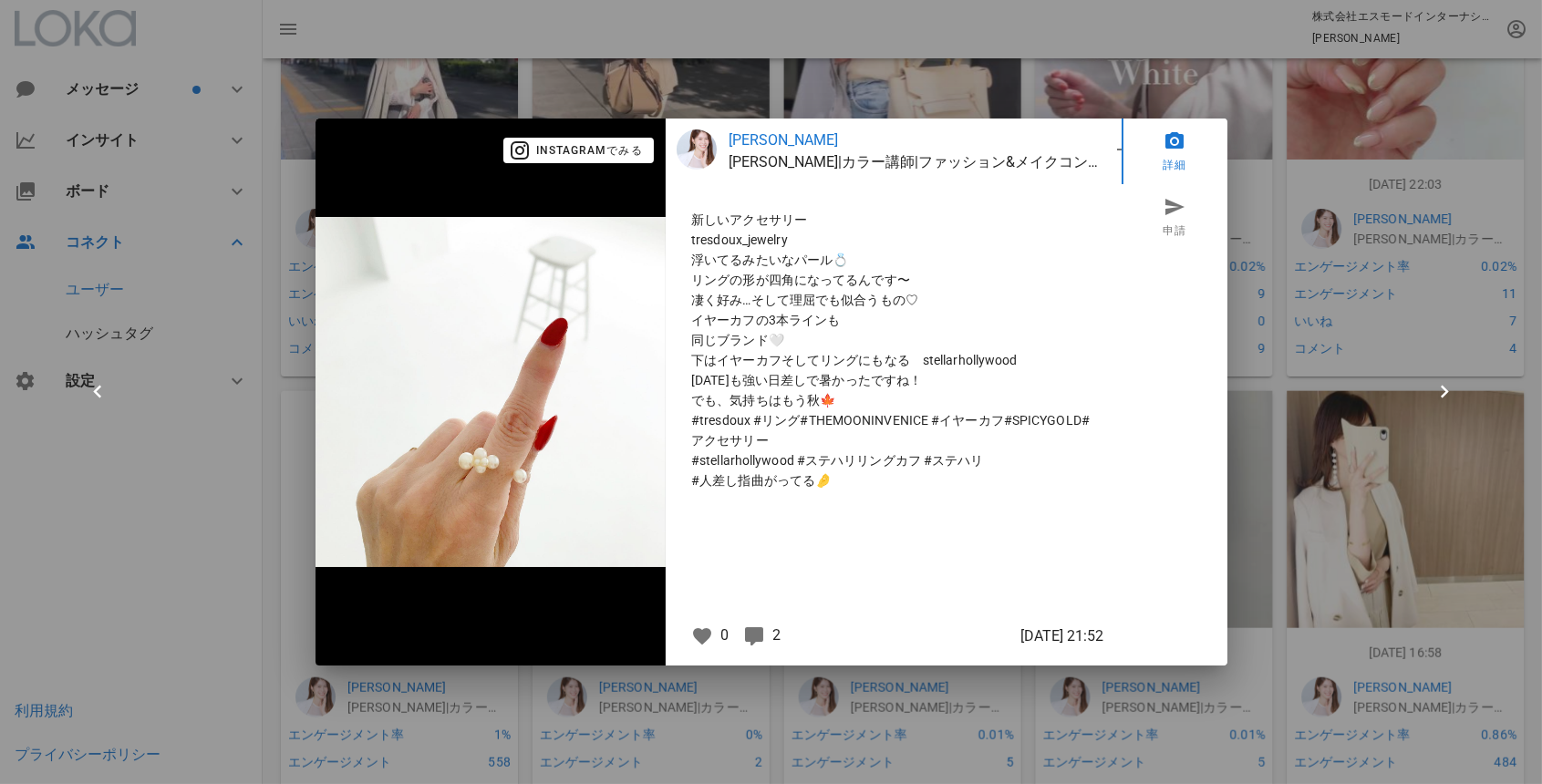
drag, startPoint x: 788, startPoint y: 242, endPoint x: 779, endPoint y: 347, distance: 105.4
click at [779, 348] on p "新しいアクセサリー tresdoux_jewelry 浮いてるみたいなパール💍 リングの形が四角になってるんです〜 凄く好み…そして理屈でも似合うもの♡ イヤ…" at bounding box center [893, 349] width 405 height 280
click at [746, 361] on span "下はイヤーカフそしてリングにもなる　stellarhollywood" at bounding box center [893, 360] width 405 height 20
drag, startPoint x: 687, startPoint y: 363, endPoint x: 796, endPoint y: 404, distance: 116.5
click at [796, 404] on div "新しいアクセサリー tresdoux_jewelry 浮いてるみたいなパール💍 リングの形が四角になってるんです〜 凄く好み…そして理屈でも似合うもの♡ イヤ…" at bounding box center [894, 406] width 434 height 422
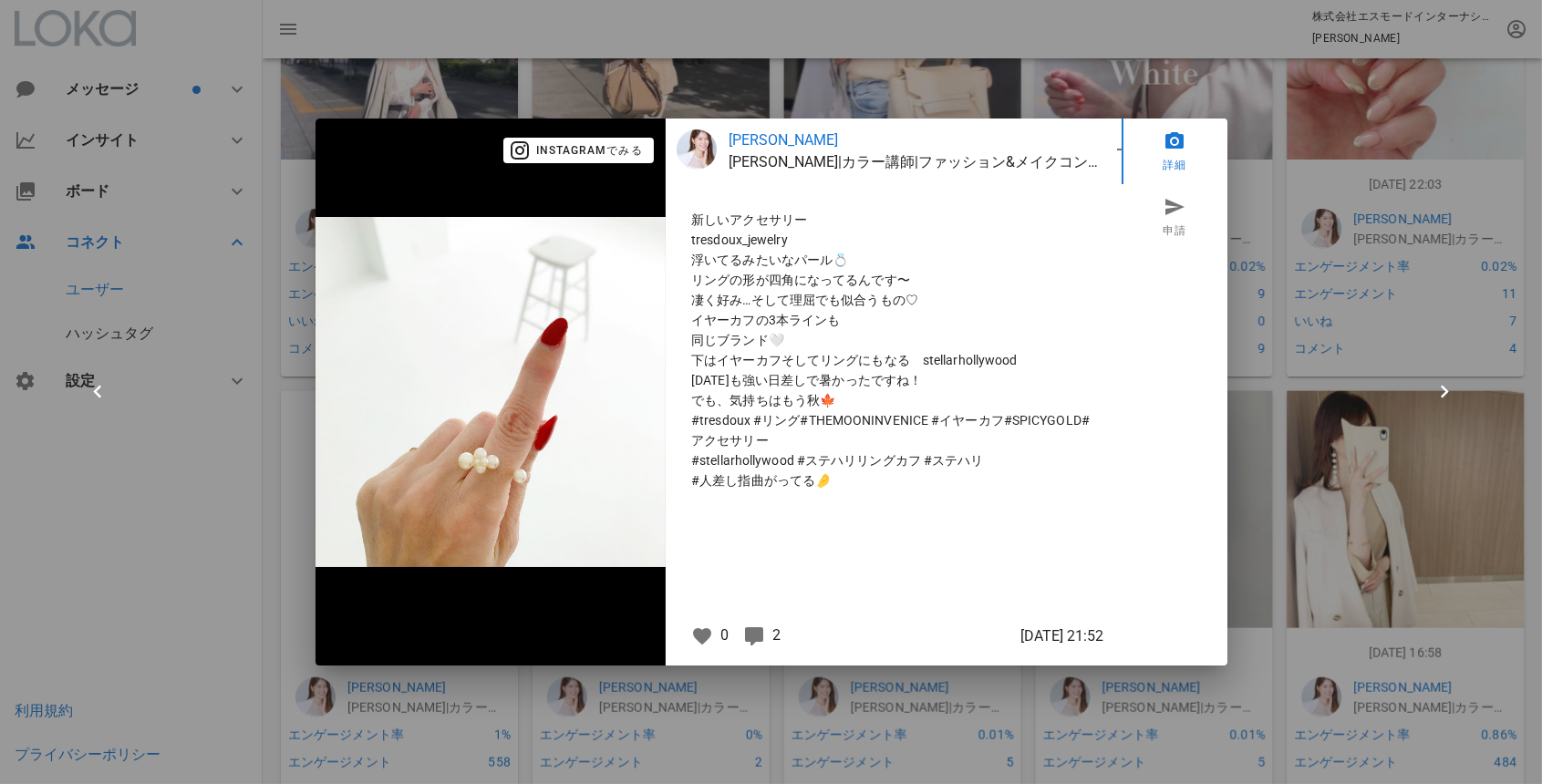
click at [764, 637] on icon at bounding box center [754, 636] width 22 height 22
click at [770, 634] on div "0 2" at bounding box center [737, 635] width 107 height 23
click at [119, 598] on div at bounding box center [771, 392] width 1542 height 784
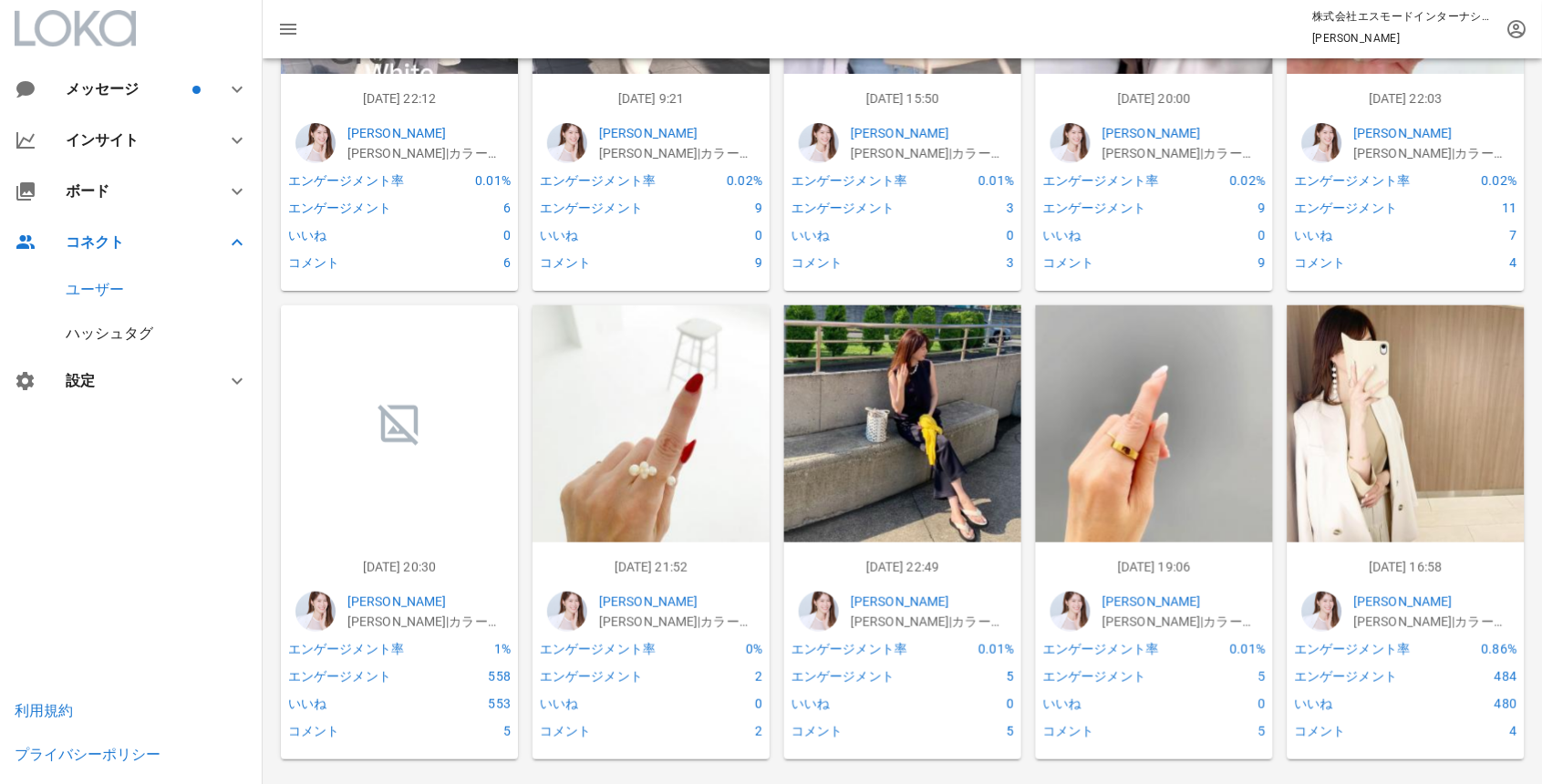
scroll to position [556, 0]
click at [1089, 392] on img at bounding box center [1154, 424] width 237 height 237
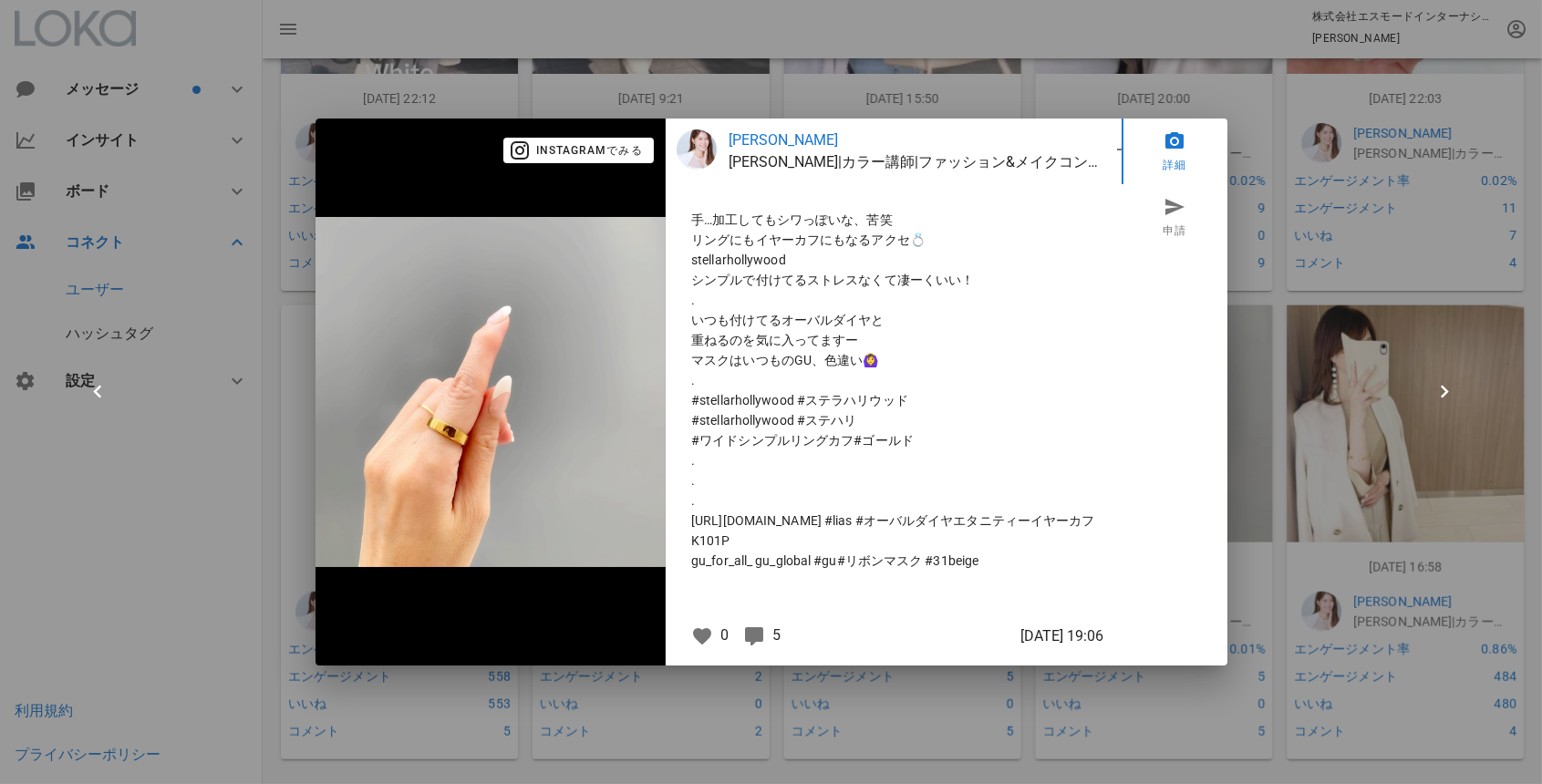
click at [263, 453] on div at bounding box center [771, 392] width 1542 height 784
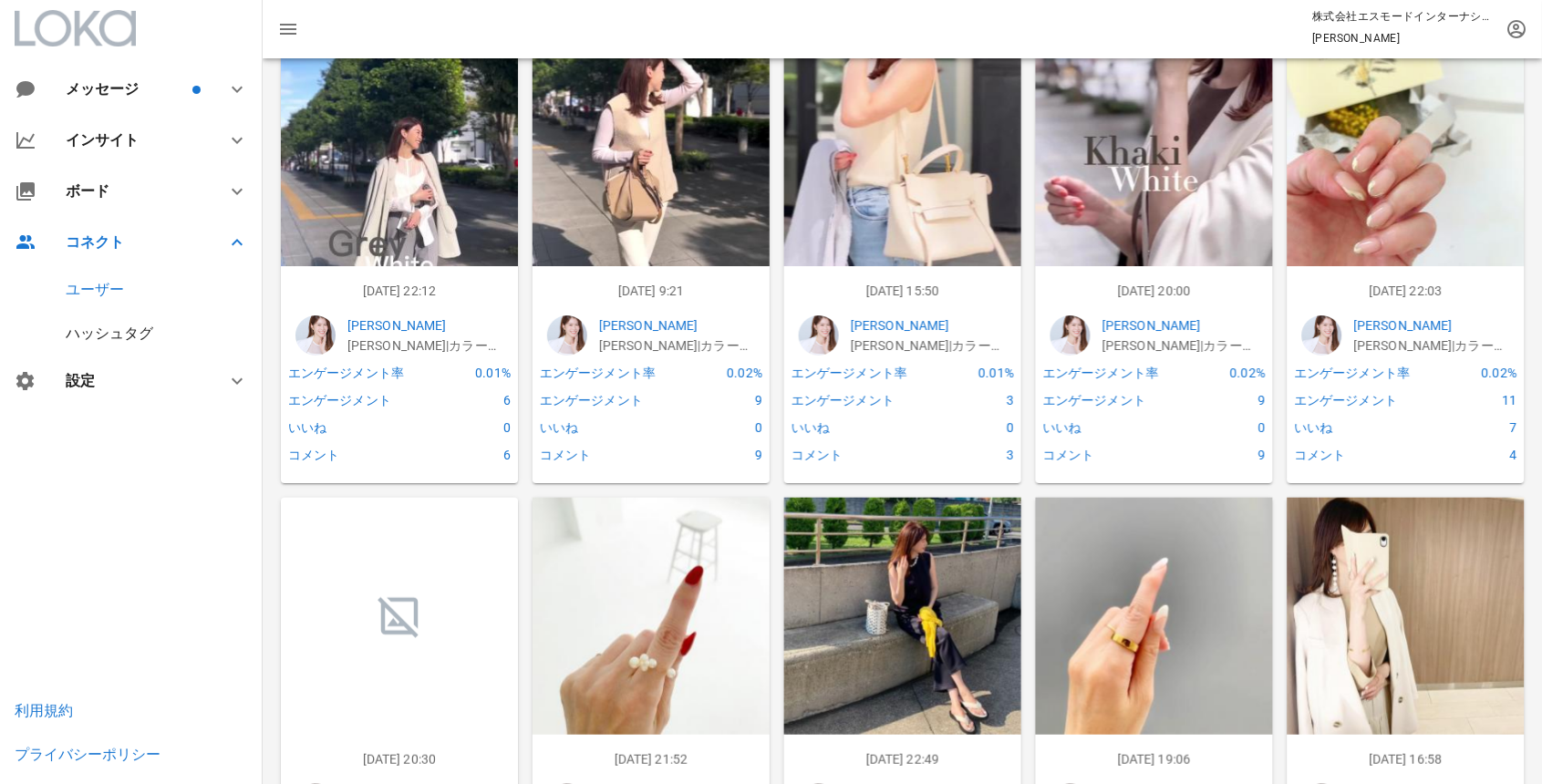
scroll to position [0, 0]
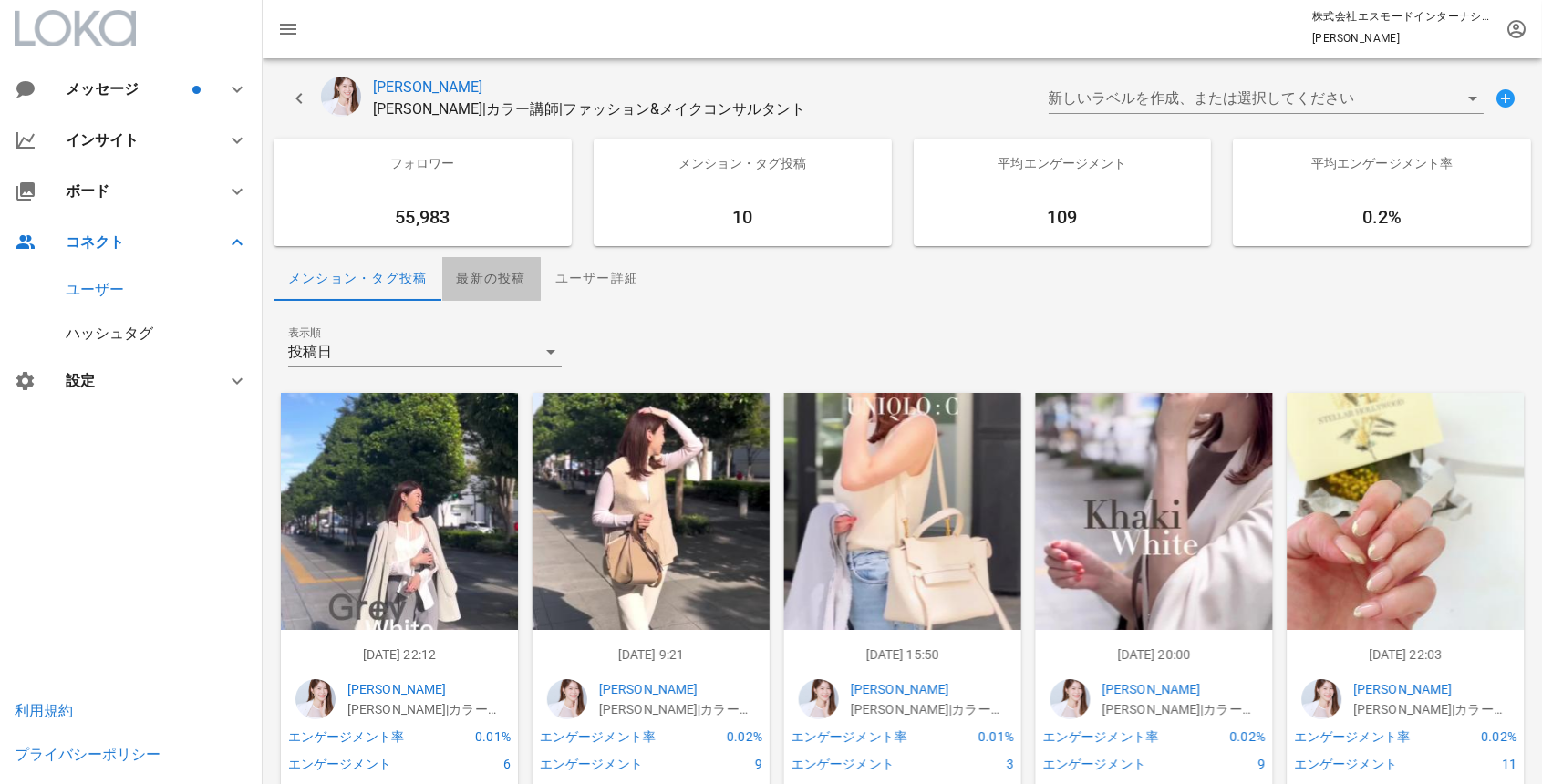
click at [485, 275] on div "最新の投稿" at bounding box center [492, 279] width 98 height 44
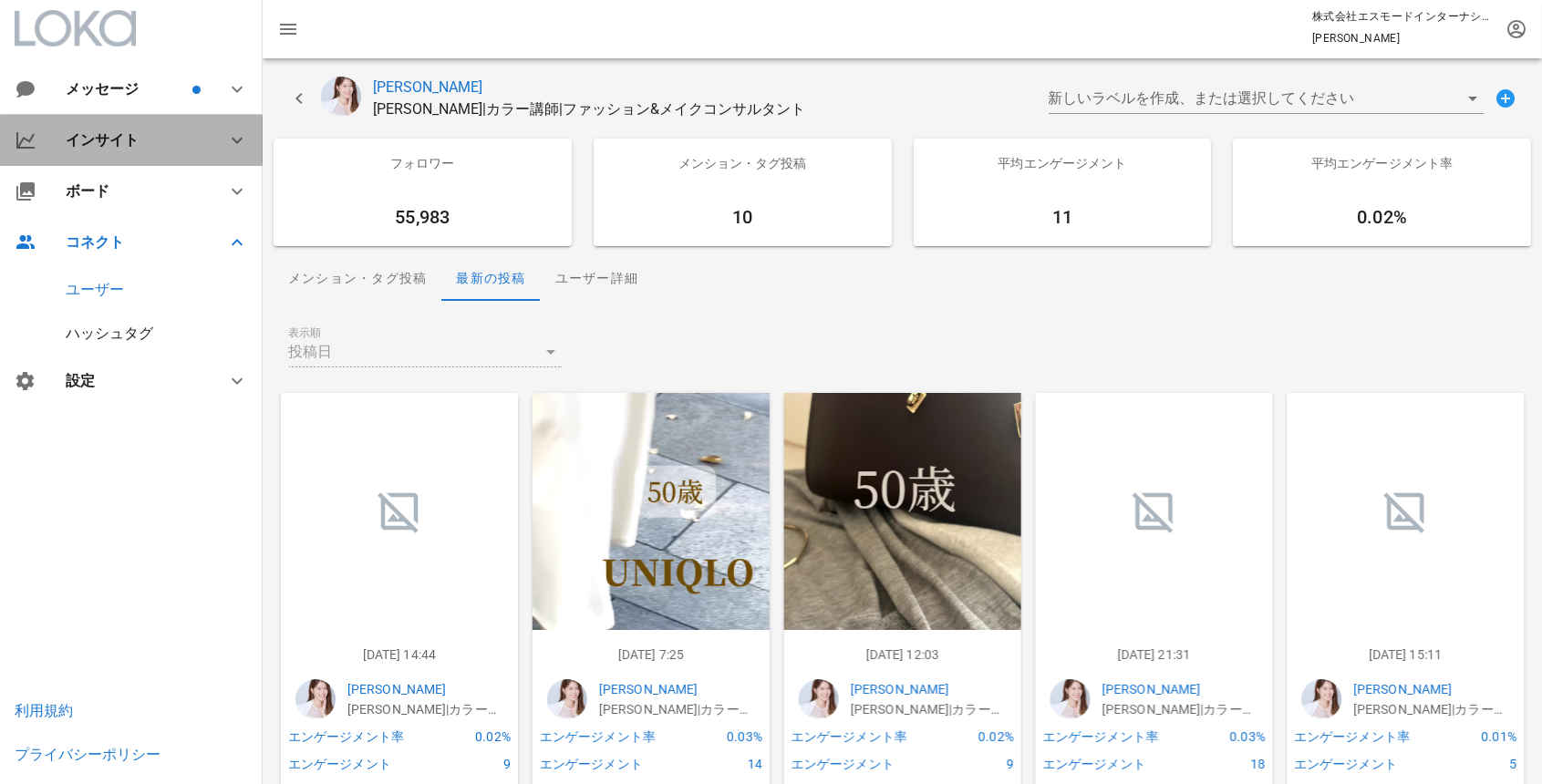
click at [109, 135] on div "インサイト" at bounding box center [135, 140] width 139 height 18
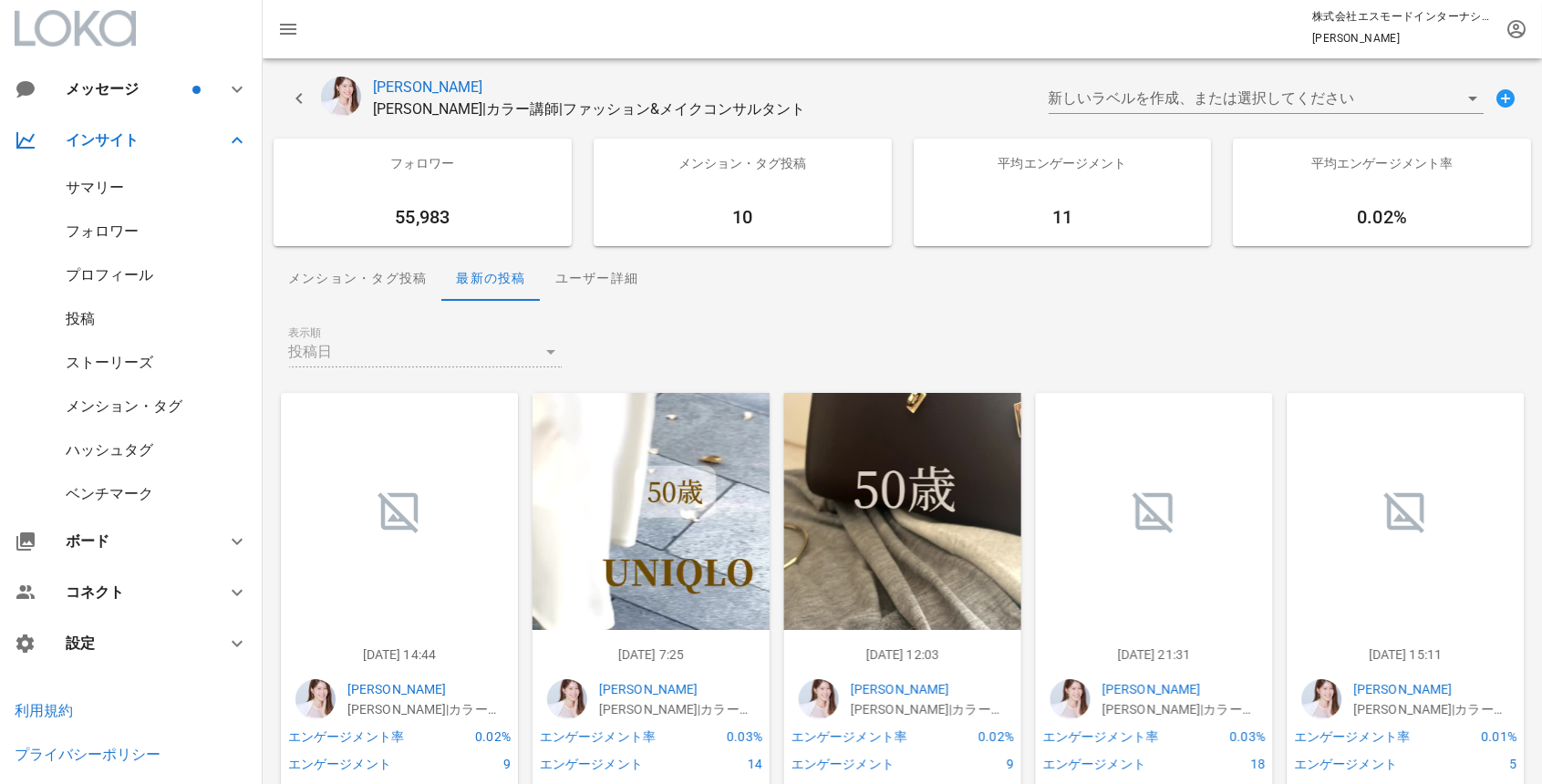
click at [108, 280] on div "プロフィール" at bounding box center [109, 275] width 88 height 18
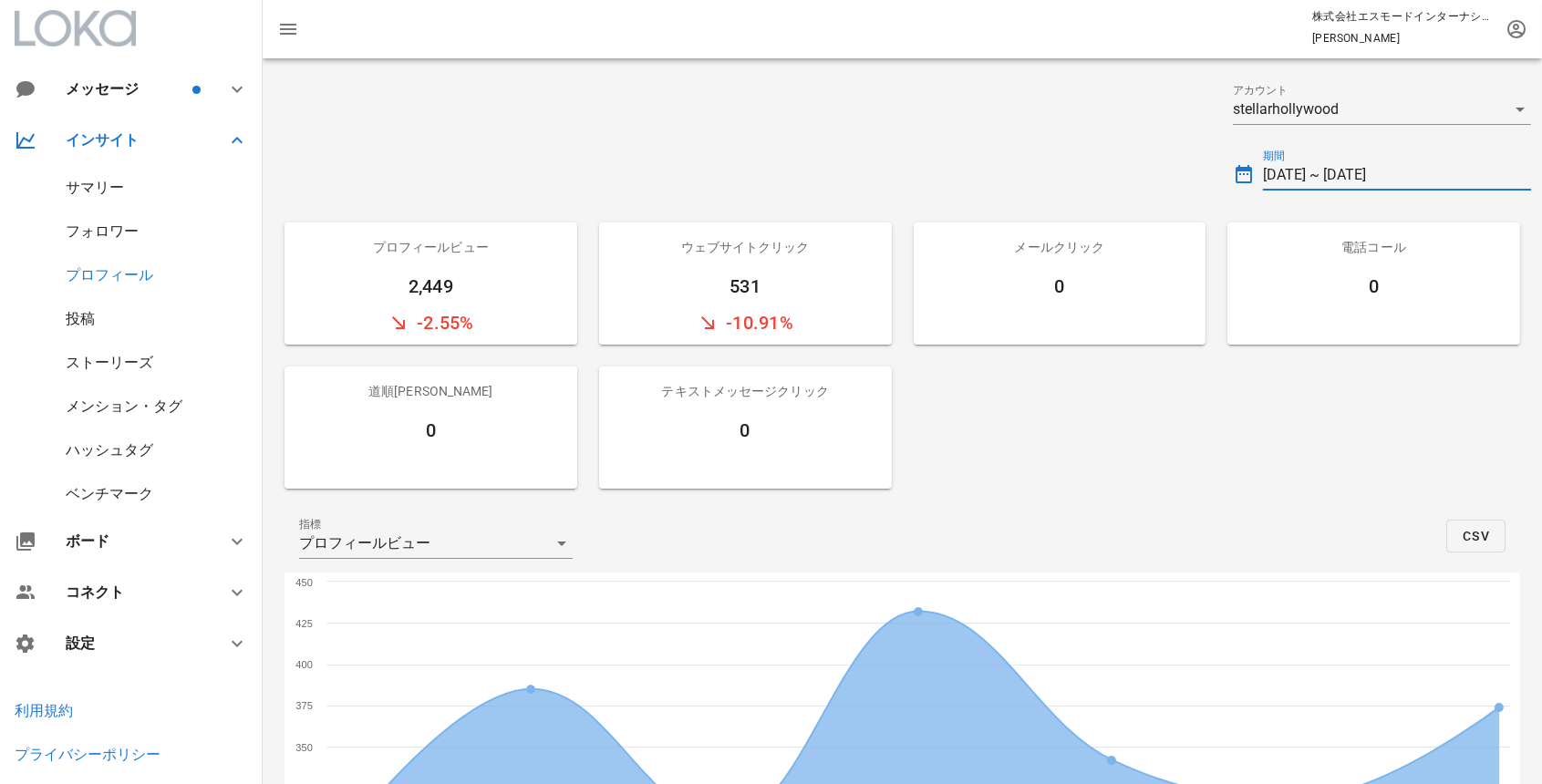
click at [1339, 173] on input "[DATE] ~ [DATE]" at bounding box center [1397, 175] width 268 height 30
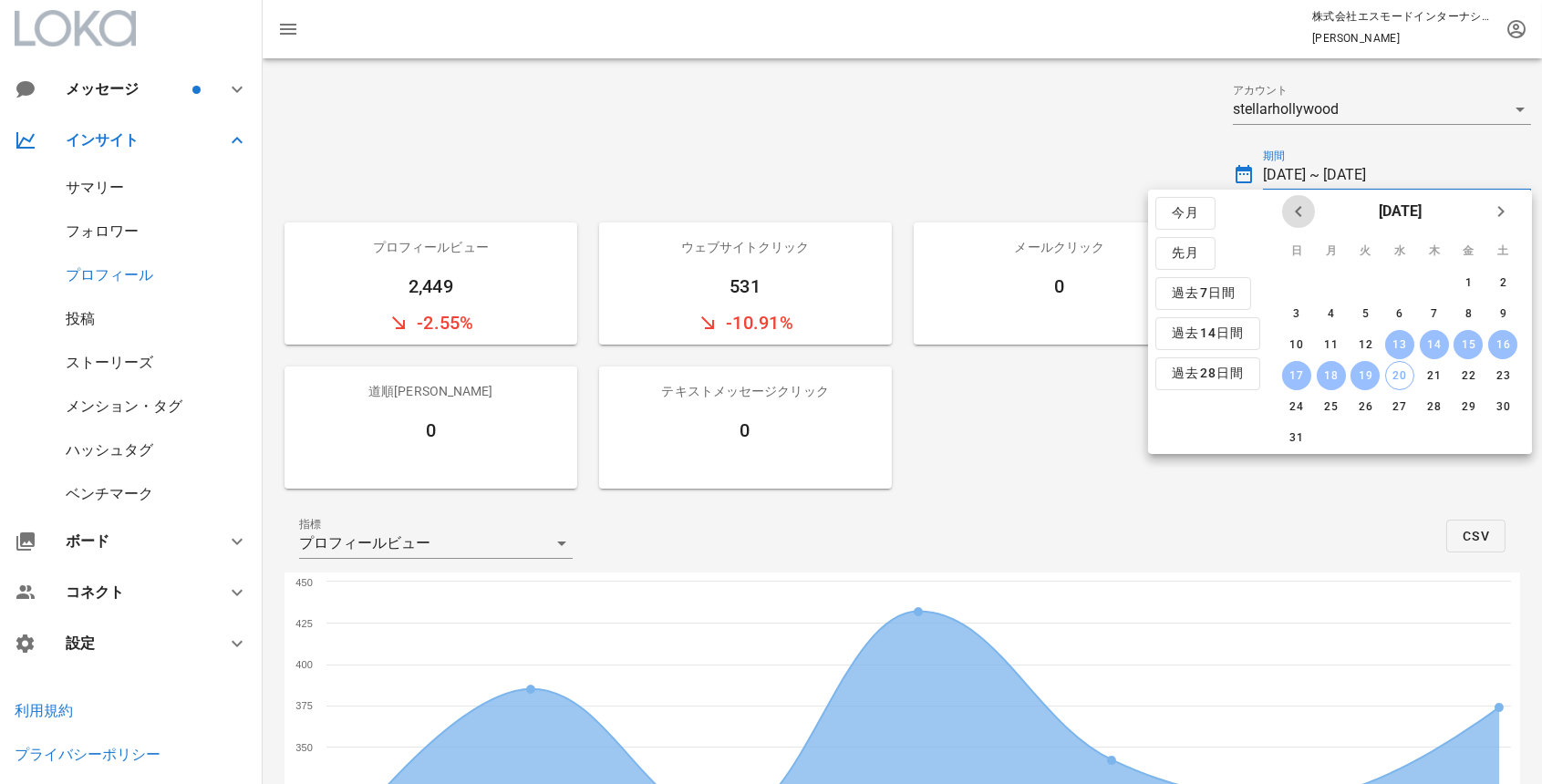
click at [1295, 205] on icon "前月" at bounding box center [1298, 212] width 22 height 22
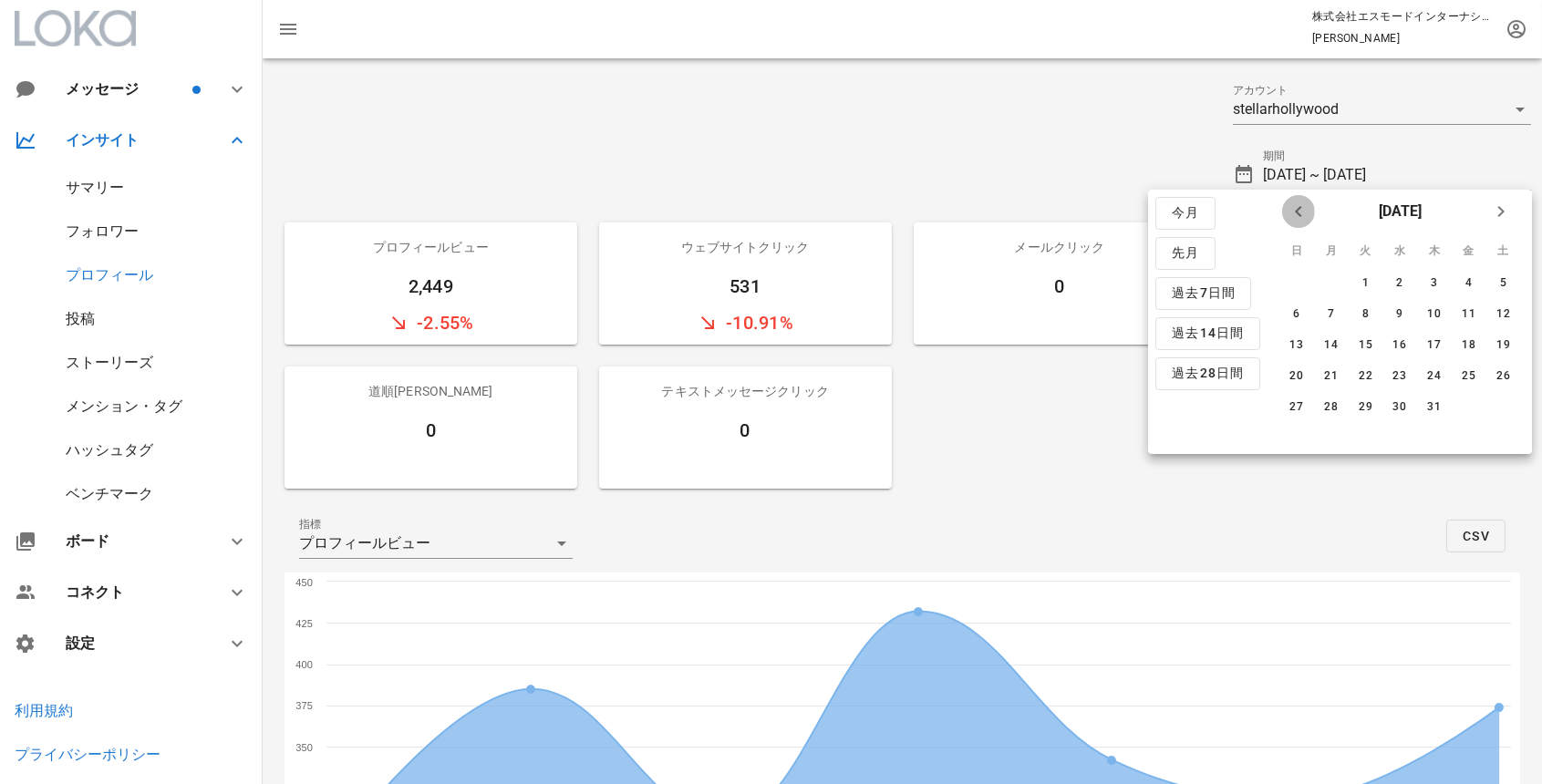
click at [1295, 205] on icon "前月" at bounding box center [1298, 212] width 22 height 22
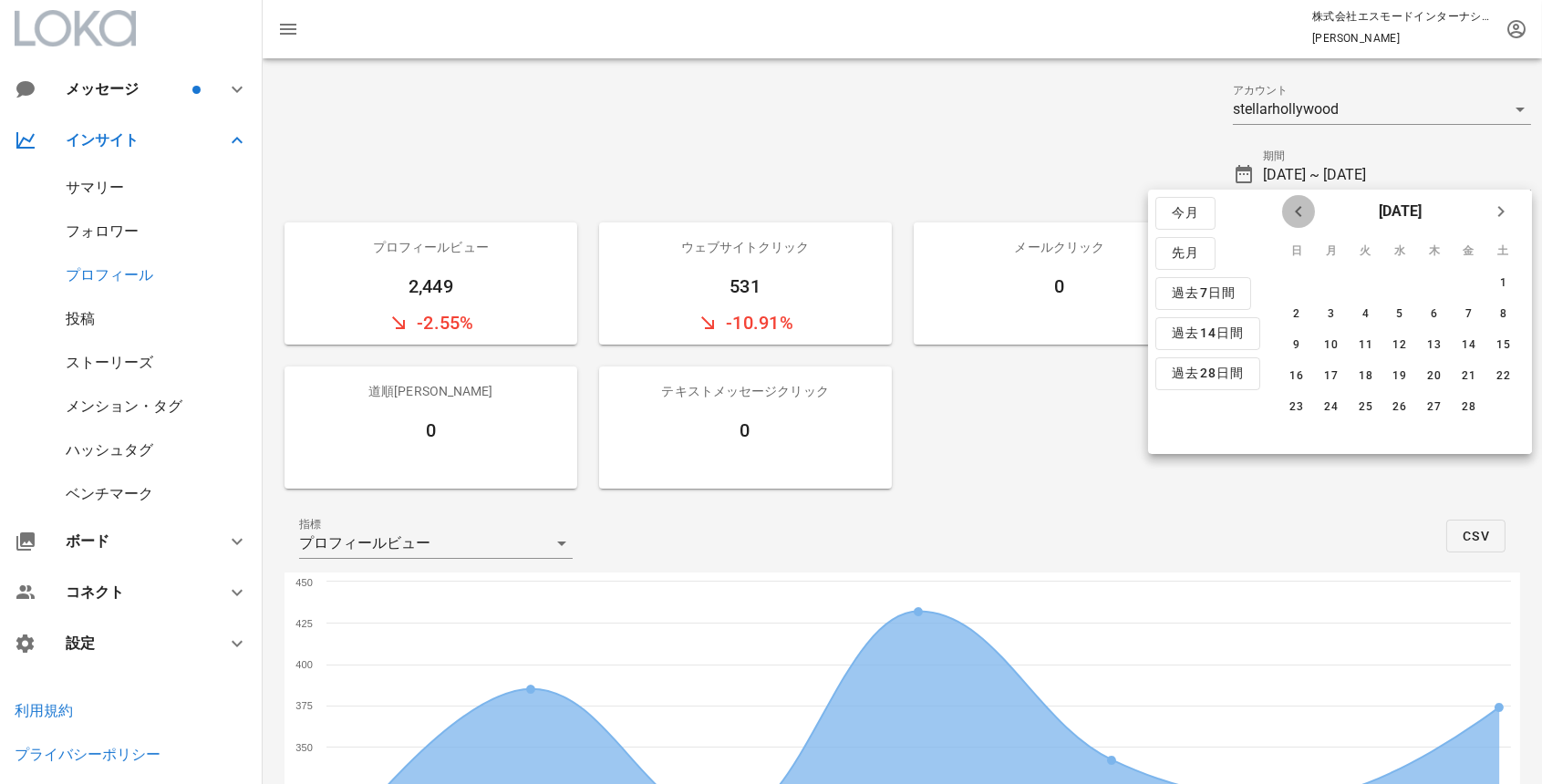
click at [1295, 205] on icon "前月" at bounding box center [1298, 212] width 22 height 22
click at [1405, 283] on div "4" at bounding box center [1400, 282] width 30 height 13
click at [1374, 318] on div "10" at bounding box center [1365, 314] width 30 height 13
type input "[DATE] ~ [DATE]"
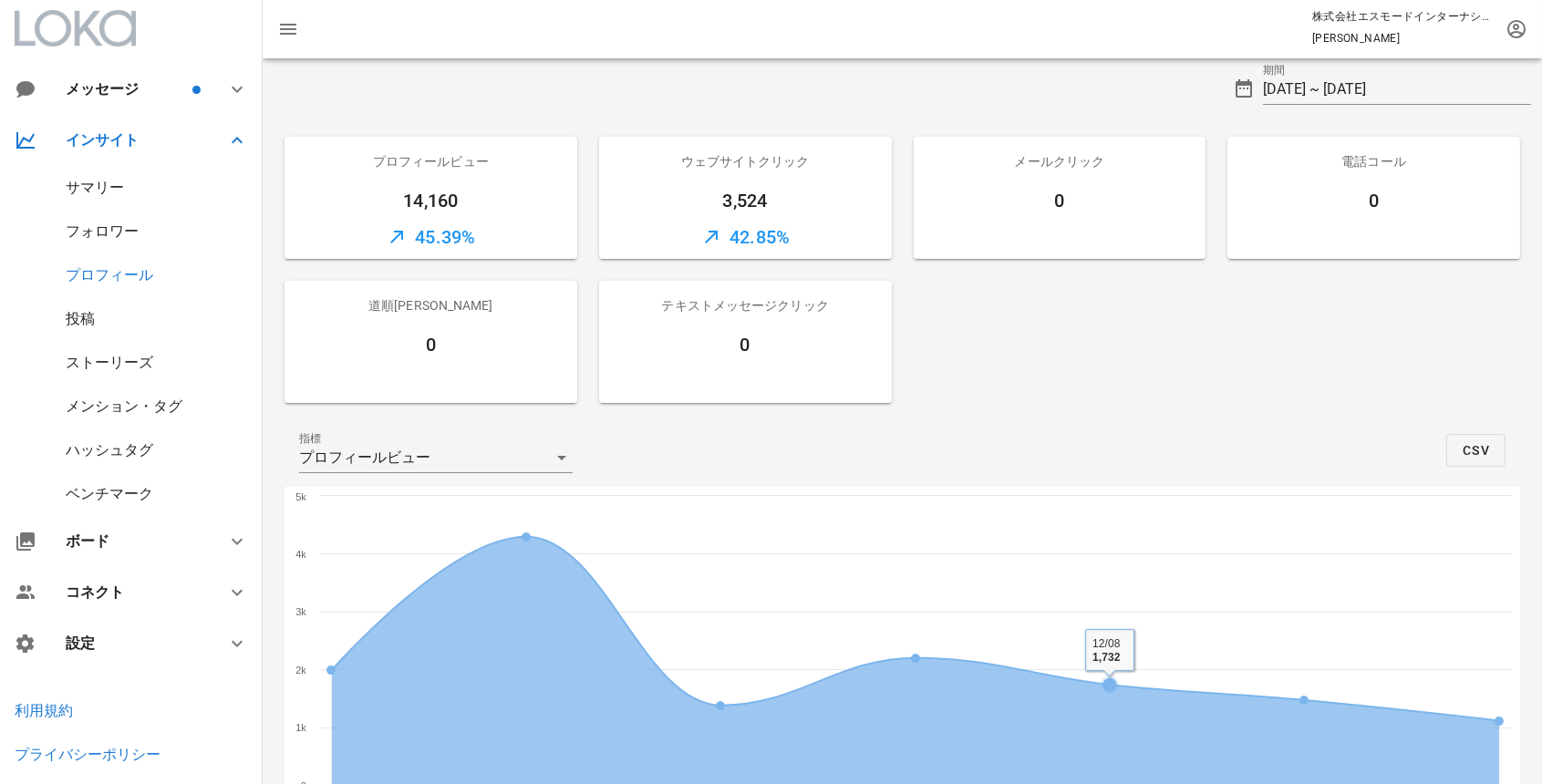
scroll to position [88, 0]
